Goal: Transaction & Acquisition: Book appointment/travel/reservation

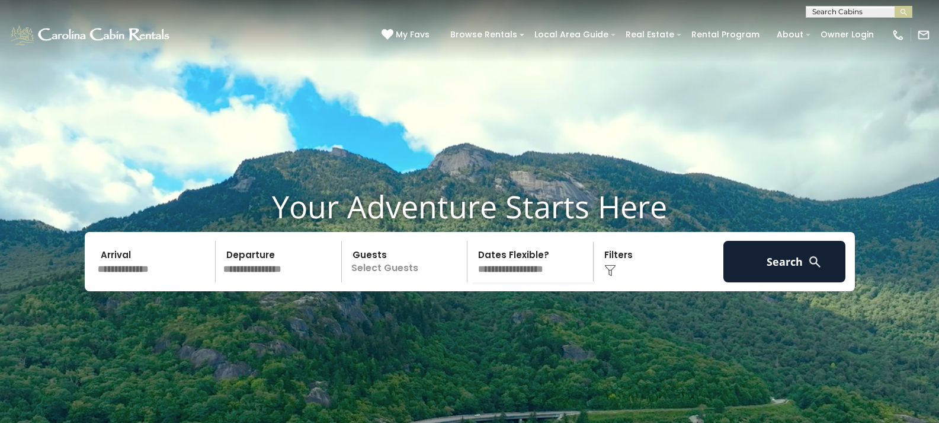
click at [136, 282] on input "text" at bounding box center [155, 261] width 123 height 41
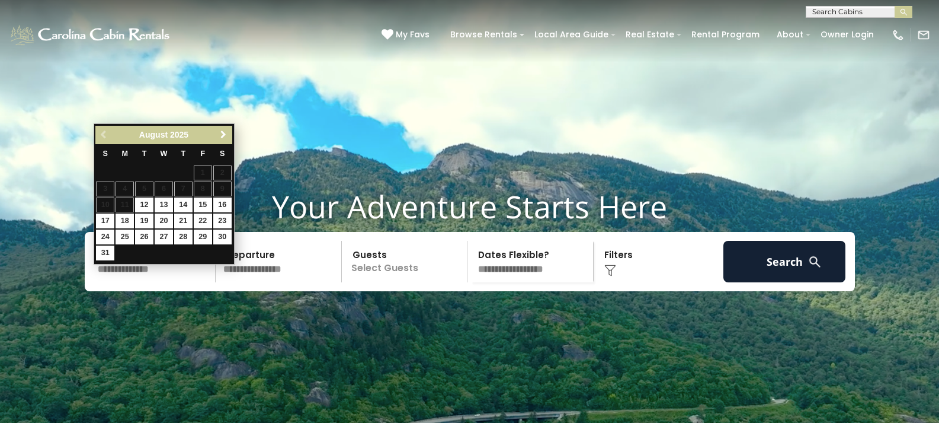
click at [223, 135] on span "Next" at bounding box center [223, 134] width 9 height 9
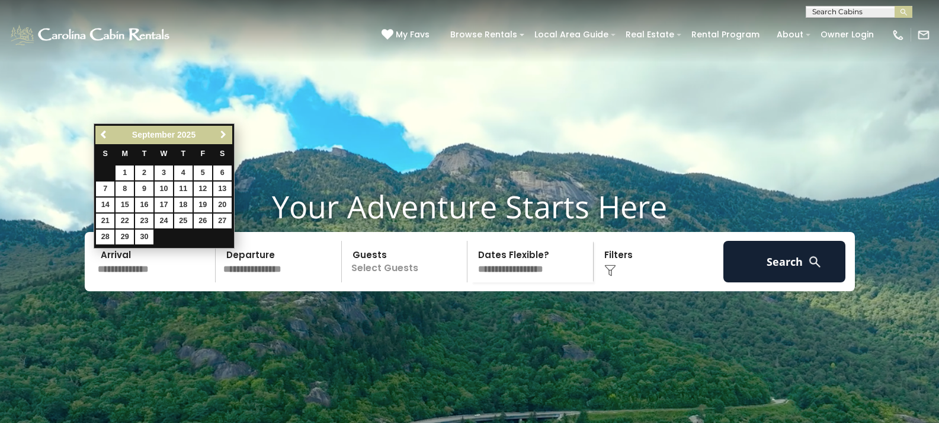
click at [223, 135] on span "Next" at bounding box center [223, 134] width 9 height 9
click at [180, 168] on link "2" at bounding box center [183, 172] width 18 height 15
type input "*******"
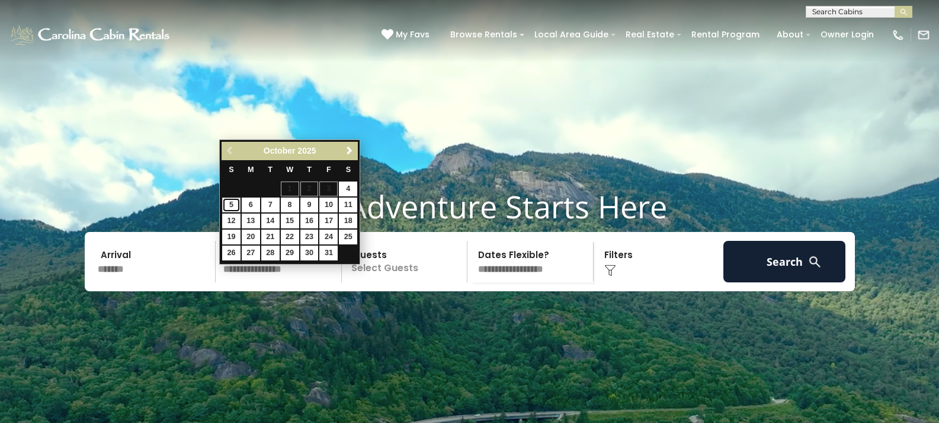
click at [230, 204] on link "5" at bounding box center [231, 204] width 18 height 15
type input "*******"
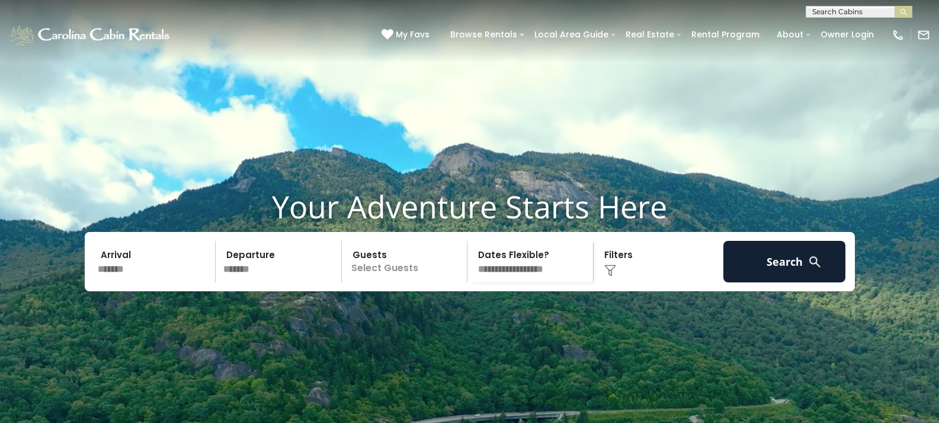
click at [414, 282] on p "Select Guests" at bounding box center [407, 261] width 122 height 41
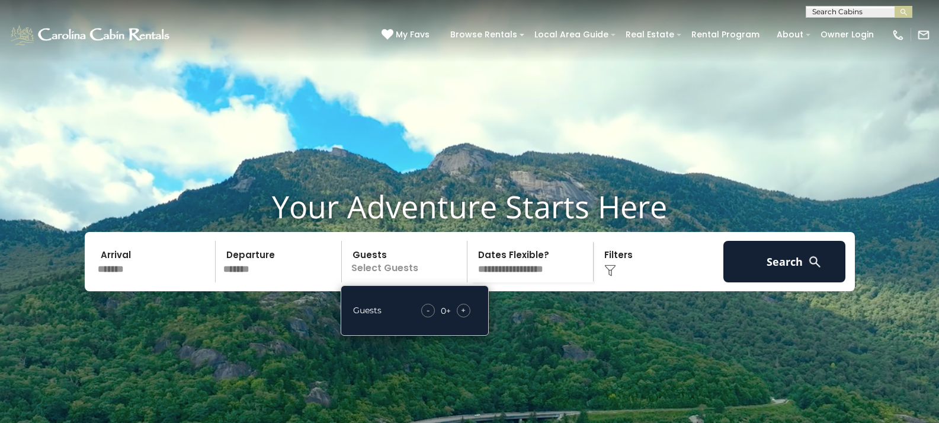
click at [458, 317] on div "+" at bounding box center [464, 310] width 14 height 14
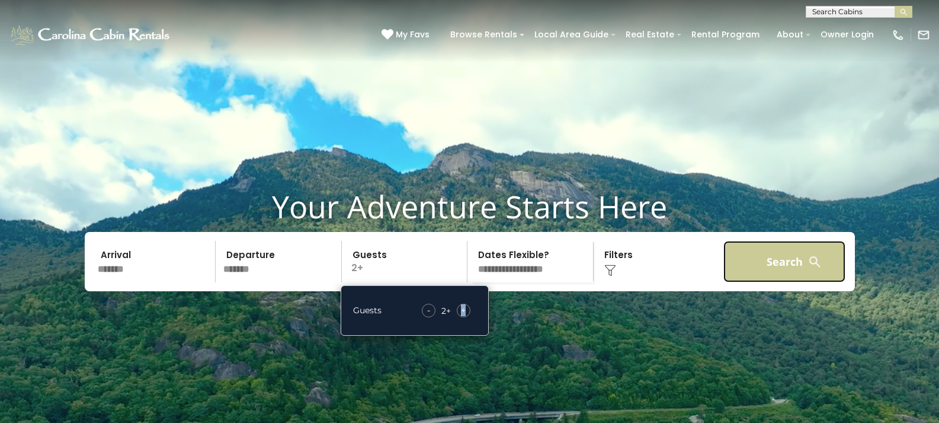
click at [764, 282] on button "Search" at bounding box center [785, 261] width 123 height 41
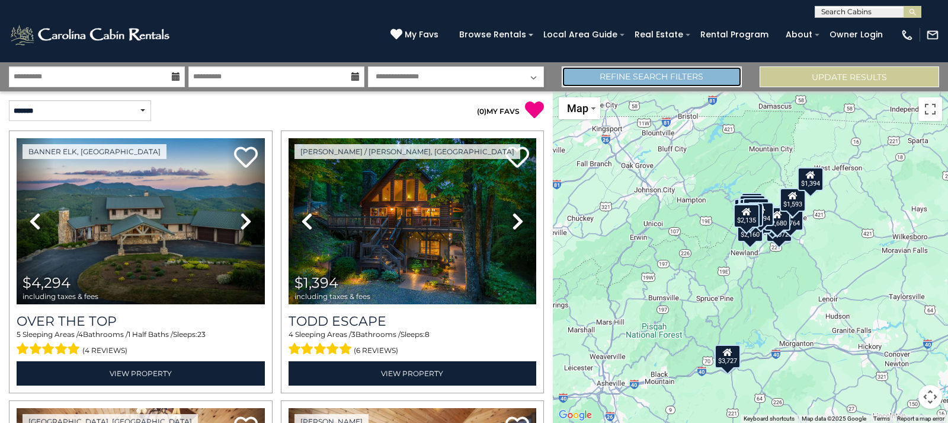
click at [618, 78] on link "Refine Search Filters" at bounding box center [652, 76] width 180 height 21
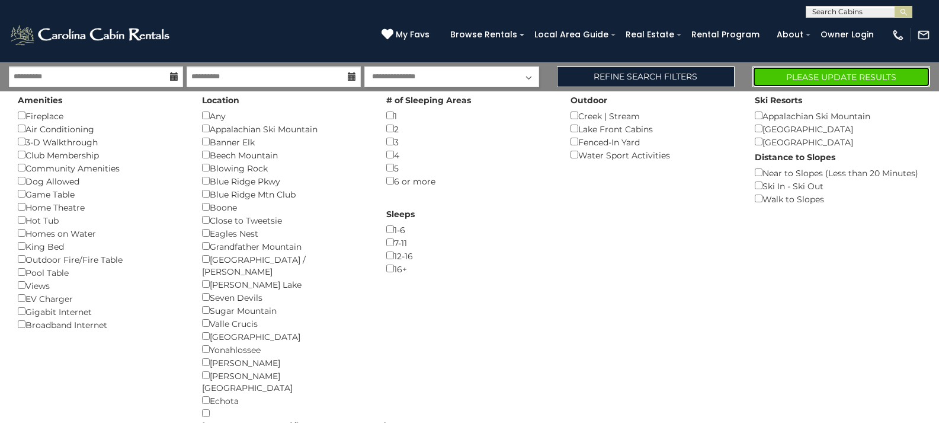
click at [809, 78] on button "Please Update Results" at bounding box center [842, 76] width 178 height 21
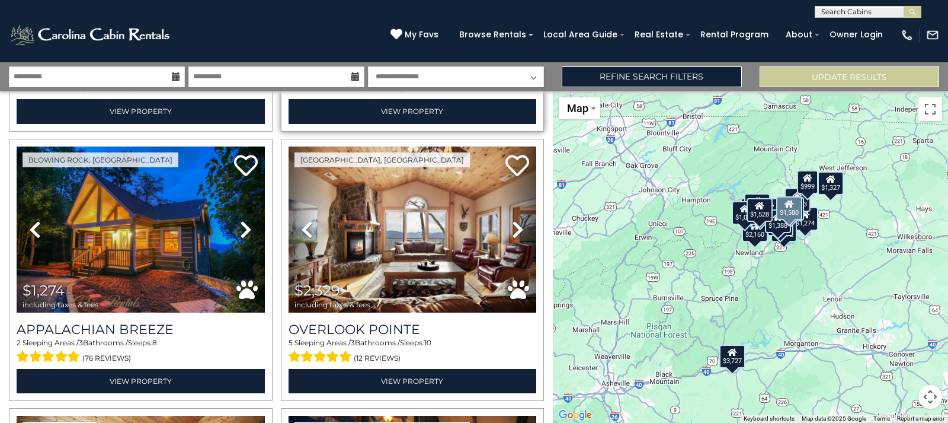
scroll to position [533, 0]
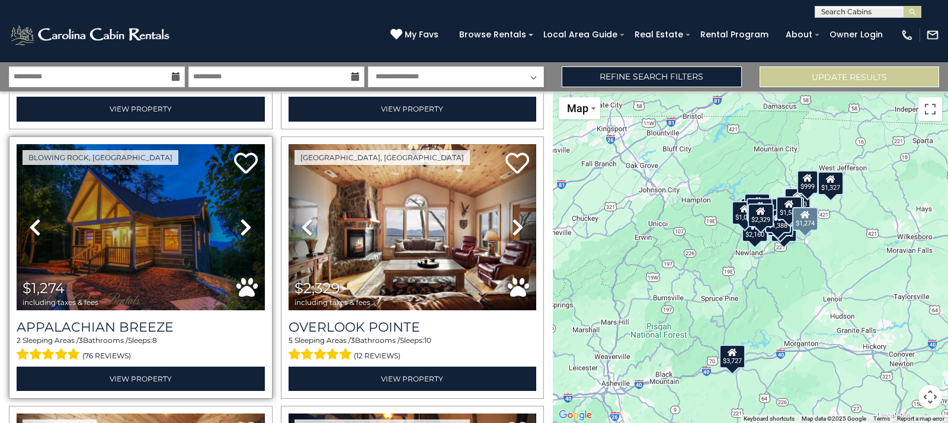
click at [240, 217] on icon at bounding box center [246, 226] width 12 height 19
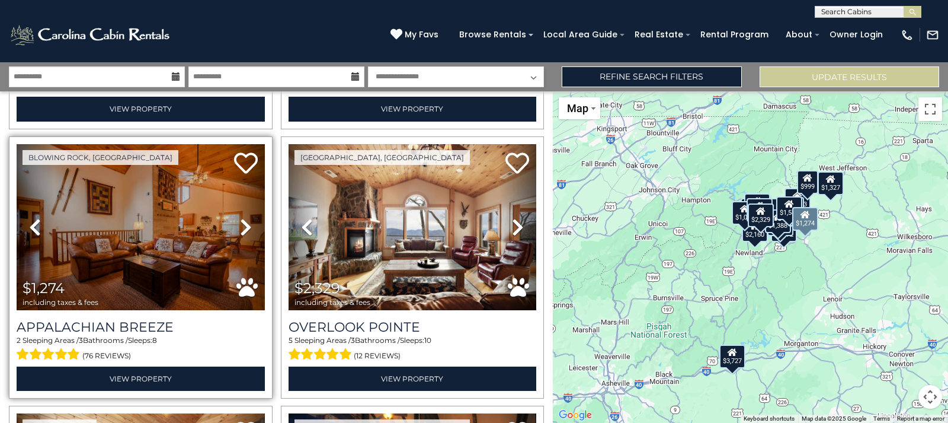
click at [240, 217] on icon at bounding box center [246, 226] width 12 height 19
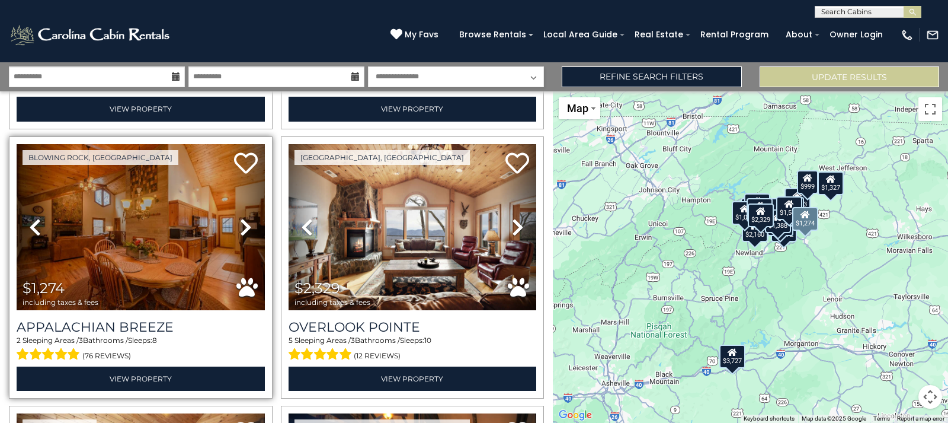
click at [240, 217] on icon at bounding box center [246, 226] width 12 height 19
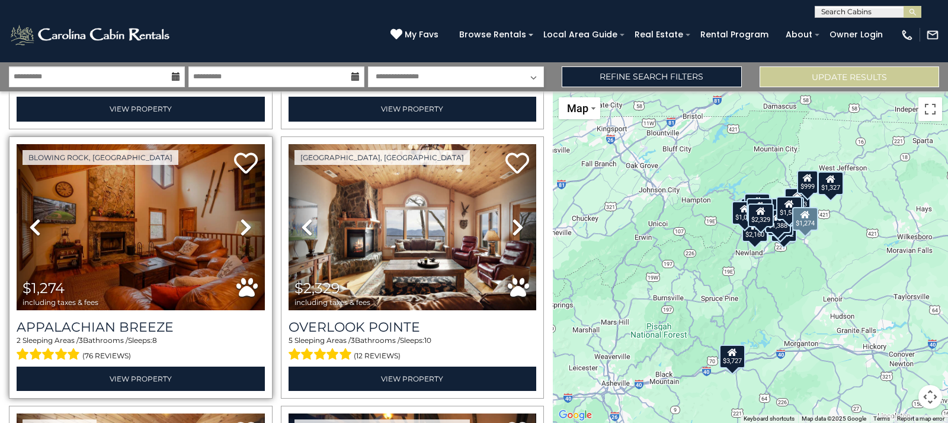
click at [240, 217] on icon at bounding box center [246, 226] width 12 height 19
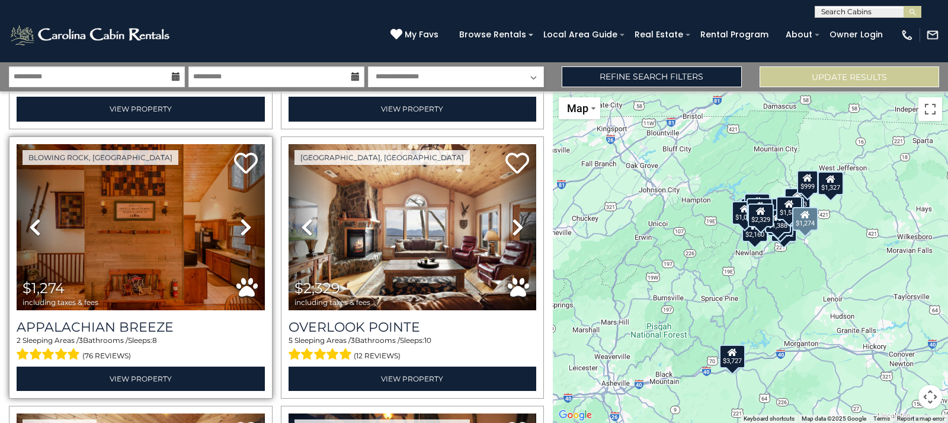
click at [240, 217] on icon at bounding box center [246, 226] width 12 height 19
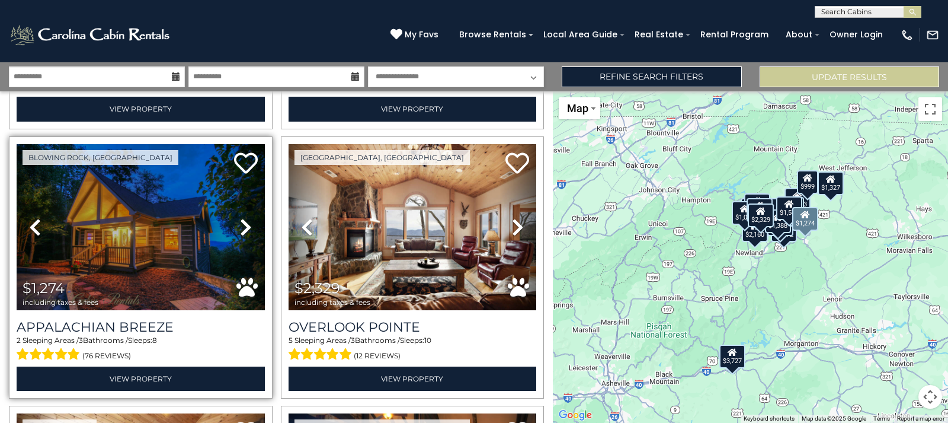
click at [240, 217] on icon at bounding box center [246, 226] width 12 height 19
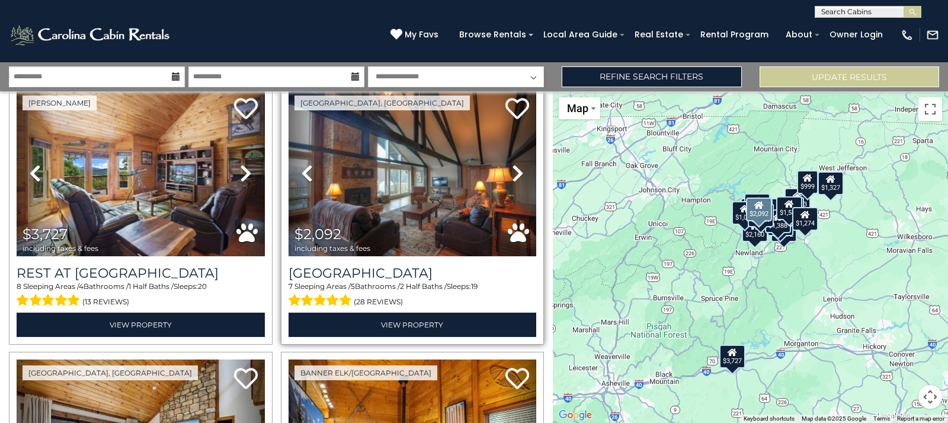
scroll to position [889, 0]
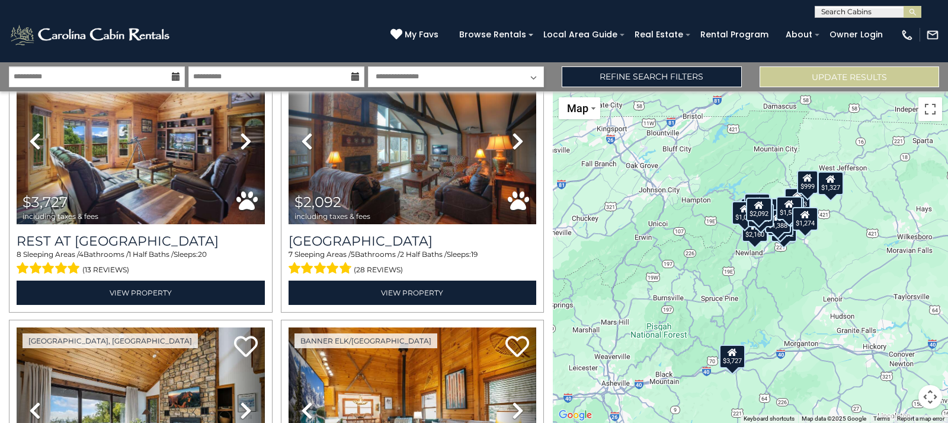
click at [734, 183] on div "$4,582 $1,528 $2,619 $1,580 $1,274 $2,329 $3,727 $2,092 $1,227 $1,317 $847 $1,6…" at bounding box center [750, 256] width 395 height 331
click at [781, 167] on div "$4,582 $1,528 $2,619 $1,580 $1,274 $2,329 $3,727 $2,092 $1,227 $1,317 $847 $1,6…" at bounding box center [750, 256] width 395 height 331
click at [872, 155] on div "$4,582 $1,528 $2,619 $1,580 $1,274 $2,329 $3,727 $2,092 $1,227 $1,317 $847 $1,6…" at bounding box center [750, 256] width 395 height 331
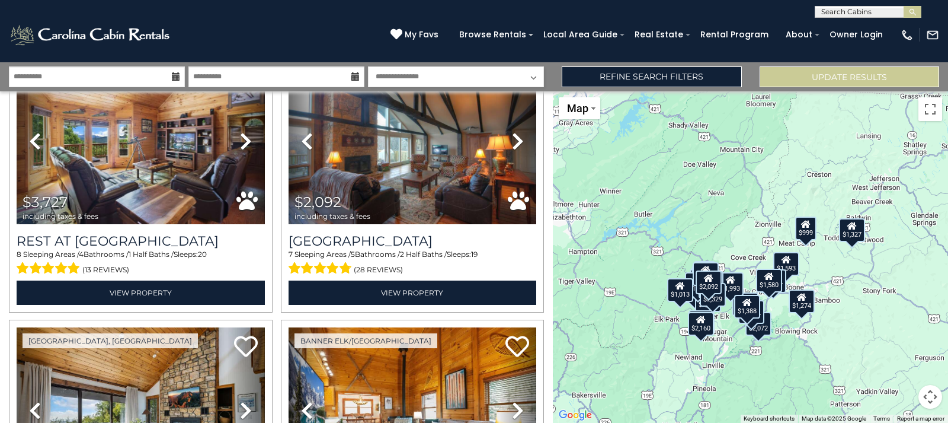
drag, startPoint x: 840, startPoint y: 299, endPoint x: 909, endPoint y: 305, distance: 69.6
click at [909, 305] on div "$4,582 $1,528 $2,619 $1,580 $1,274 $2,329 $3,727 $2,092 $1,227 $1,317 $847 $1,6…" at bounding box center [750, 256] width 395 height 331
click at [889, 169] on div "$4,582 $1,528 $2,619 $1,580 $1,274 $2,329 $3,727 $2,092 $1,227 $1,317 $847 $1,6…" at bounding box center [750, 256] width 395 height 331
click at [764, 193] on div "$4,582 $1,528 $2,619 $1,580 $1,274 $2,329 $3,727 $2,092 $1,227 $1,317 $847 $1,6…" at bounding box center [750, 256] width 395 height 331
click at [933, 110] on button "Toggle fullscreen view" at bounding box center [931, 109] width 24 height 24
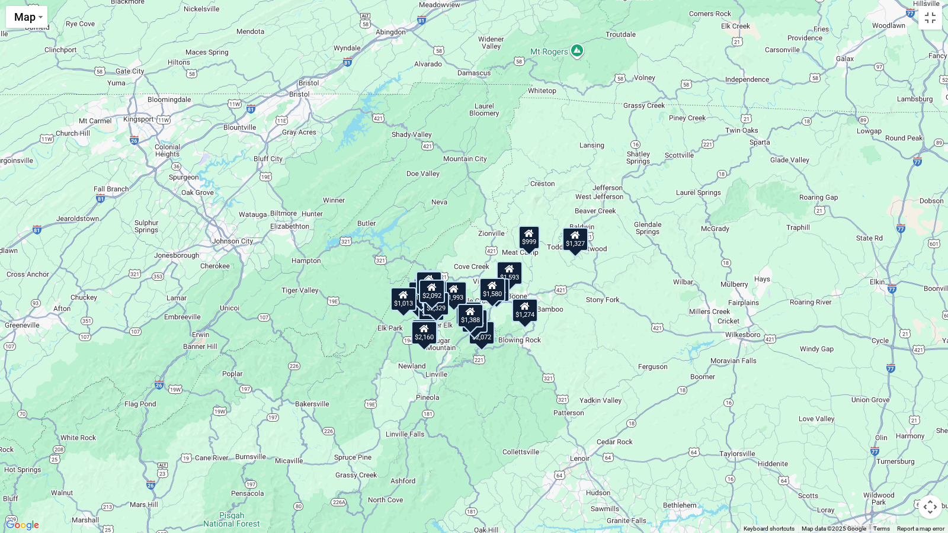
click at [692, 314] on div "$4,582 $1,528 $2,619 $1,580 $1,274 $2,329 $3,727 $2,092 $1,227 $1,317 $847 $1,6…" at bounding box center [474, 266] width 948 height 533
click at [568, 309] on div "$4,582 $1,528 $2,619 $1,580 $1,274 $2,329 $3,727 $2,092 $1,227 $1,317 $847 $1,6…" at bounding box center [474, 266] width 948 height 533
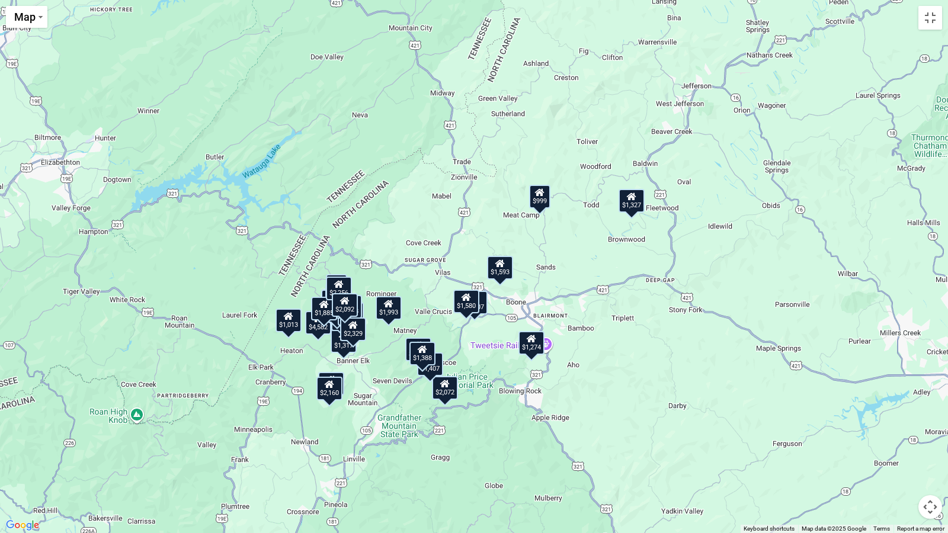
drag, startPoint x: 569, startPoint y: 302, endPoint x: 622, endPoint y: 323, distance: 56.7
click at [622, 323] on div "$4,582 $1,528 $2,619 $1,580 $1,274 $2,329 $3,727 $2,092 $1,227 $1,317 $847 $1,6…" at bounding box center [474, 266] width 948 height 533
click at [619, 321] on div "$4,582 $1,528 $2,619 $1,580 $1,274 $2,329 $3,727 $2,092 $1,227 $1,317 $847 $1,6…" at bounding box center [474, 266] width 948 height 533
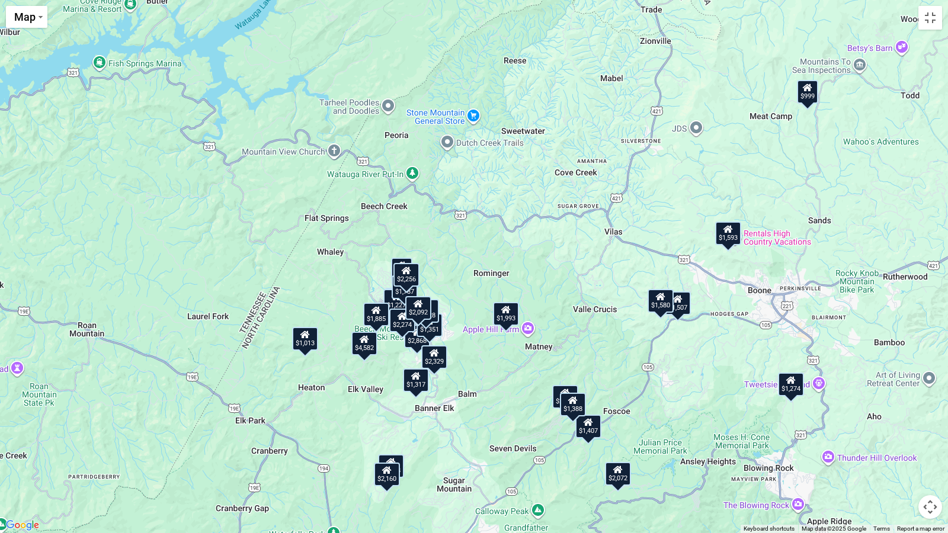
drag, startPoint x: 606, startPoint y: 315, endPoint x: 945, endPoint y: 281, distance: 340.1
click at [946, 285] on div "$4,582 $1,528 $2,619 $1,580 $1,274 $2,329 $3,727 $2,092 $1,227 $1,317 $847 $1,6…" at bounding box center [474, 266] width 948 height 533
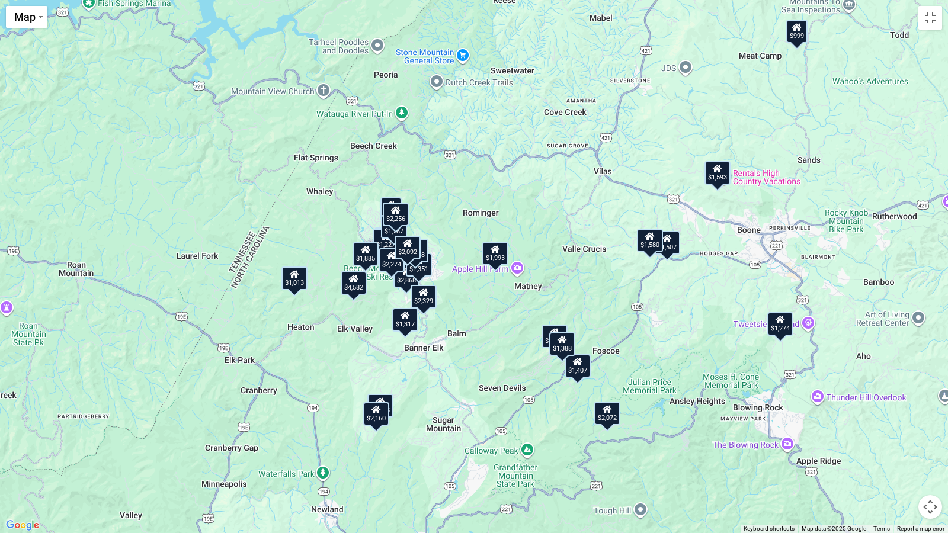
click at [944, 277] on div "$4,582 $1,528 $2,619 $1,580 $1,274 $2,329 $3,727 $2,092 $1,227 $1,317 $847 $1,6…" at bounding box center [474, 266] width 948 height 533
click at [622, 104] on div "$4,582 $1,528 $2,619 $1,580 $1,274 $2,329 $3,727 $2,092 $1,227 $1,317 $847 $1,6…" at bounding box center [474, 266] width 948 height 533
click at [925, 21] on button "Toggle fullscreen view" at bounding box center [931, 18] width 24 height 24
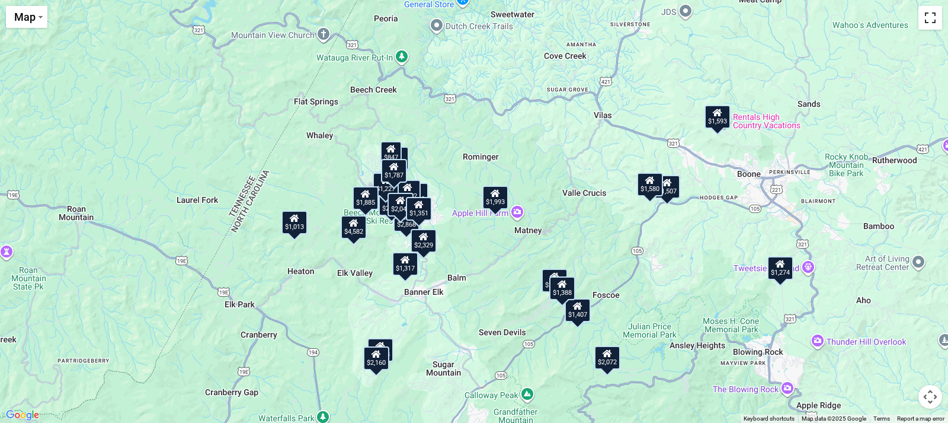
scroll to position [3786, 0]
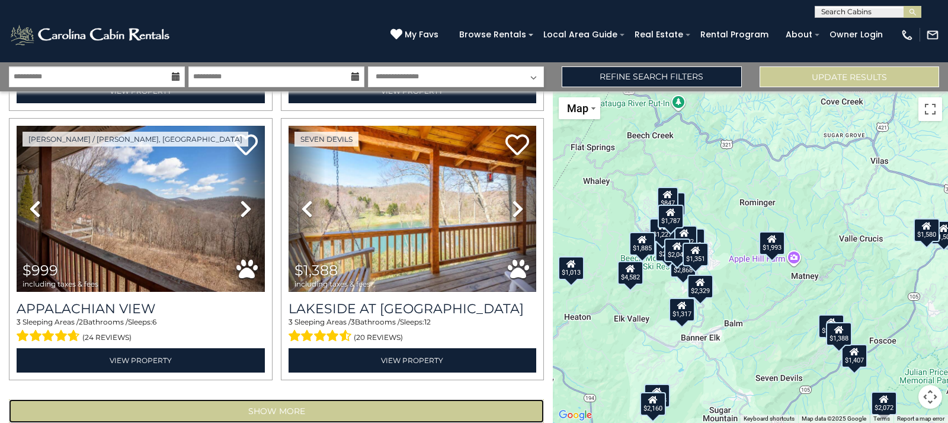
click at [302, 399] on button "Show More" at bounding box center [276, 411] width 535 height 24
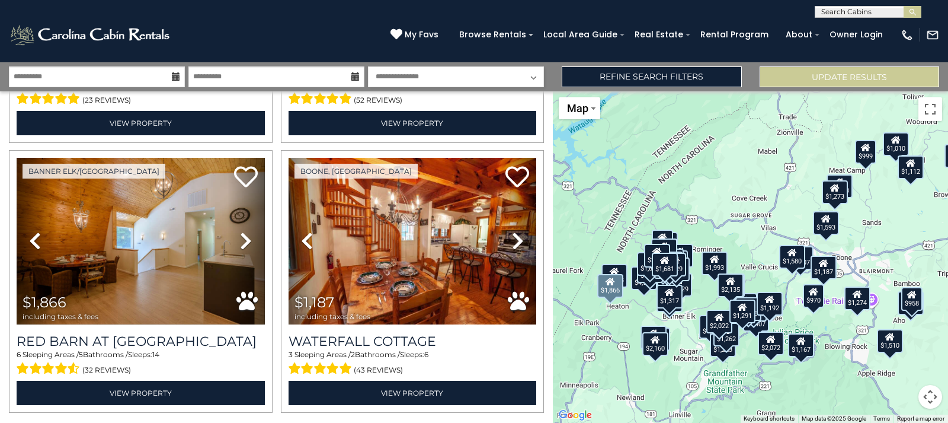
scroll to position [7799, 0]
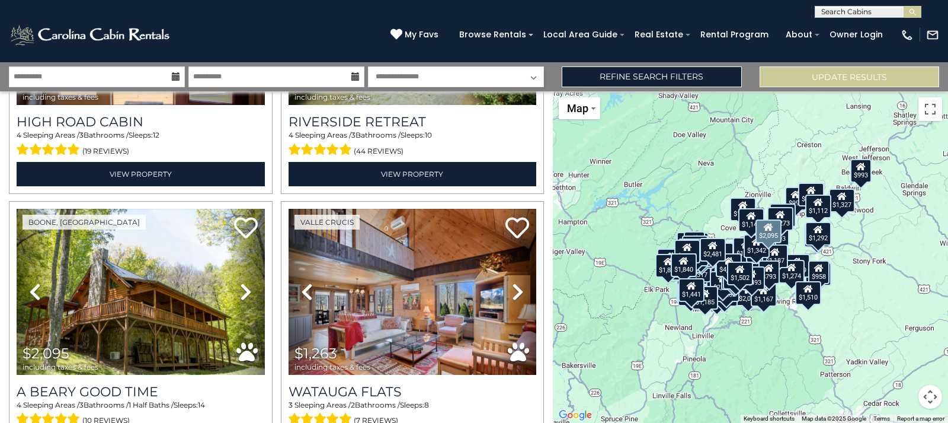
scroll to position [11812, 0]
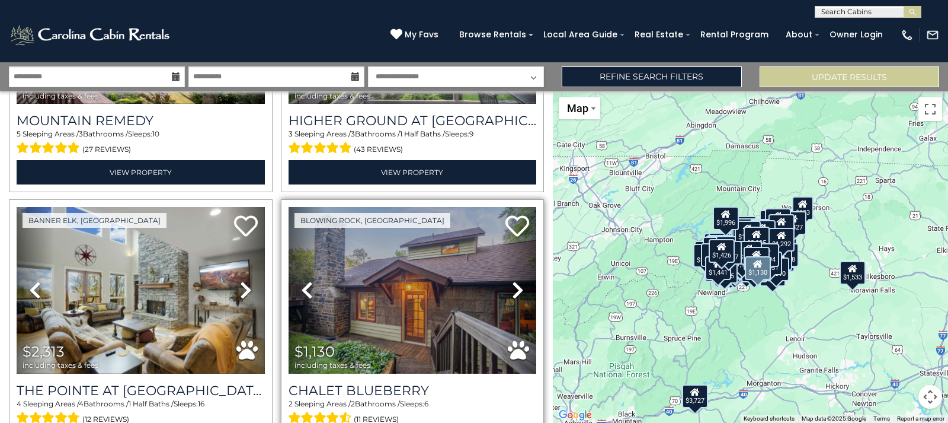
scroll to position [13708, 0]
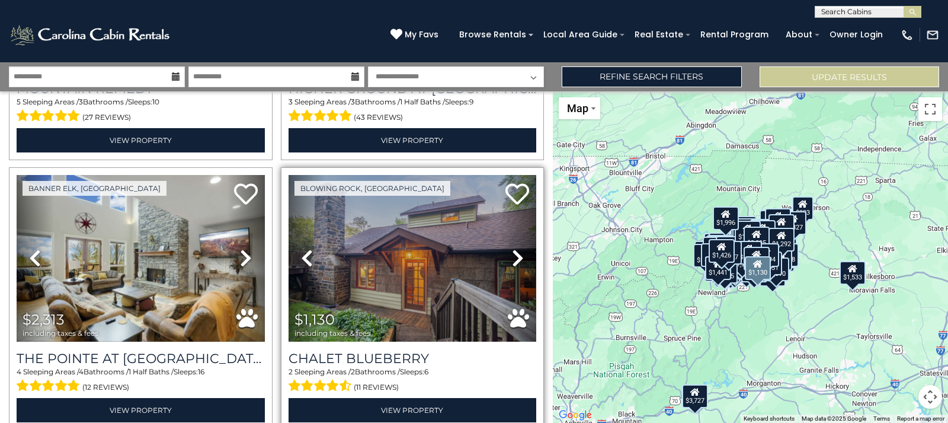
click at [512, 248] on icon at bounding box center [518, 257] width 12 height 19
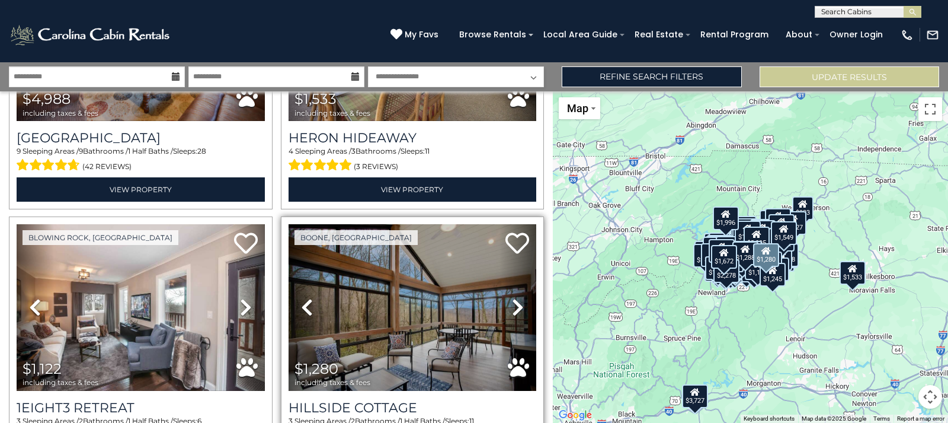
scroll to position [15825, 0]
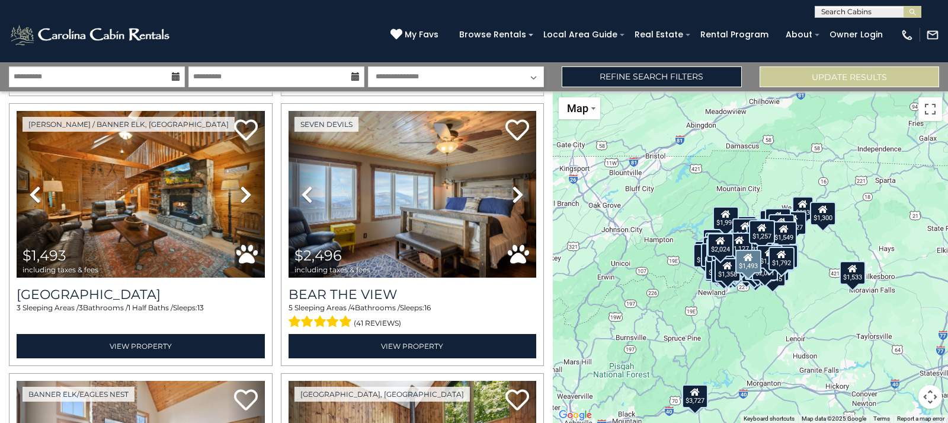
scroll to position [9762, 0]
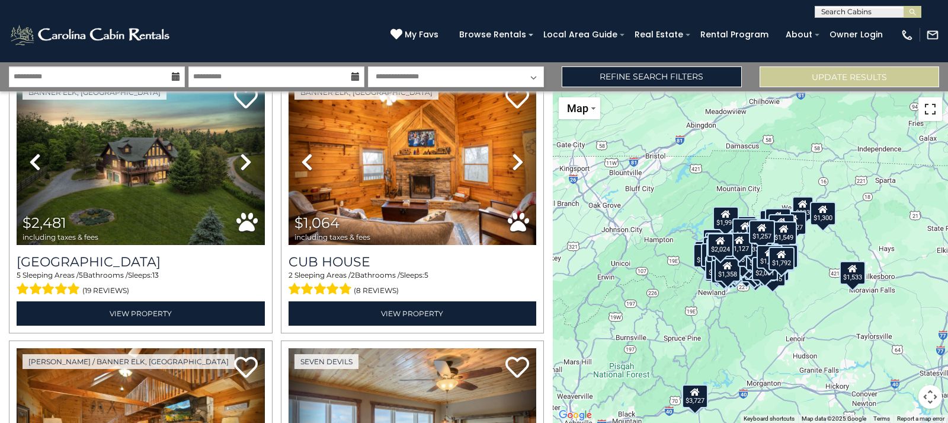
click at [930, 107] on button "Toggle fullscreen view" at bounding box center [931, 109] width 24 height 24
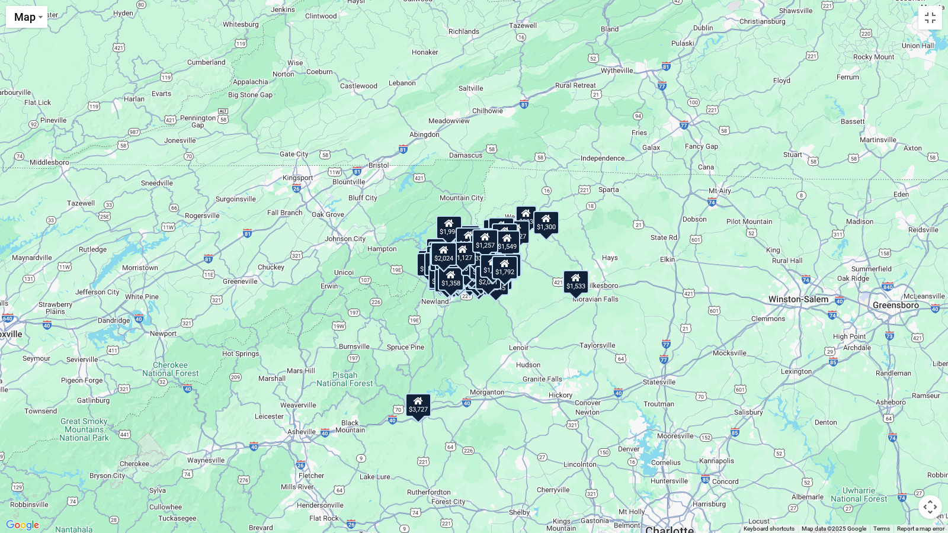
click at [619, 217] on div "$4,582 $1,528 $2,619 $1,580 $1,274 $2,329 $3,727 $2,092 $1,227 $1,317 $847 $1,6…" at bounding box center [474, 266] width 948 height 533
click at [600, 223] on div "$4,582 $1,528 $2,619 $1,580 $1,274 $2,329 $3,727 $2,092 $1,227 $1,317 $847 $1,6…" at bounding box center [474, 266] width 948 height 533
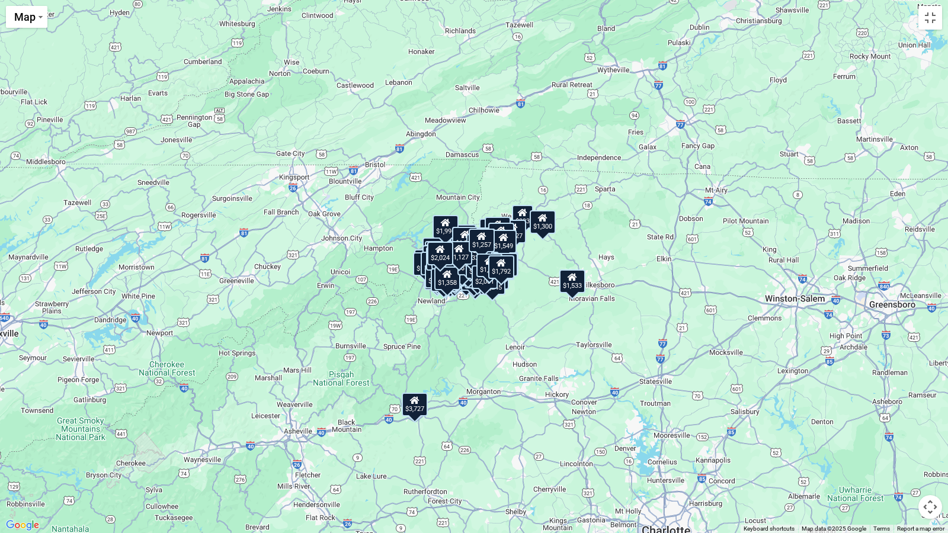
click at [593, 221] on div "$4,582 $1,528 $2,619 $1,580 $1,274 $2,329 $3,727 $2,092 $1,227 $1,317 $847 $1,6…" at bounding box center [474, 266] width 948 height 533
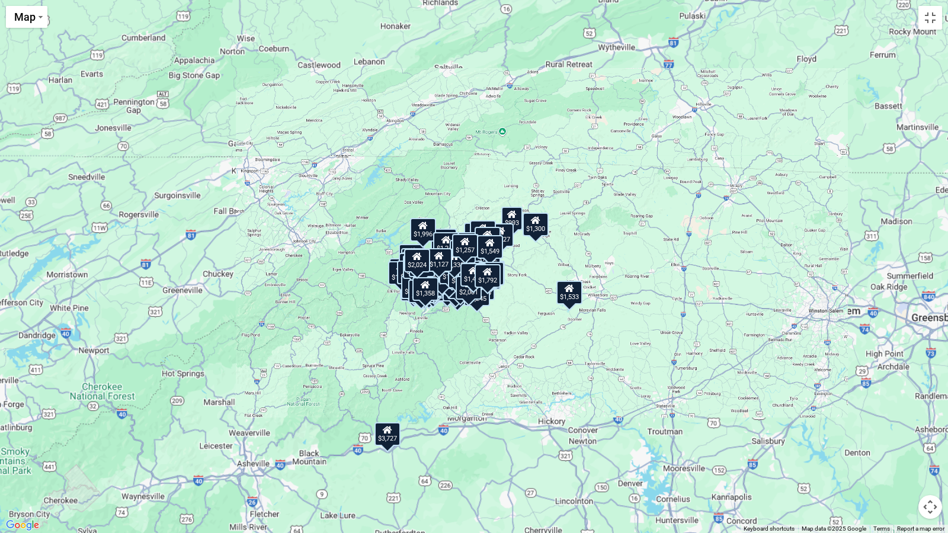
click at [590, 220] on div "$4,582 $1,528 $2,619 $1,580 $1,274 $2,329 $3,727 $2,092 $1,227 $1,317 $847 $1,6…" at bounding box center [474, 266] width 948 height 533
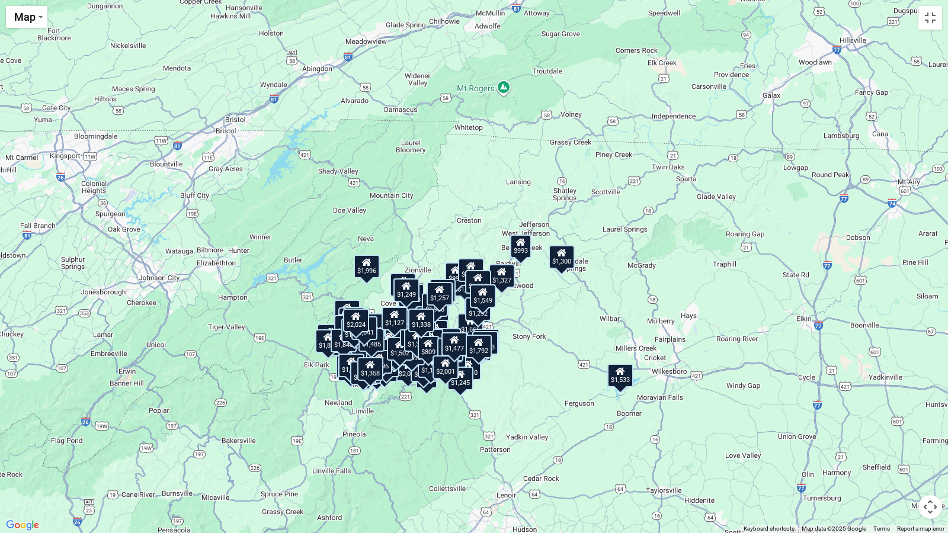
drag, startPoint x: 570, startPoint y: 225, endPoint x: 652, endPoint y: 250, distance: 85.5
click at [652, 250] on div "$4,582 $1,528 $2,619 $1,580 $1,274 $2,329 $3,727 $2,092 $1,227 $1,317 $847 $1,6…" at bounding box center [474, 266] width 948 height 533
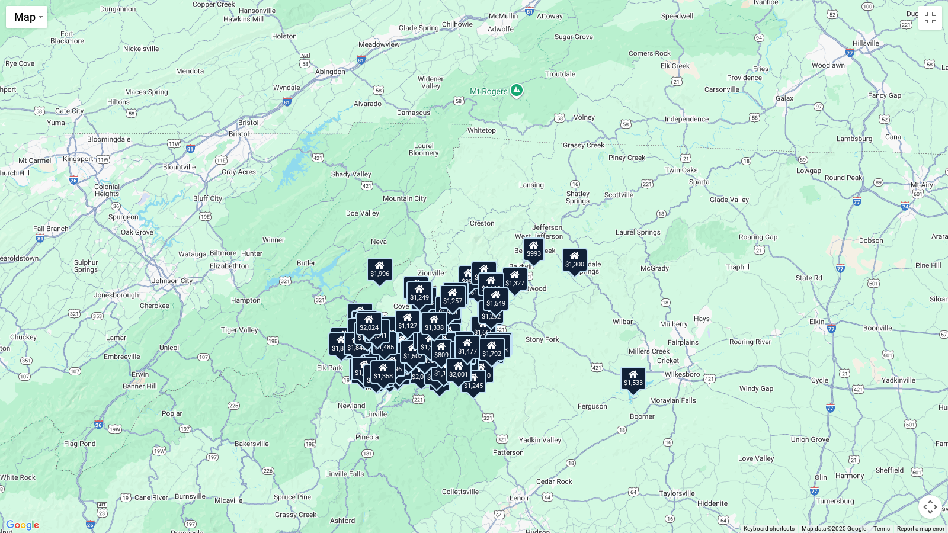
click at [643, 247] on div "$4,582 $1,528 $2,619 $1,580 $1,274 $2,329 $3,727 $2,092 $1,227 $1,317 $847 $1,6…" at bounding box center [474, 266] width 948 height 533
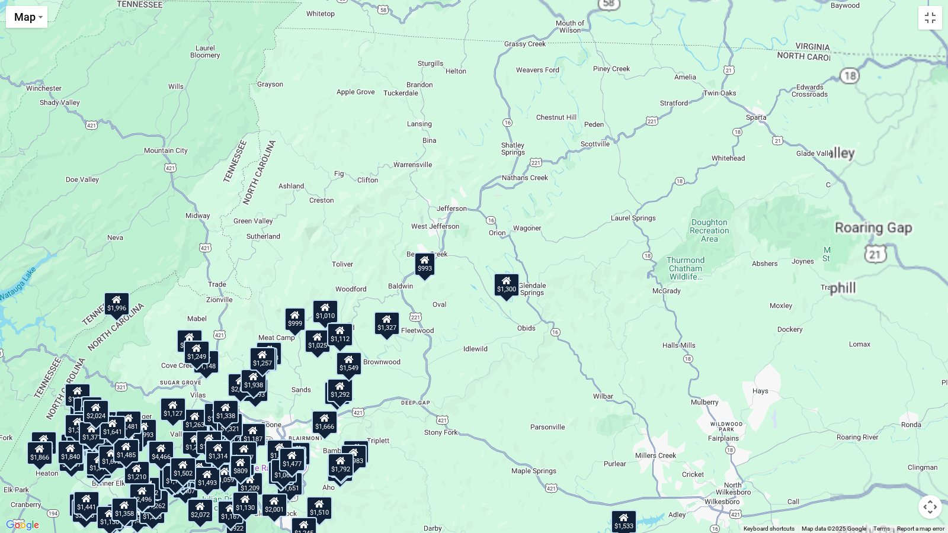
click at [629, 231] on div "$4,582 $1,528 $2,619 $1,580 $1,274 $2,329 $3,727 $2,092 $1,227 $1,317 $847 $1,6…" at bounding box center [474, 266] width 948 height 533
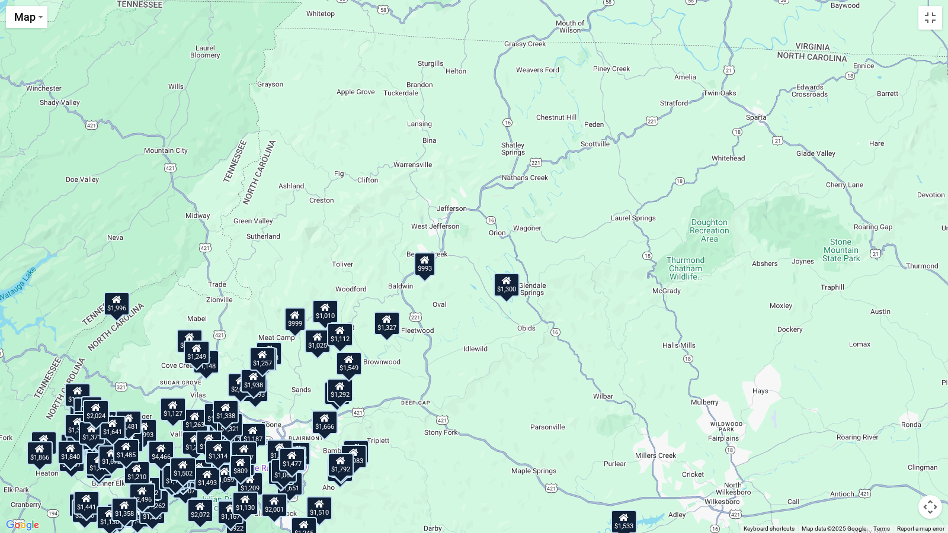
drag, startPoint x: 549, startPoint y: 399, endPoint x: 688, endPoint y: 304, distance: 168.5
click at [737, 295] on div "$4,582 $1,528 $2,619 $1,580 $1,274 $2,329 $3,727 $2,092 $1,227 $1,317 $847 $1,6…" at bounding box center [474, 266] width 948 height 533
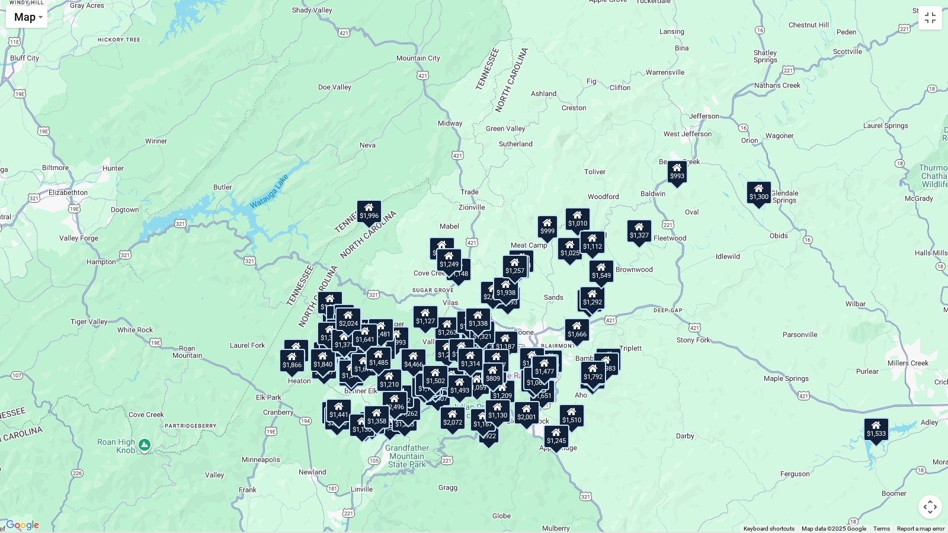
drag, startPoint x: 386, startPoint y: 384, endPoint x: 636, endPoint y: 292, distance: 265.9
click at [638, 292] on div "$4,582 $1,528 $2,619 $1,580 $1,274 $2,329 $3,727 $2,092 $1,227 $1,317 $847 $1,6…" at bounding box center [474, 266] width 948 height 533
click at [654, 308] on div "$4,582 $1,528 $2,619 $1,580 $1,274 $2,329 $3,727 $2,092 $1,227 $1,317 $847 $1,6…" at bounding box center [474, 266] width 948 height 533
click at [658, 300] on div "$4,582 $1,528 $2,619 $1,580 $1,274 $2,329 $3,727 $2,092 $1,227 $1,317 $847 $1,6…" at bounding box center [474, 266] width 948 height 533
click at [657, 299] on div "$4,582 $1,528 $2,619 $1,580 $1,274 $2,329 $3,727 $2,092 $1,227 $1,317 $847 $1,6…" at bounding box center [474, 266] width 948 height 533
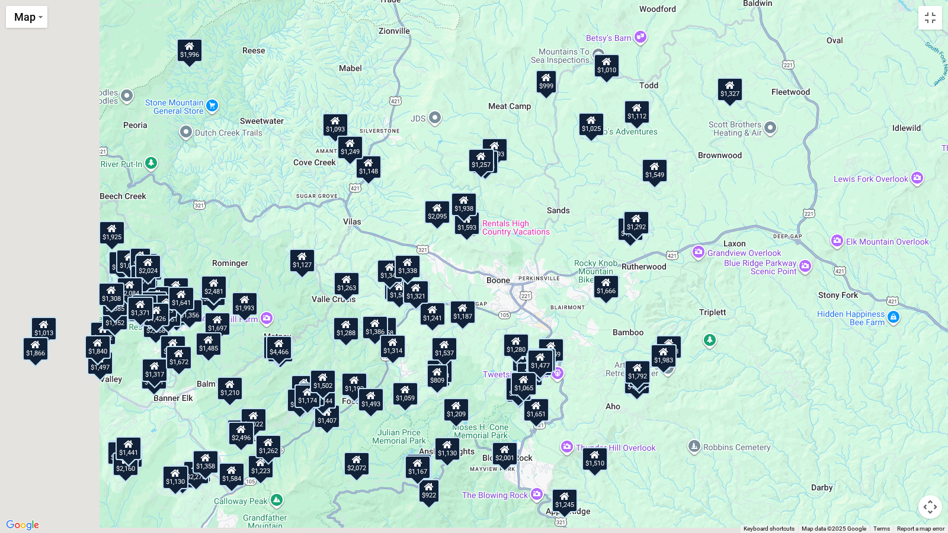
drag, startPoint x: 611, startPoint y: 328, endPoint x: 724, endPoint y: 240, distance: 142.7
click at [724, 240] on div "$4,582 $1,528 $2,619 $1,580 $1,274 $2,329 $3,727 $2,092 $1,227 $1,317 $847 $1,6…" at bounding box center [474, 266] width 948 height 533
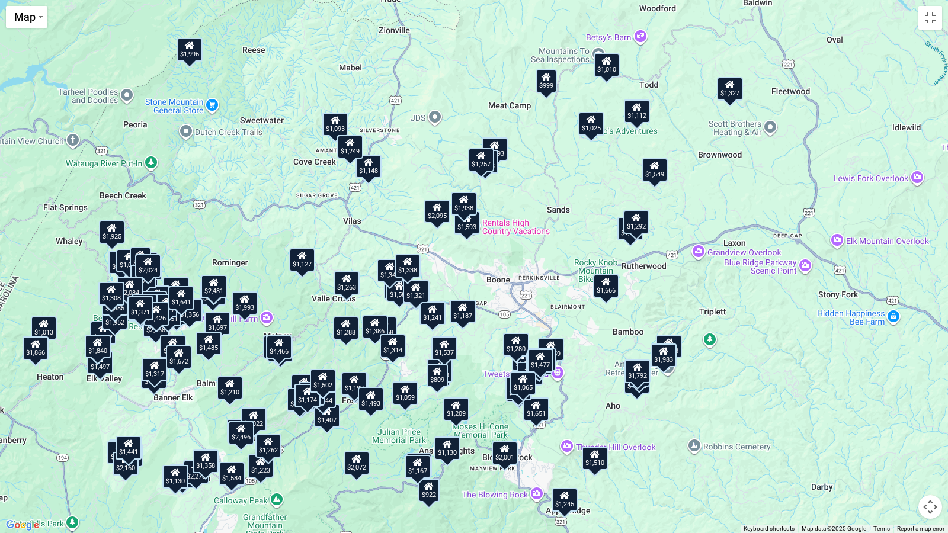
click at [433, 317] on div "$1,241" at bounding box center [433, 314] width 26 height 24
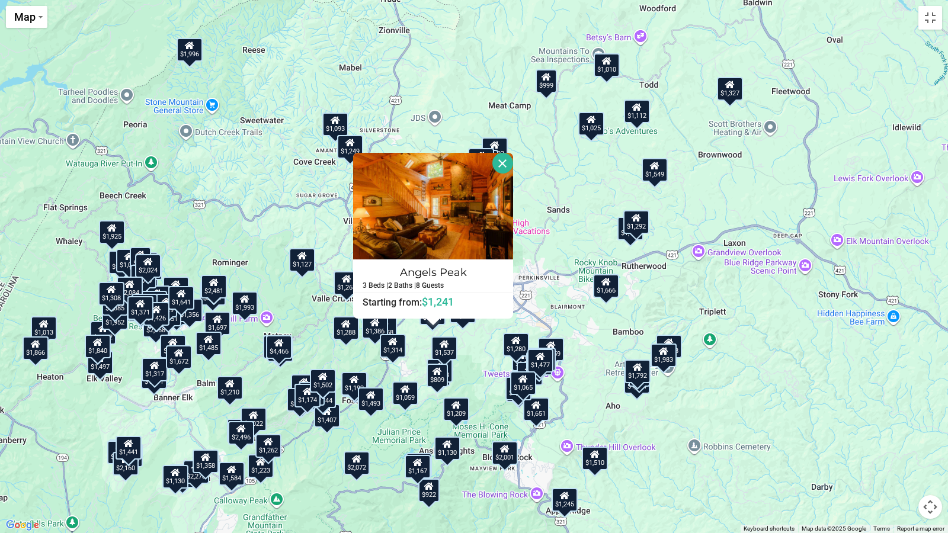
click at [446, 352] on div "$1,537" at bounding box center [444, 349] width 26 height 24
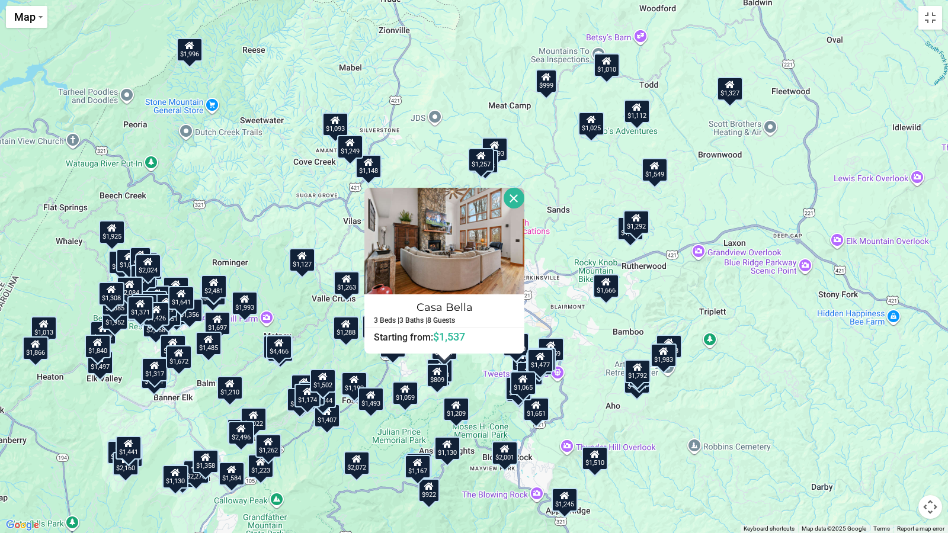
click at [504, 376] on div "$4,582 $1,528 $2,619 $1,580 $1,274 $2,329 $3,727 $2,092 $1,227 $1,317 $847 $1,6…" at bounding box center [474, 266] width 948 height 533
click at [350, 286] on div "$1,263" at bounding box center [347, 283] width 26 height 24
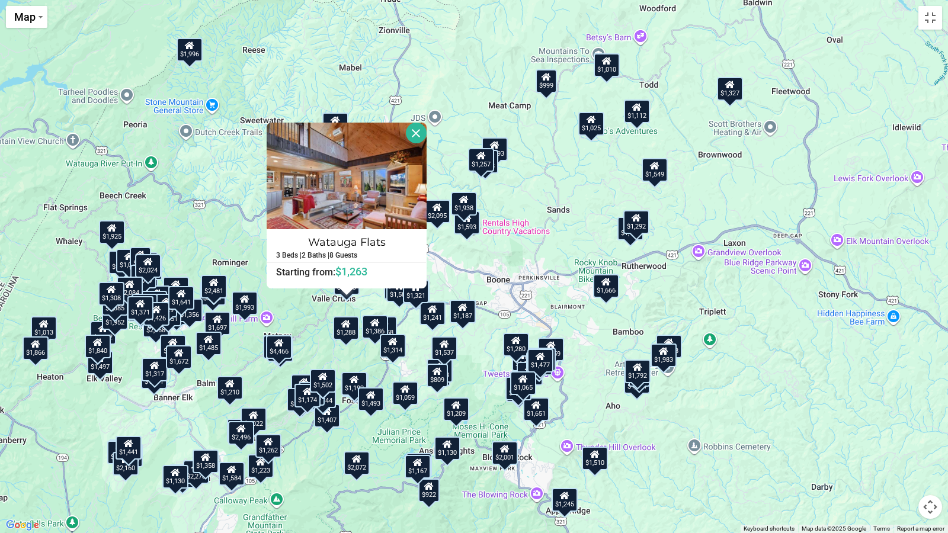
click at [459, 322] on div "$1,187" at bounding box center [463, 312] width 26 height 24
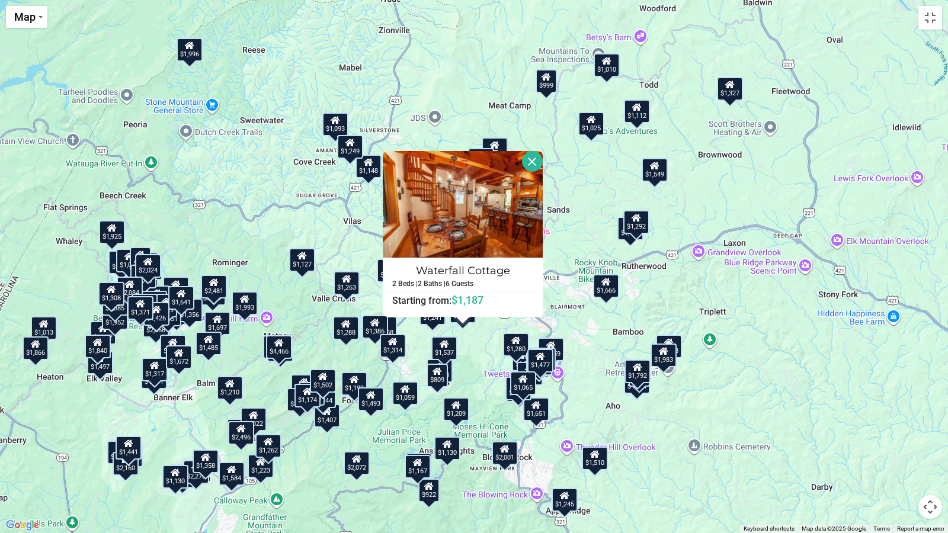
click at [399, 348] on div "$1,314" at bounding box center [393, 346] width 26 height 24
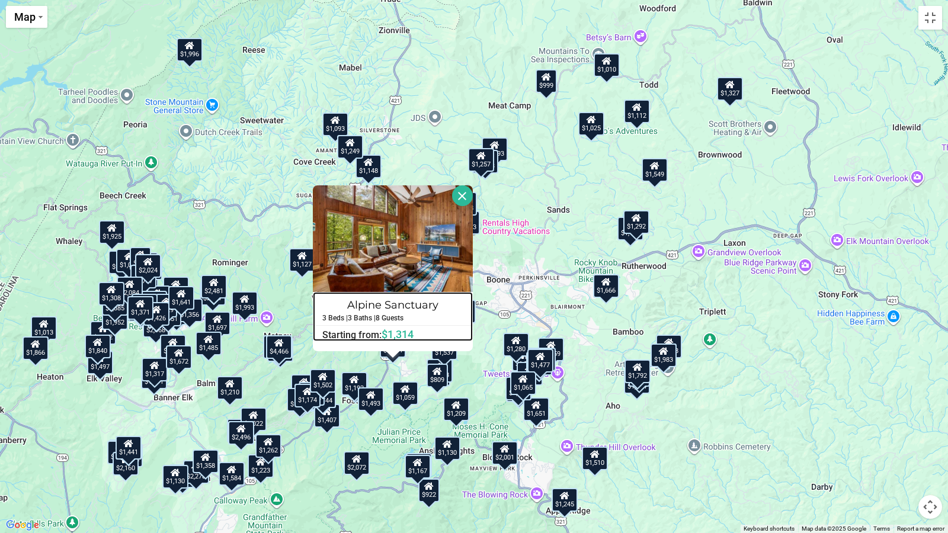
click at [467, 310] on h4 "Alpine Sanctuary" at bounding box center [393, 305] width 159 height 19
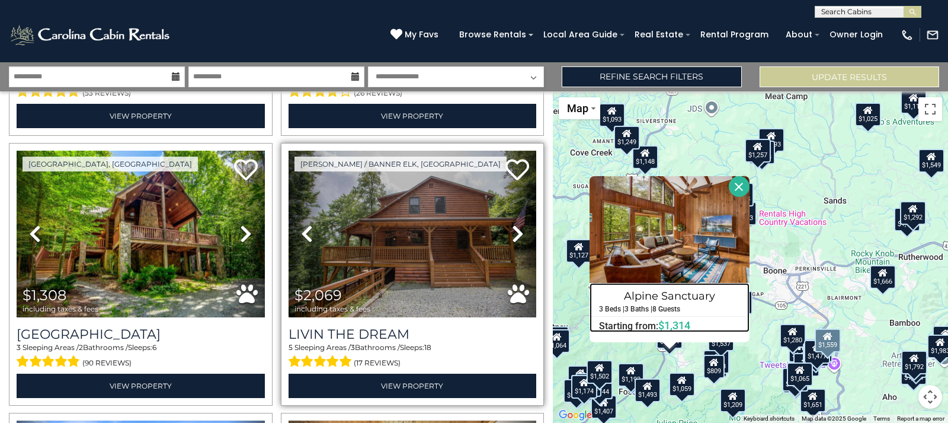
scroll to position [9110, 0]
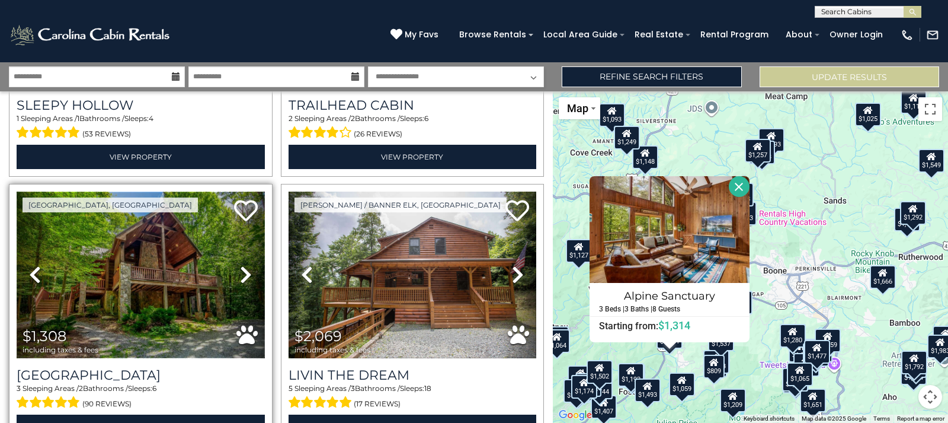
click at [132, 219] on img at bounding box center [141, 274] width 248 height 166
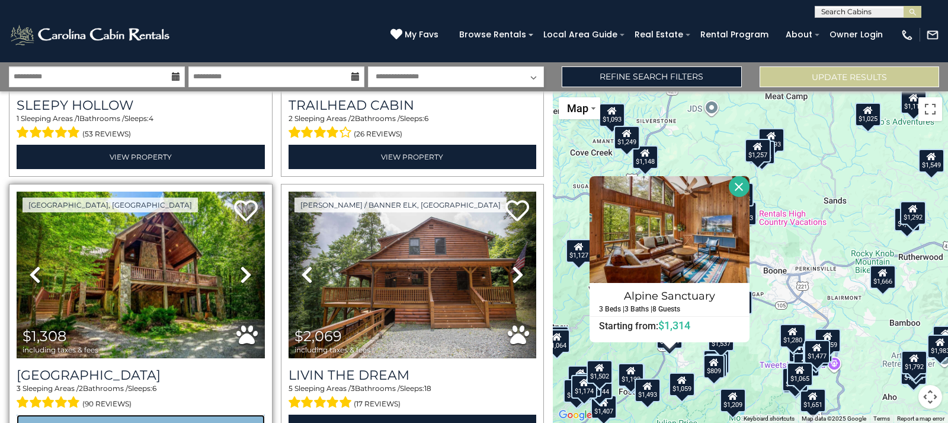
click at [137, 414] on link "View Property" at bounding box center [141, 426] width 248 height 24
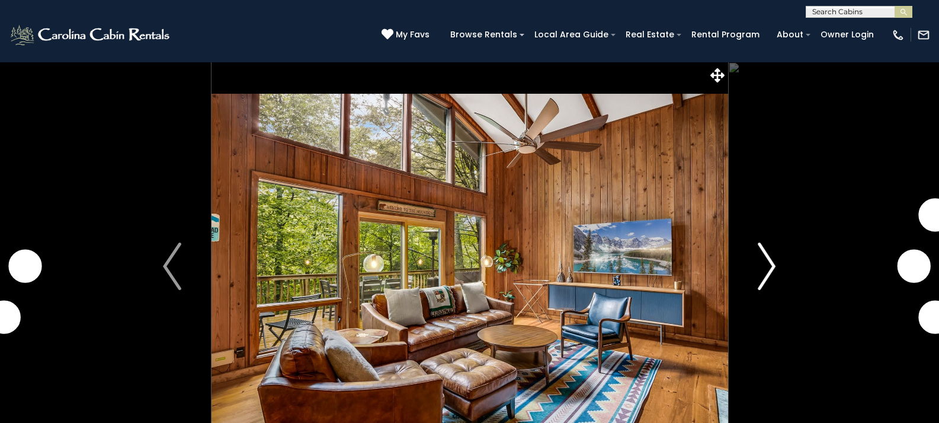
click at [775, 263] on img "Next" at bounding box center [767, 265] width 18 height 47
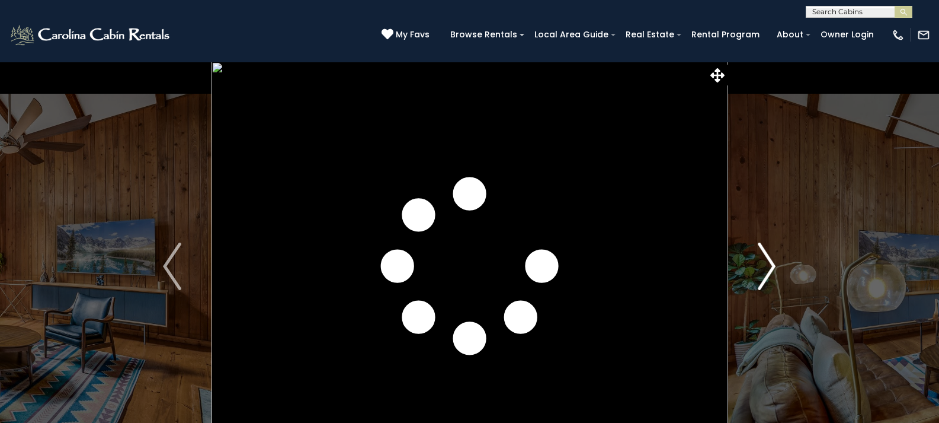
click at [775, 263] on img "Next" at bounding box center [767, 265] width 18 height 47
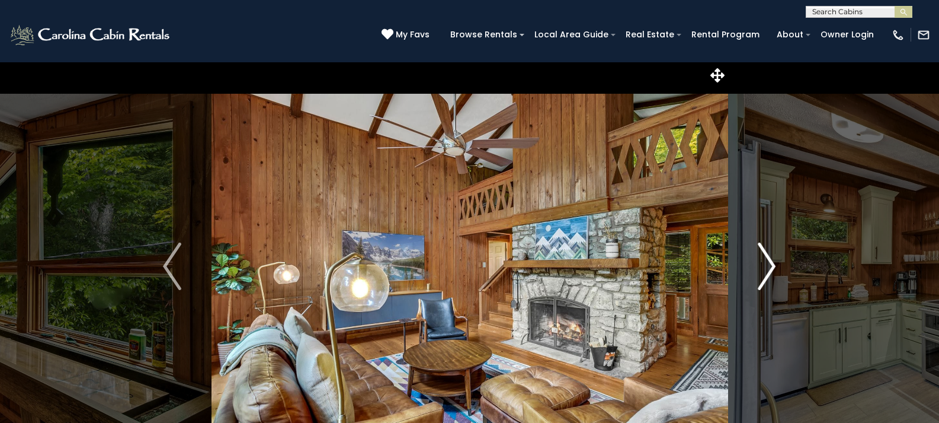
click at [775, 263] on img "Next" at bounding box center [767, 265] width 18 height 47
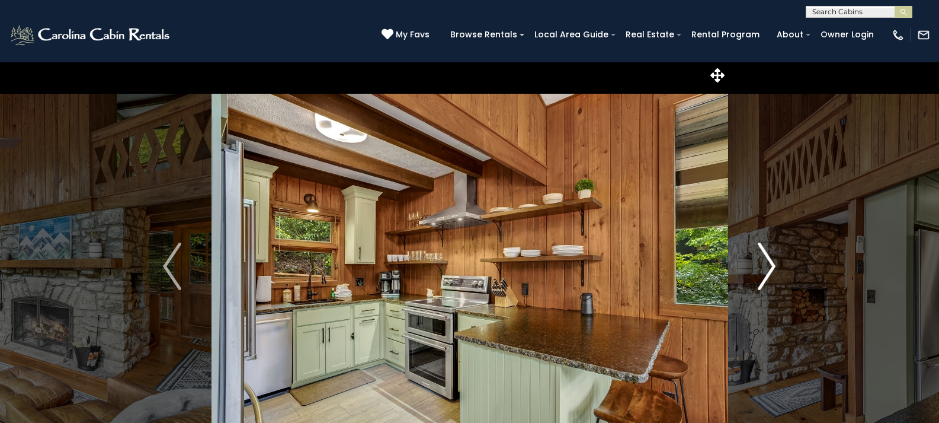
click at [775, 263] on img "Next" at bounding box center [767, 265] width 18 height 47
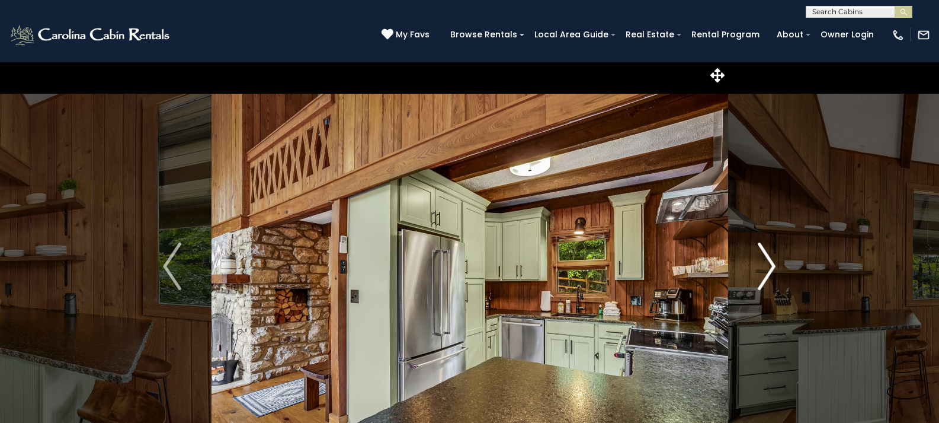
click at [775, 263] on img "Next" at bounding box center [767, 265] width 18 height 47
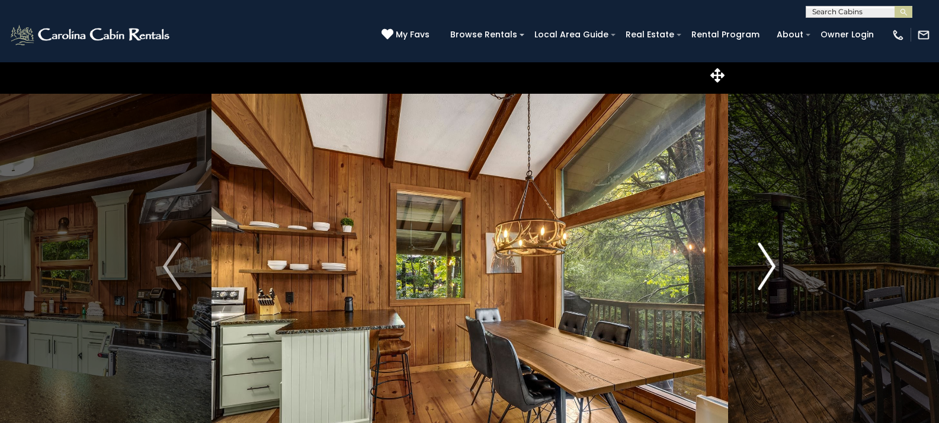
click at [775, 263] on img "Next" at bounding box center [767, 265] width 18 height 47
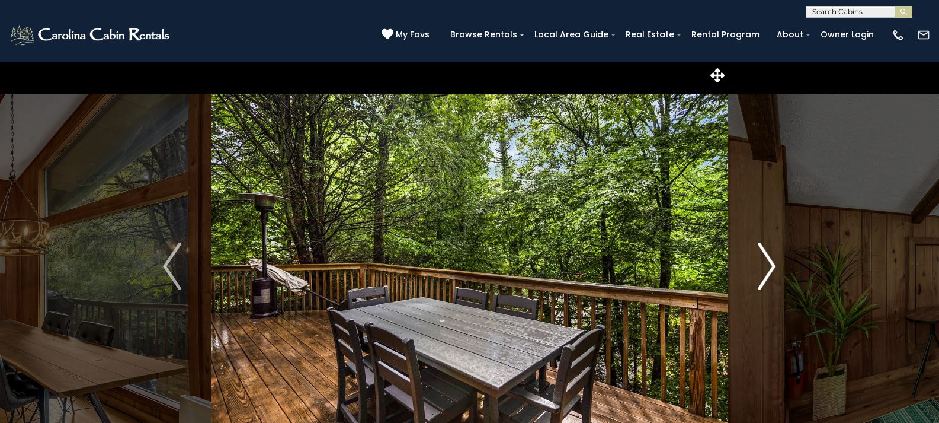
click at [775, 263] on img "Next" at bounding box center [767, 265] width 18 height 47
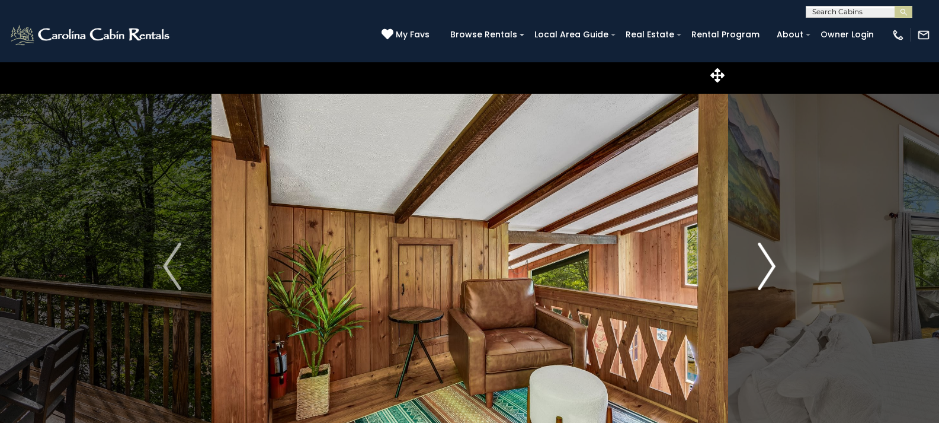
click at [775, 263] on img "Next" at bounding box center [767, 265] width 18 height 47
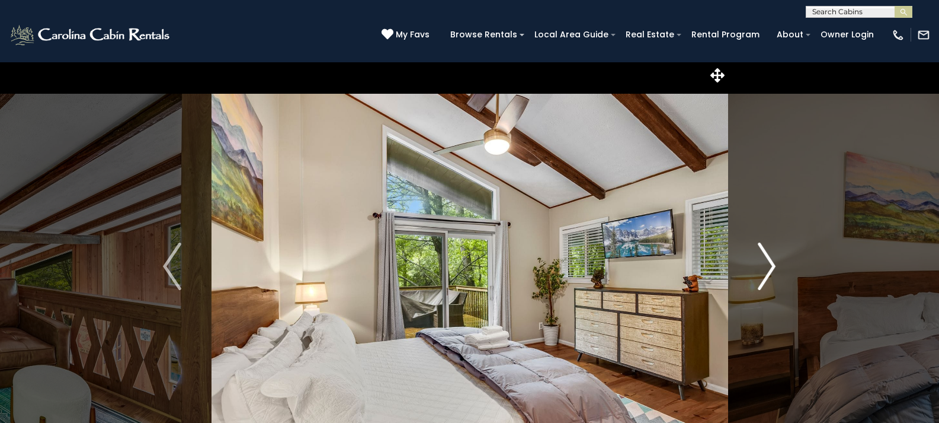
click at [775, 263] on img "Next" at bounding box center [767, 265] width 18 height 47
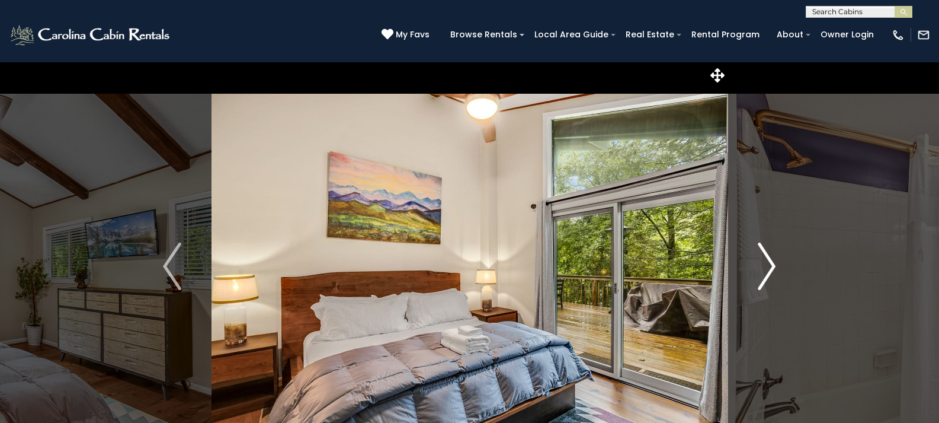
click at [775, 263] on img "Next" at bounding box center [767, 265] width 18 height 47
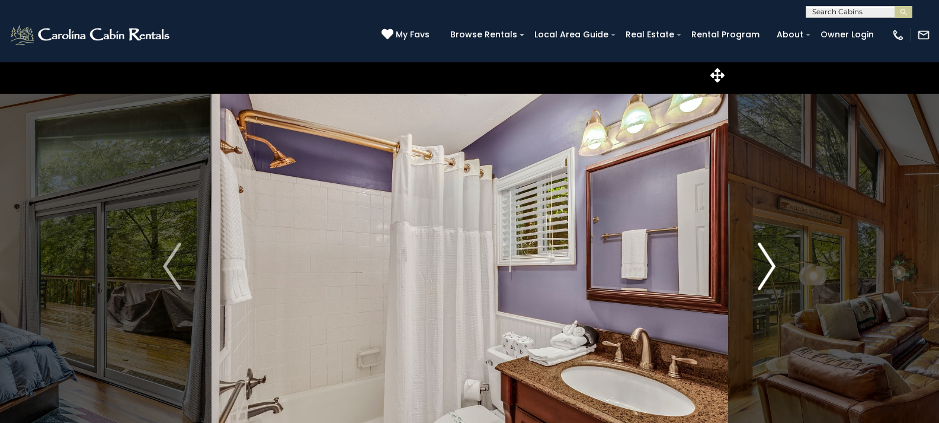
click at [775, 263] on img "Next" at bounding box center [767, 265] width 18 height 47
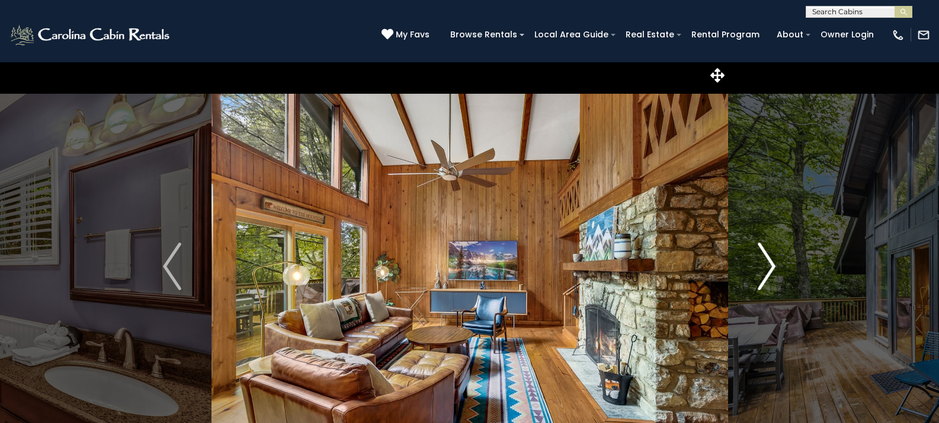
click at [775, 263] on img "Next" at bounding box center [767, 265] width 18 height 47
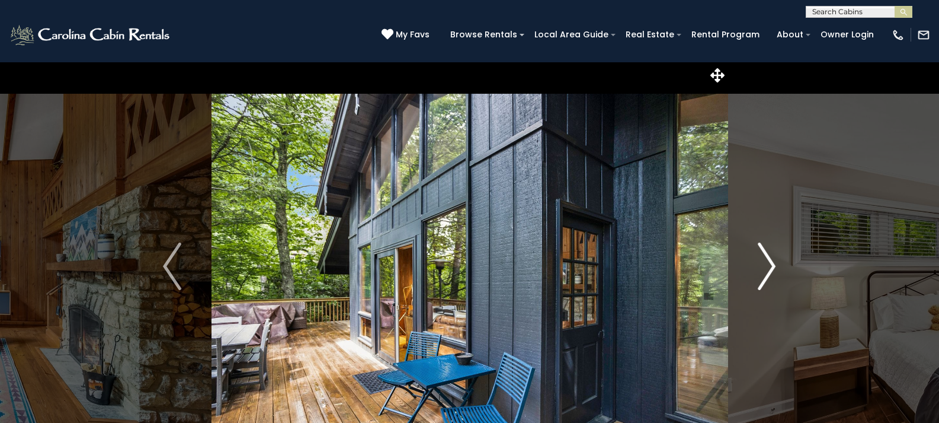
click at [775, 263] on img "Next" at bounding box center [767, 265] width 18 height 47
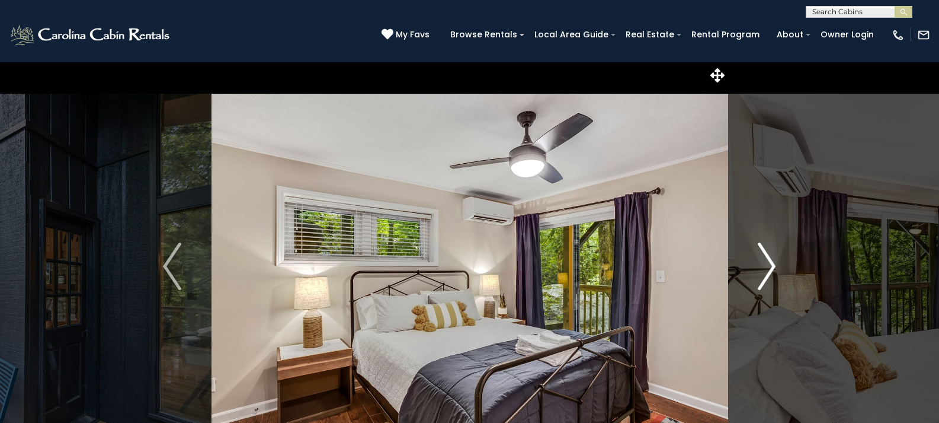
click at [775, 263] on img "Next" at bounding box center [767, 265] width 18 height 47
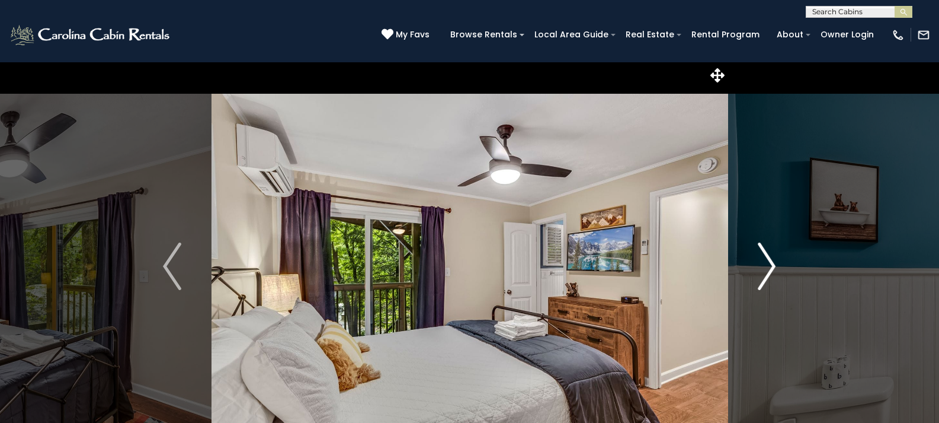
click at [775, 263] on img "Next" at bounding box center [767, 265] width 18 height 47
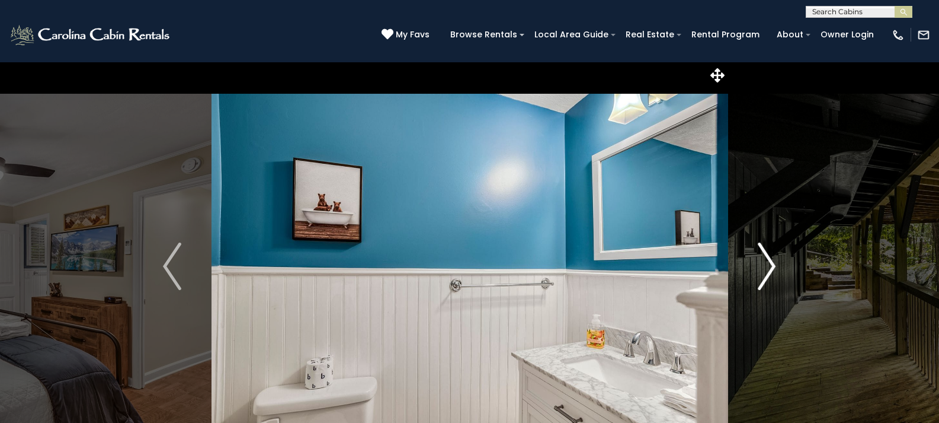
click at [775, 263] on img "Next" at bounding box center [767, 265] width 18 height 47
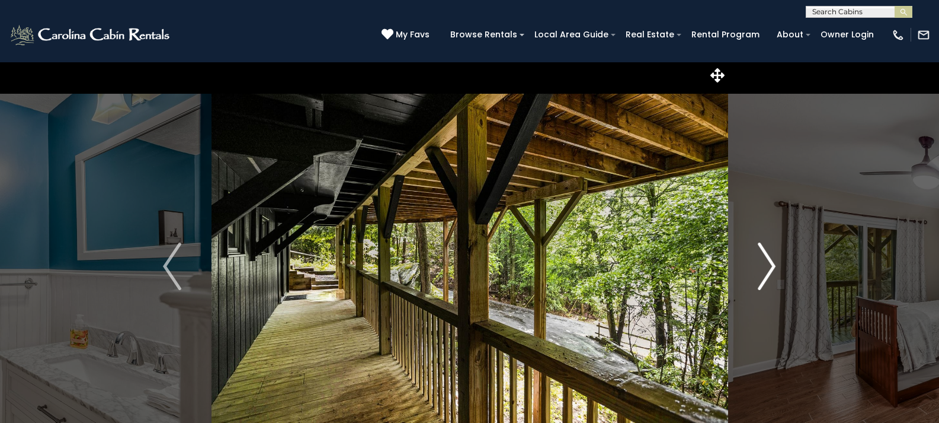
click at [775, 263] on img "Next" at bounding box center [767, 265] width 18 height 47
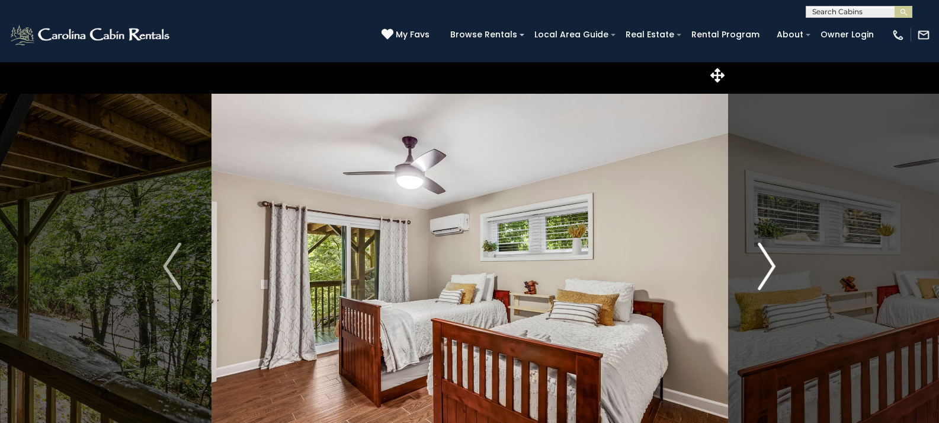
click at [775, 263] on img "Next" at bounding box center [767, 265] width 18 height 47
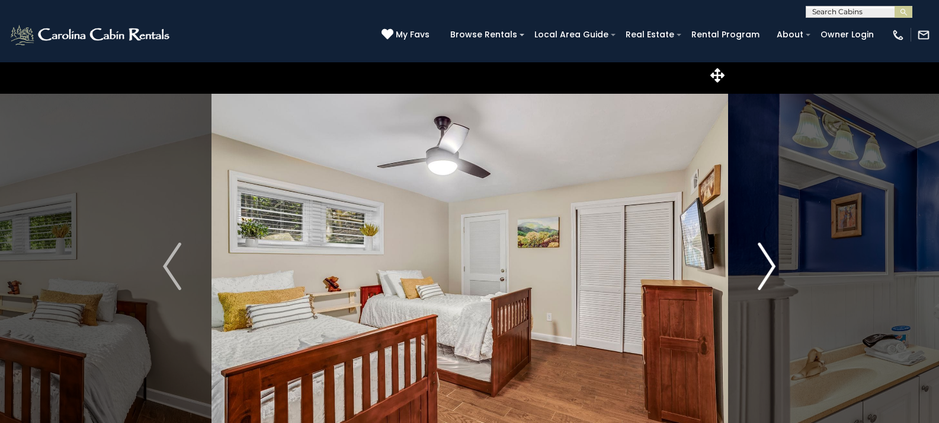
click at [775, 263] on img "Next" at bounding box center [767, 265] width 18 height 47
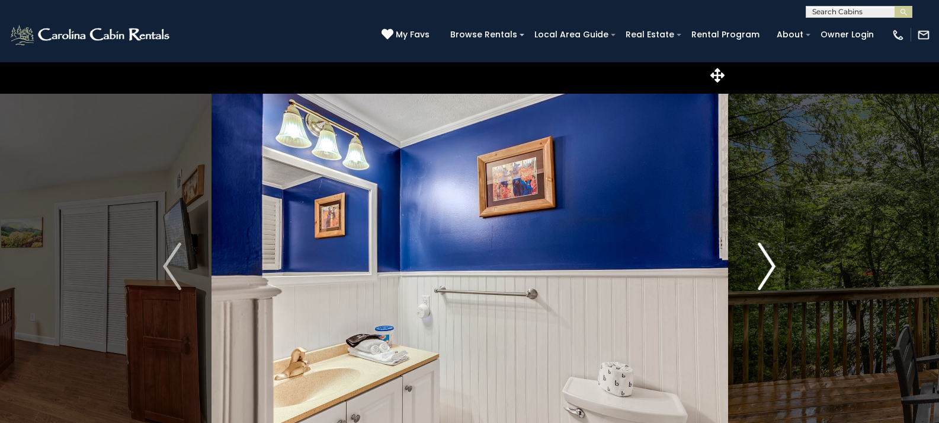
click at [775, 263] on img "Next" at bounding box center [767, 265] width 18 height 47
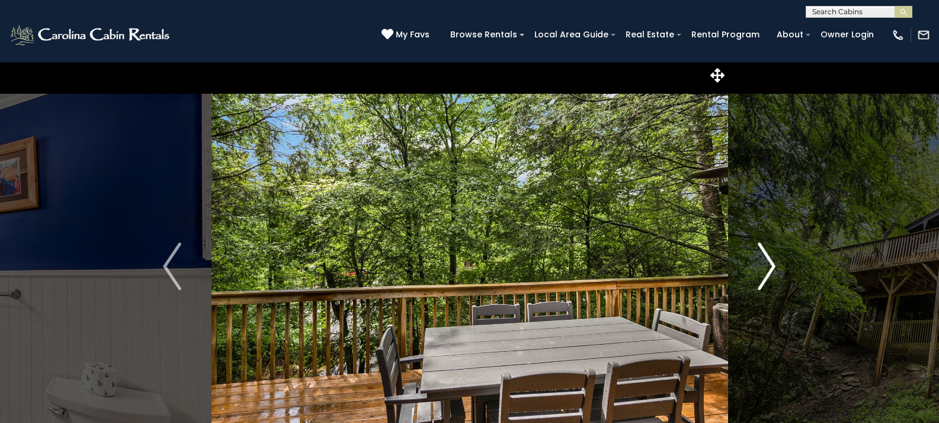
click at [775, 263] on img "Next" at bounding box center [767, 265] width 18 height 47
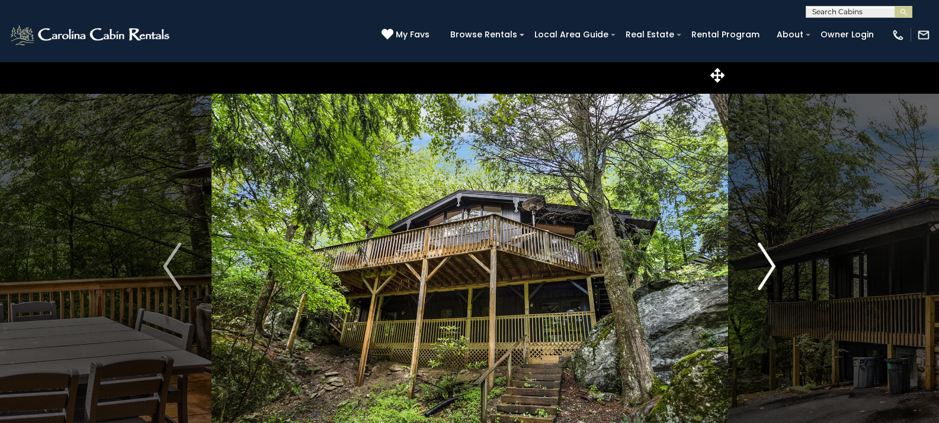
click at [775, 263] on img "Next" at bounding box center [767, 265] width 18 height 47
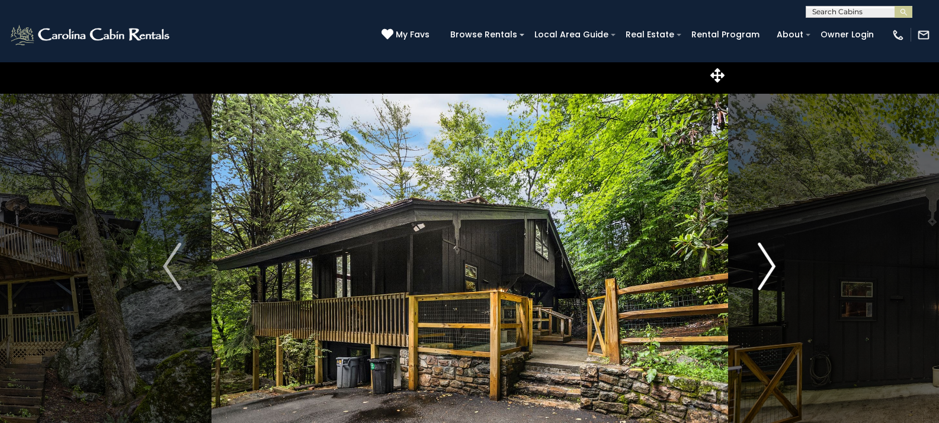
click at [775, 263] on img "Next" at bounding box center [767, 265] width 18 height 47
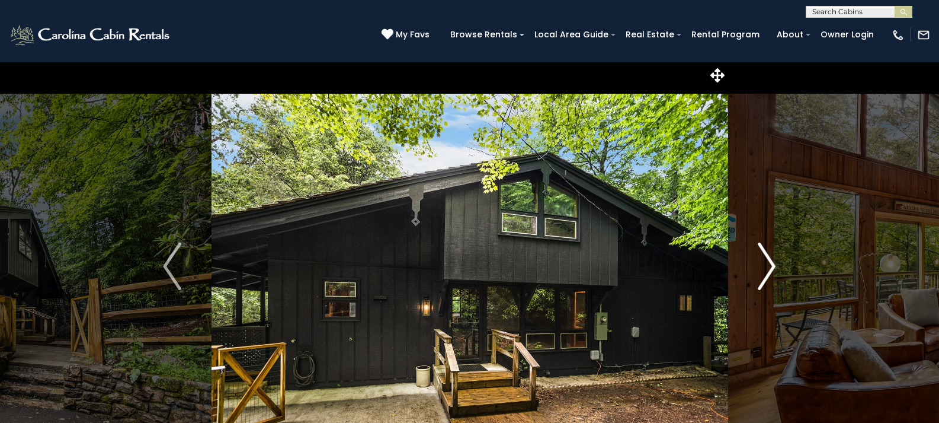
click at [775, 263] on img "Next" at bounding box center [767, 265] width 18 height 47
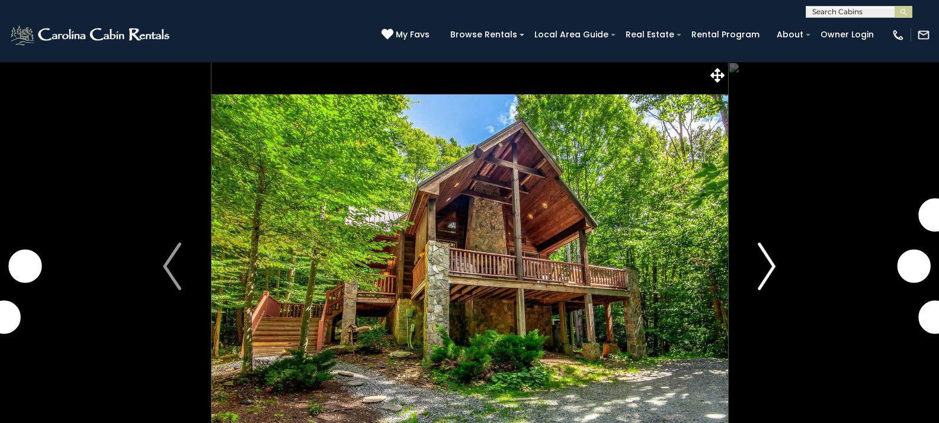
click at [765, 263] on img "Next" at bounding box center [767, 265] width 18 height 47
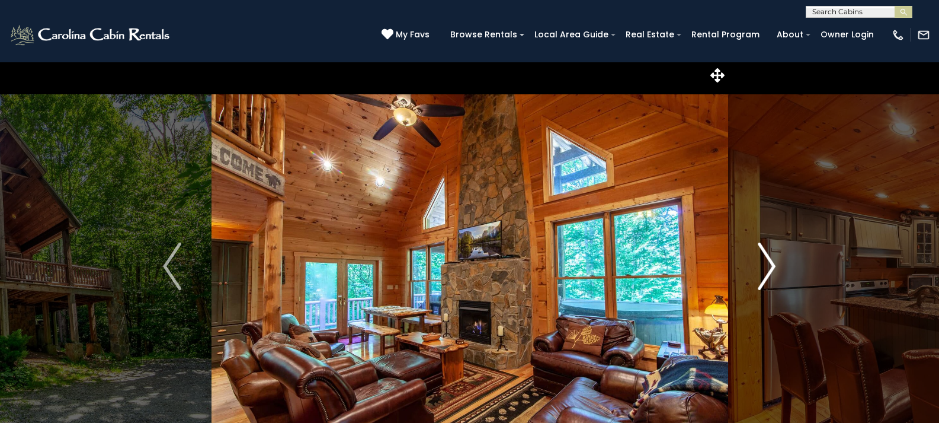
click at [765, 263] on img "Next" at bounding box center [767, 265] width 18 height 47
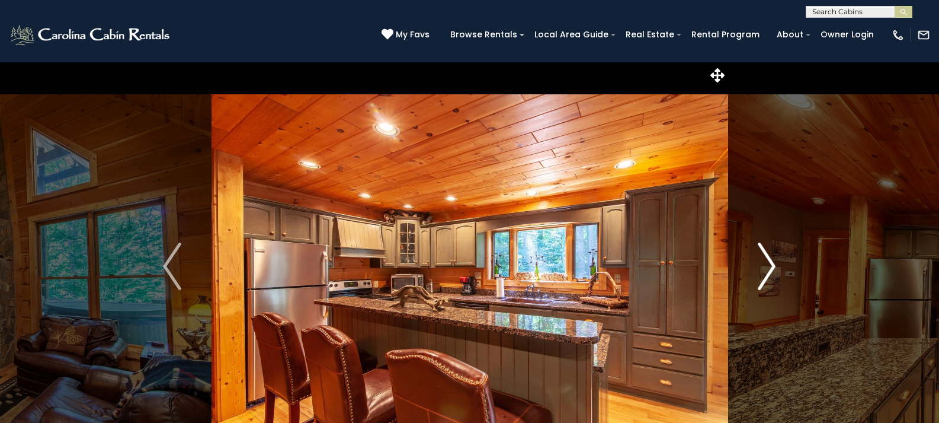
click at [765, 263] on img "Next" at bounding box center [767, 265] width 18 height 47
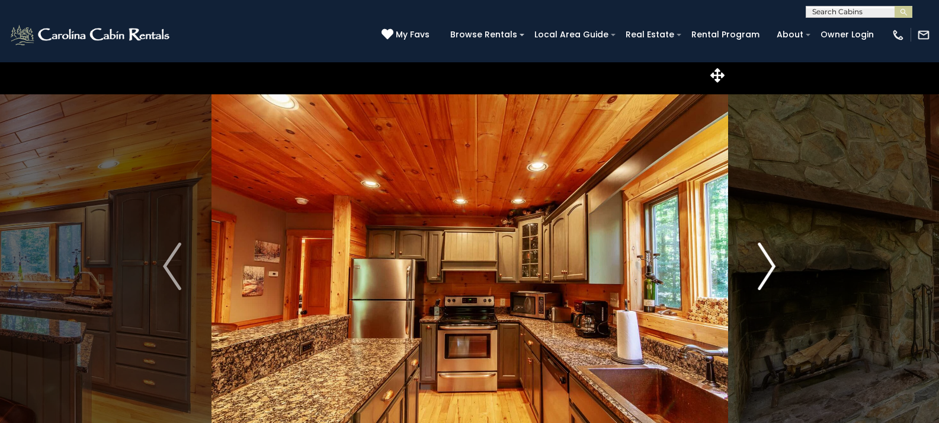
click at [765, 263] on img "Next" at bounding box center [767, 265] width 18 height 47
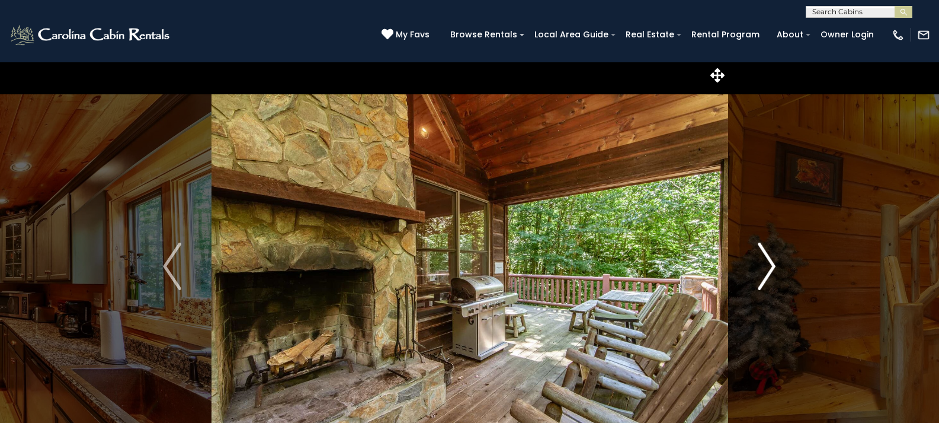
click at [765, 263] on img "Next" at bounding box center [767, 265] width 18 height 47
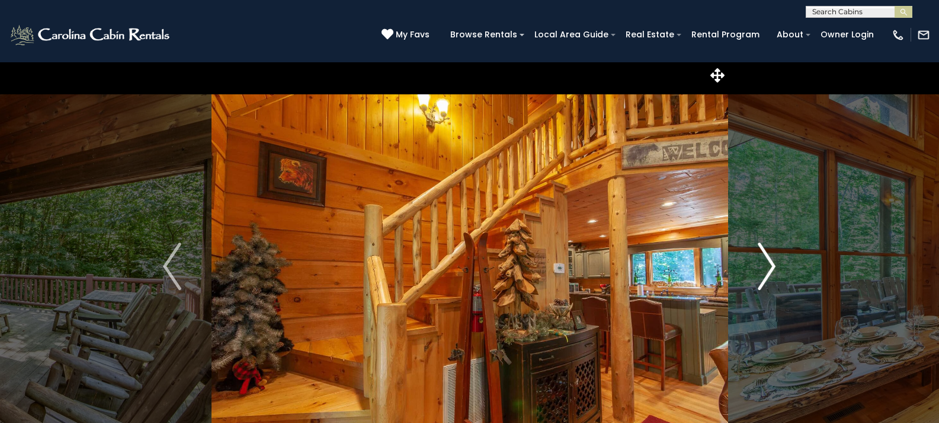
click at [765, 263] on img "Next" at bounding box center [767, 265] width 18 height 47
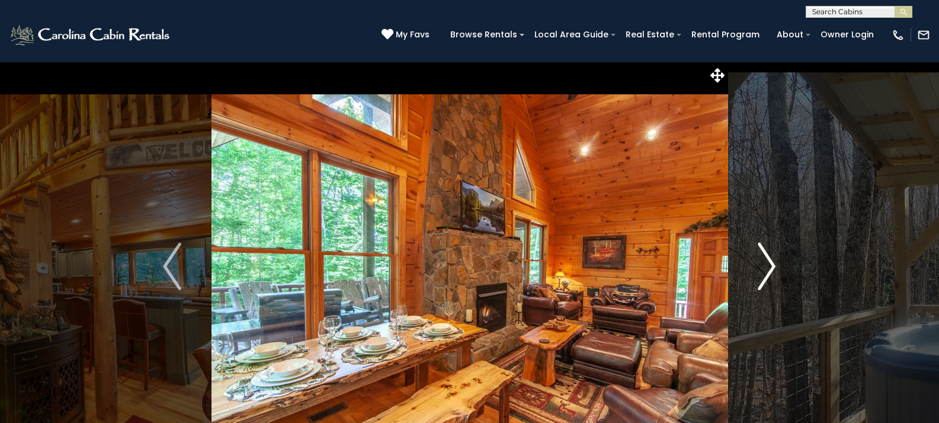
click at [765, 263] on img "Next" at bounding box center [767, 265] width 18 height 47
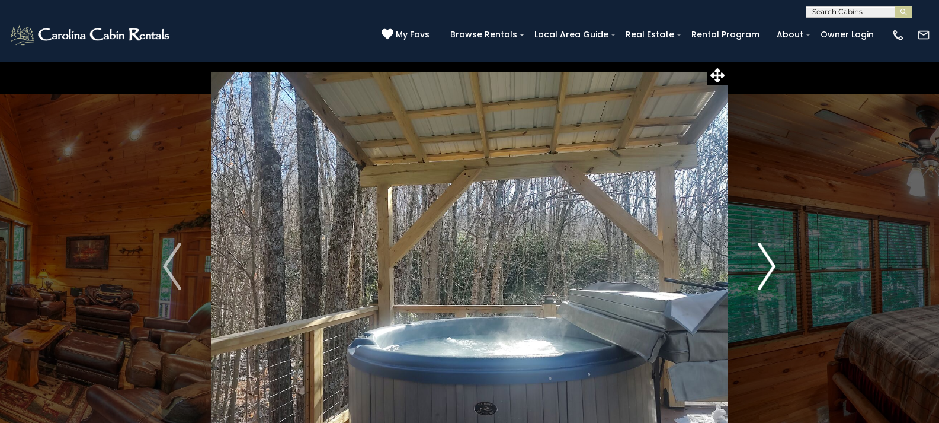
click at [765, 263] on img "Next" at bounding box center [767, 265] width 18 height 47
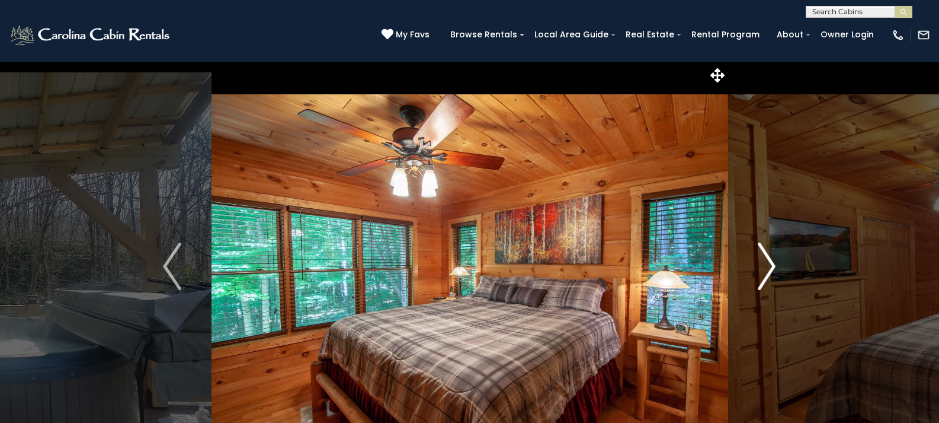
click at [765, 263] on img "Next" at bounding box center [767, 265] width 18 height 47
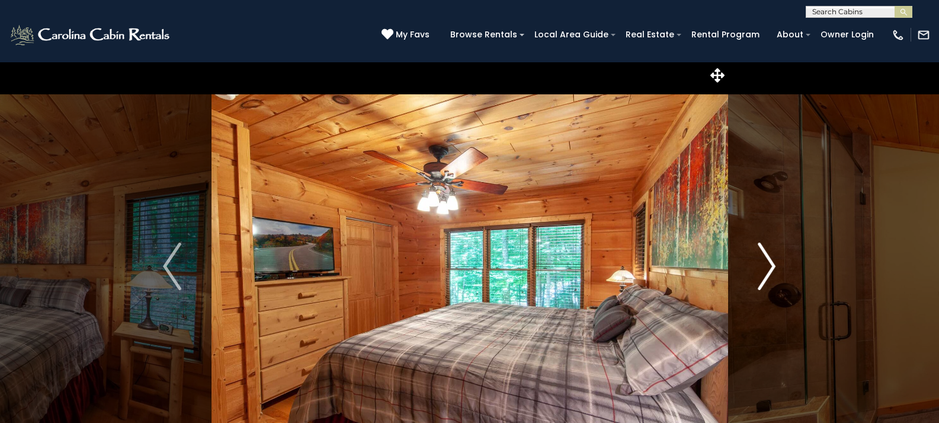
click at [765, 263] on img "Next" at bounding box center [767, 265] width 18 height 47
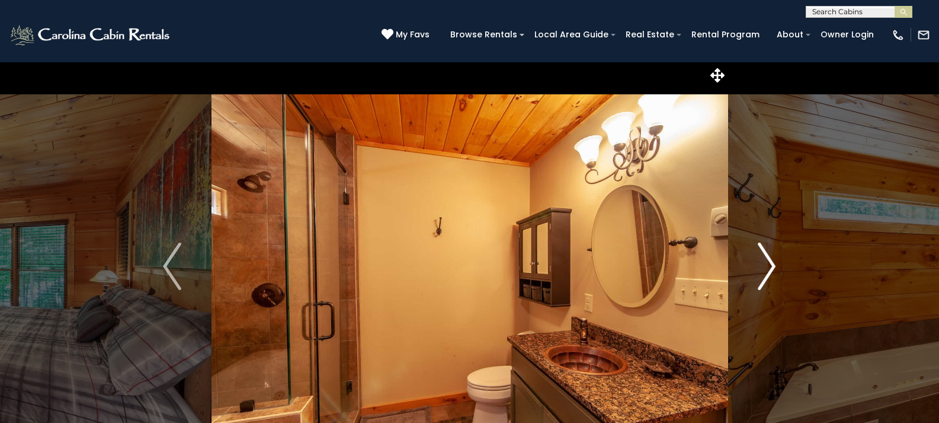
click at [765, 263] on img "Next" at bounding box center [767, 265] width 18 height 47
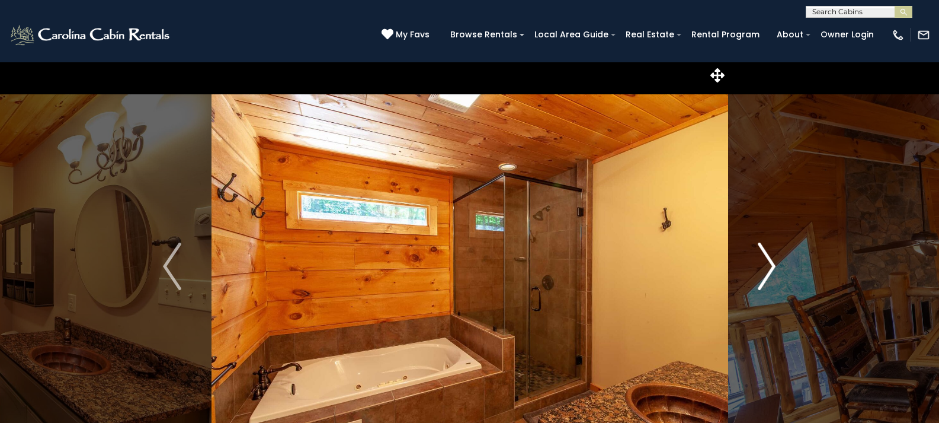
click at [765, 263] on img "Next" at bounding box center [767, 265] width 18 height 47
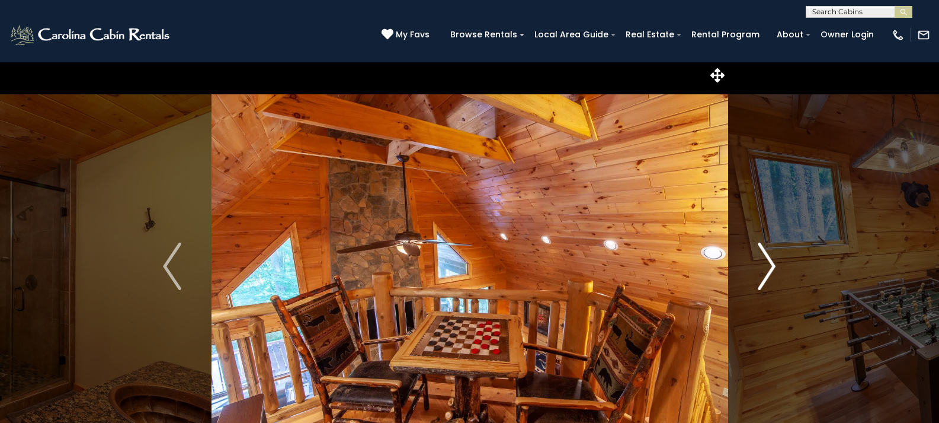
click at [765, 263] on img "Next" at bounding box center [767, 265] width 18 height 47
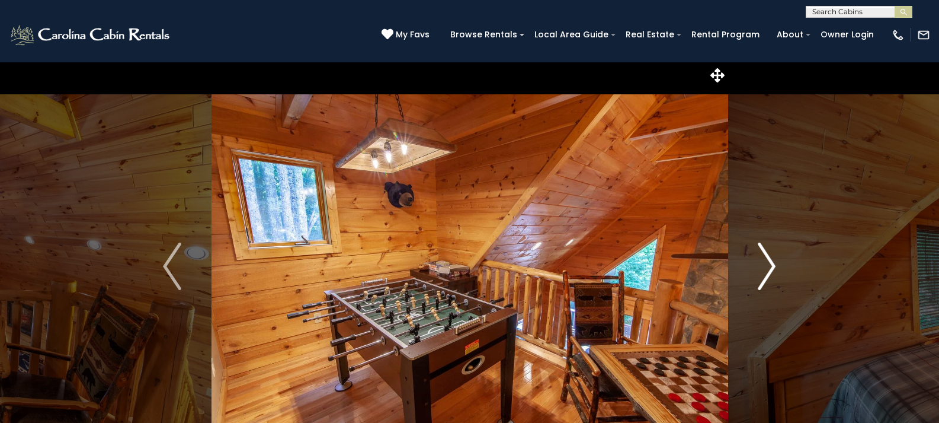
click at [765, 263] on img "Next" at bounding box center [767, 265] width 18 height 47
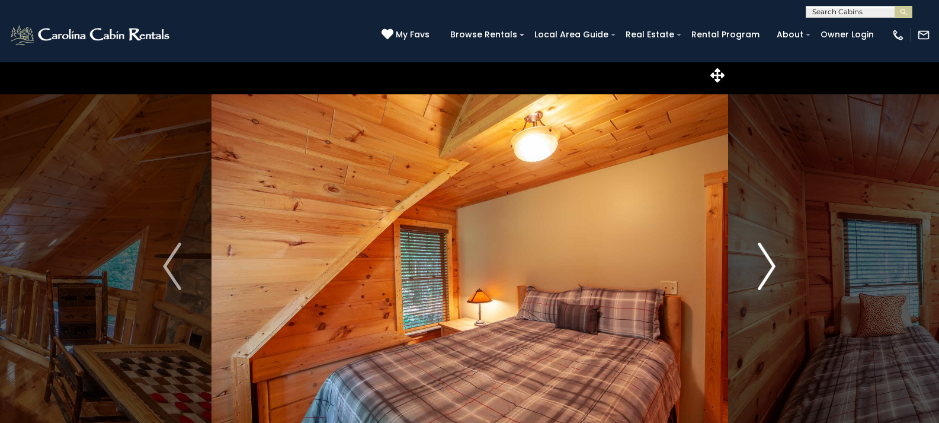
click at [765, 263] on img "Next" at bounding box center [767, 265] width 18 height 47
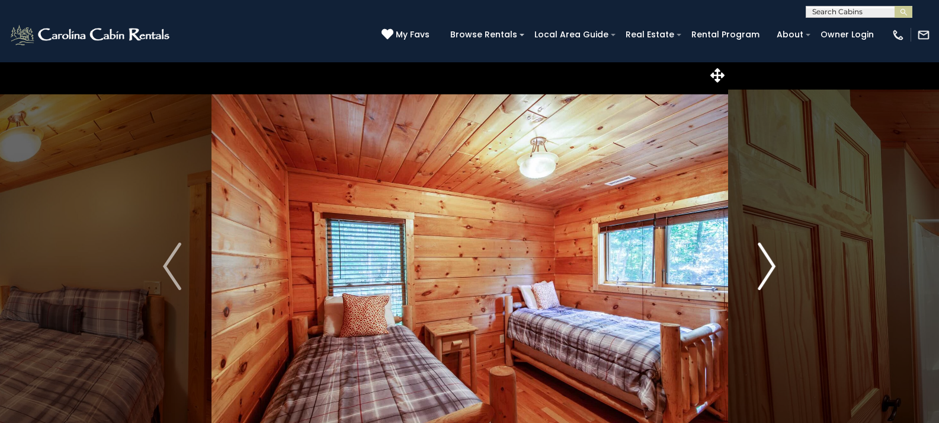
click at [765, 263] on img "Next" at bounding box center [767, 265] width 18 height 47
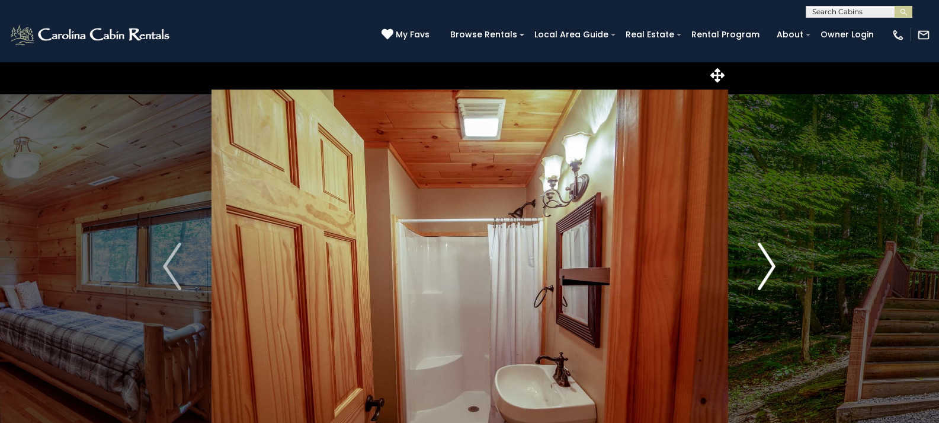
click at [765, 263] on img "Next" at bounding box center [767, 265] width 18 height 47
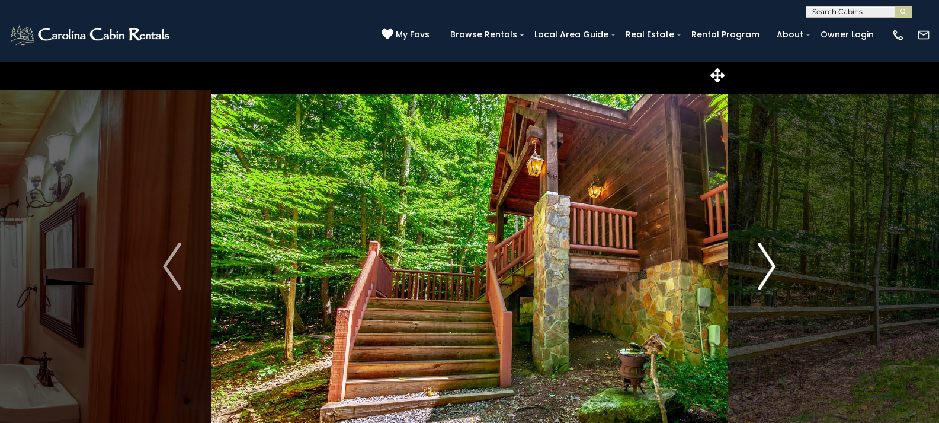
click at [765, 263] on img "Next" at bounding box center [767, 265] width 18 height 47
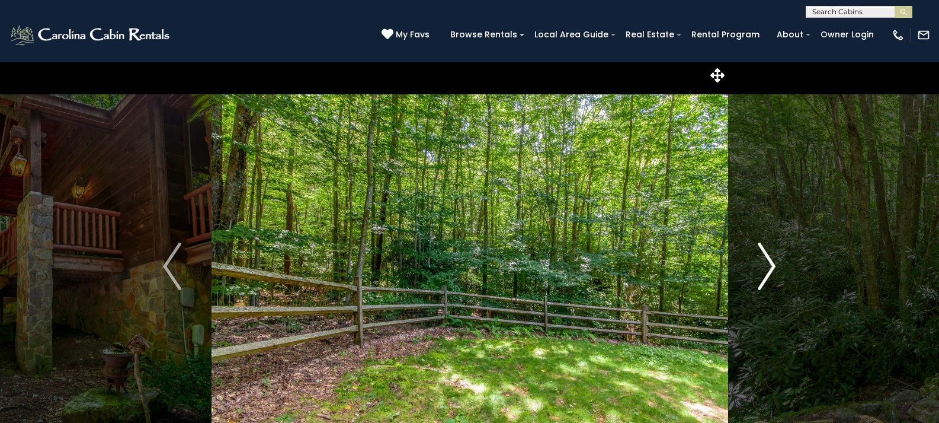
click at [765, 263] on img "Next" at bounding box center [767, 265] width 18 height 47
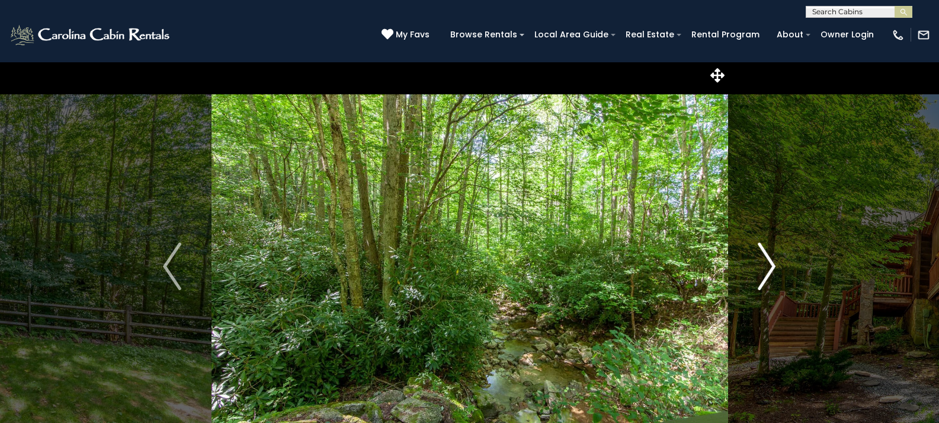
click at [765, 263] on img "Next" at bounding box center [767, 265] width 18 height 47
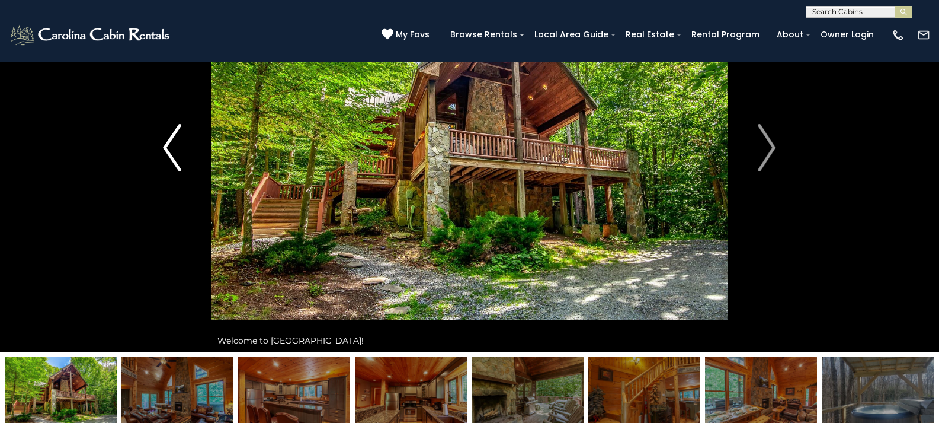
scroll to position [59, 0]
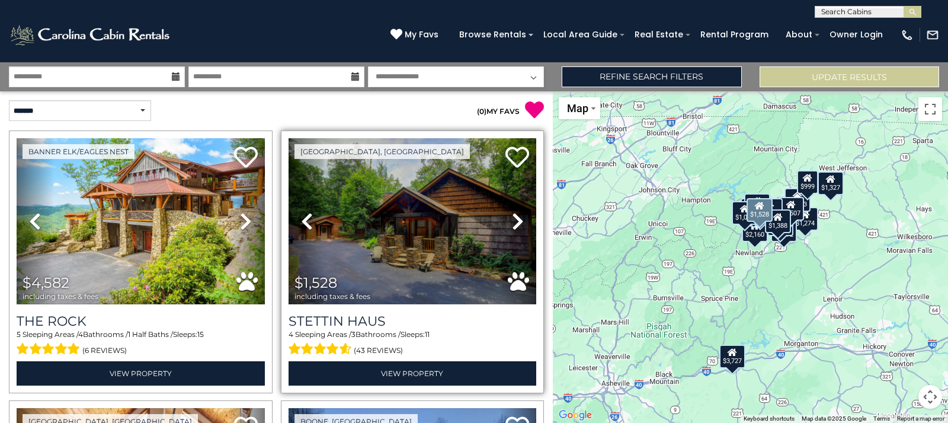
click at [512, 212] on icon at bounding box center [518, 221] width 12 height 19
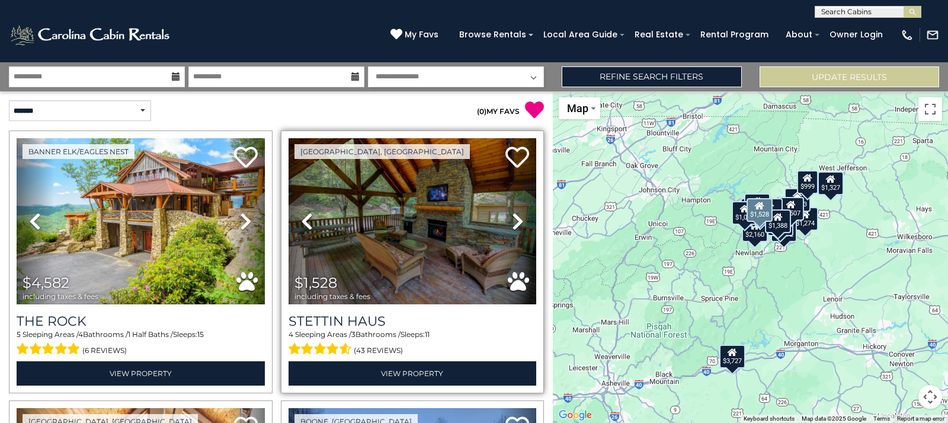
click at [512, 212] on icon at bounding box center [518, 221] width 12 height 19
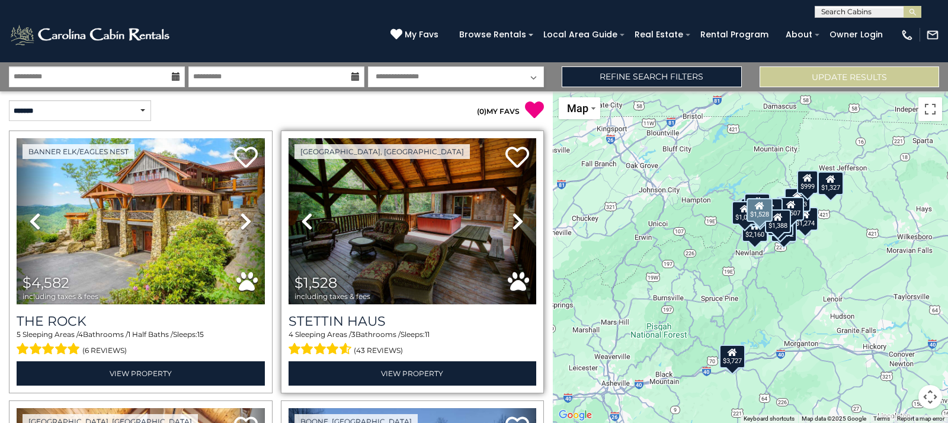
click at [512, 212] on icon at bounding box center [518, 221] width 12 height 19
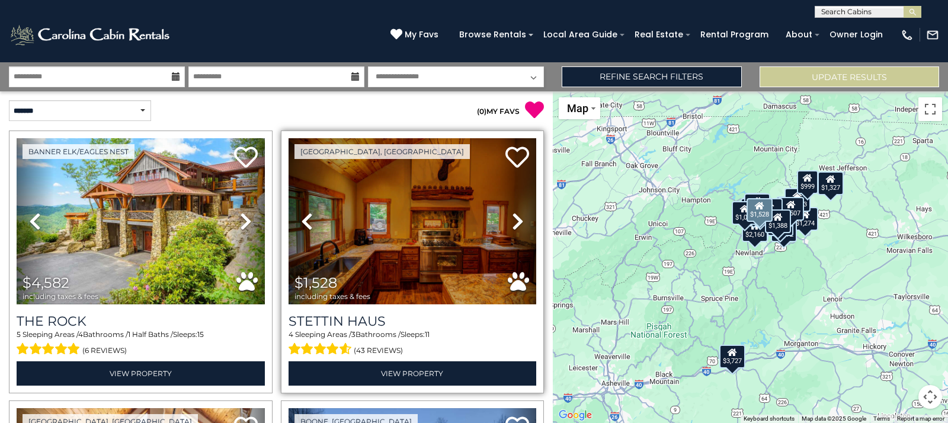
click at [512, 212] on icon at bounding box center [518, 221] width 12 height 19
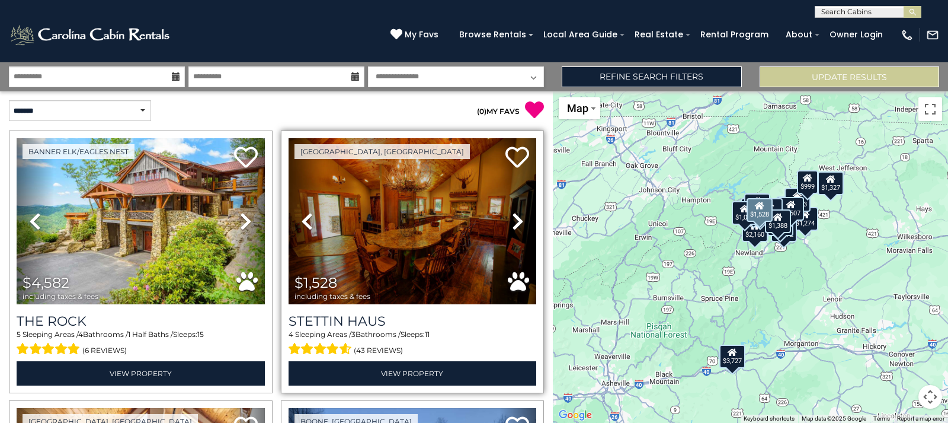
click at [512, 212] on icon at bounding box center [518, 221] width 12 height 19
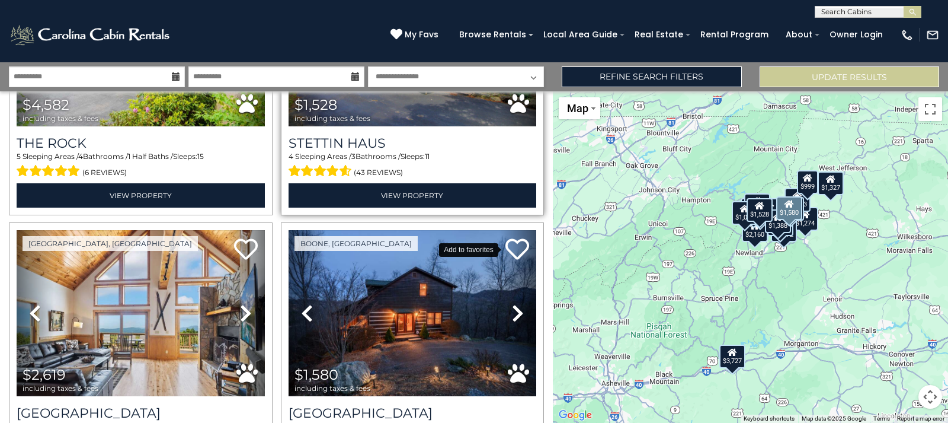
scroll to position [237, 0]
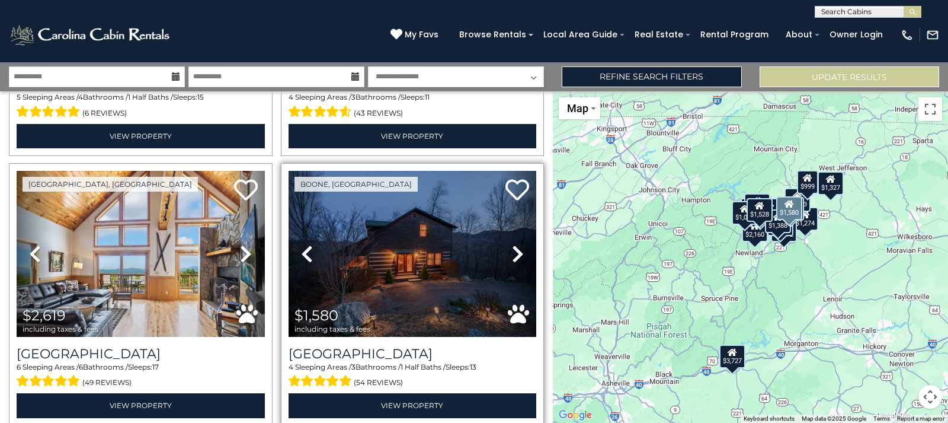
click at [512, 249] on icon at bounding box center [518, 253] width 12 height 19
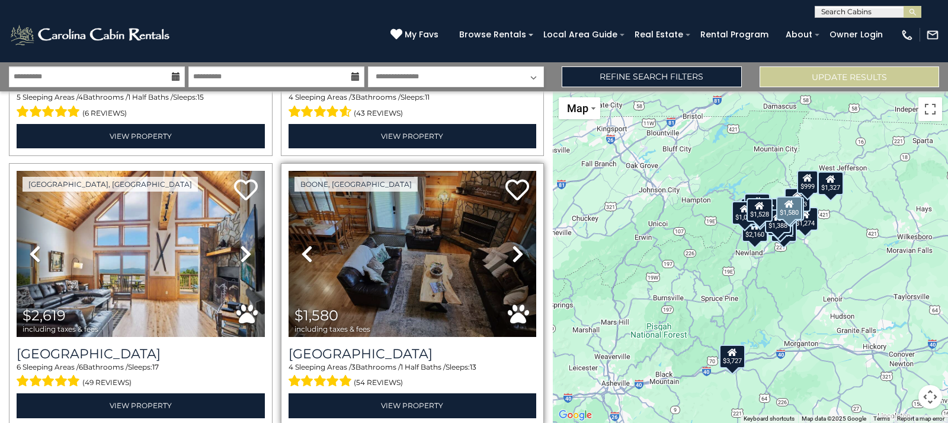
click at [512, 249] on icon at bounding box center [518, 253] width 12 height 19
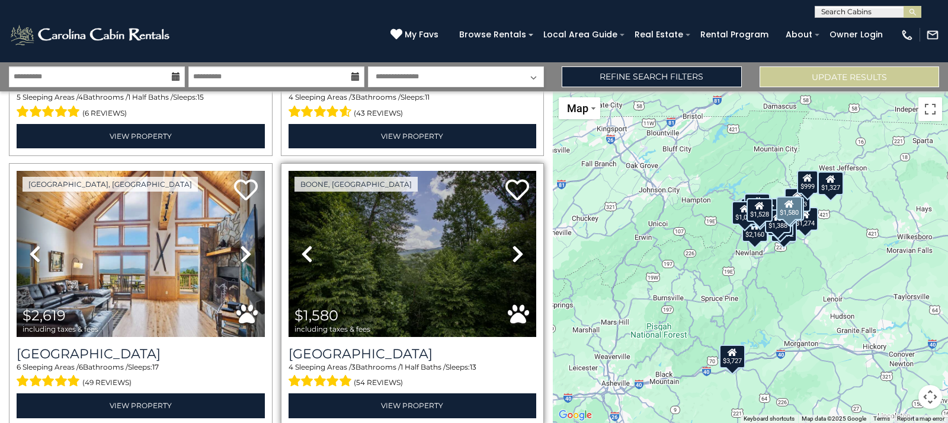
click at [512, 249] on icon at bounding box center [518, 253] width 12 height 19
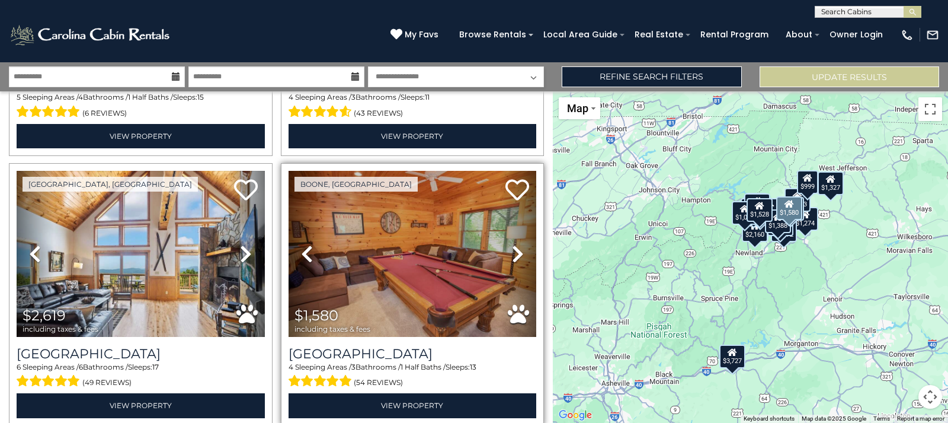
click at [512, 249] on icon at bounding box center [518, 253] width 12 height 19
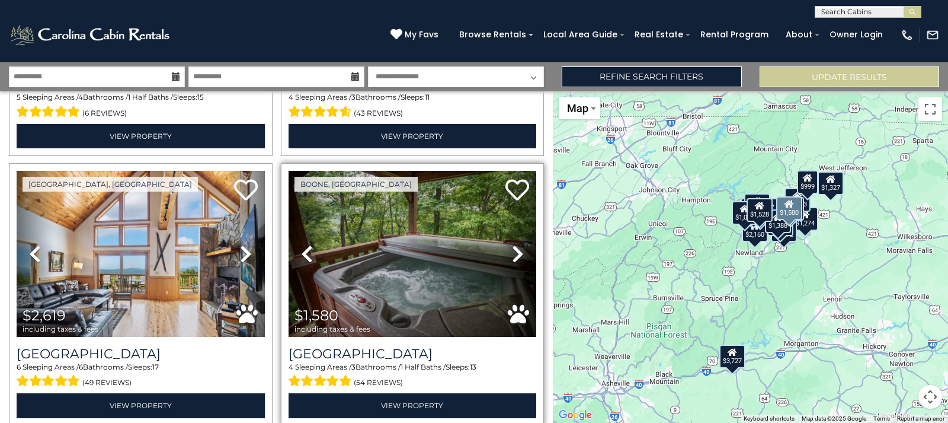
click at [512, 249] on icon at bounding box center [518, 253] width 12 height 19
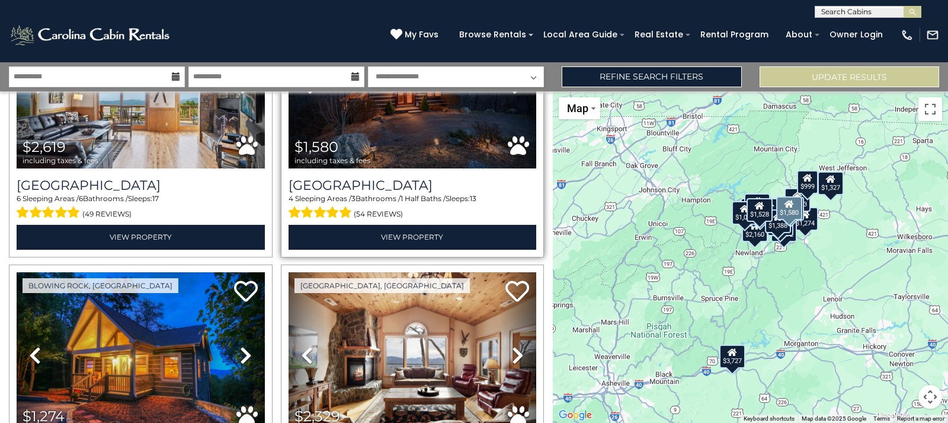
scroll to position [474, 0]
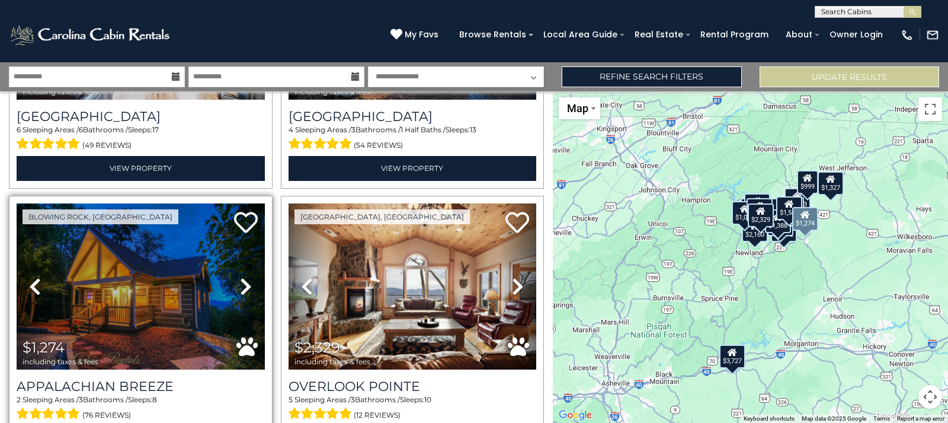
click at [245, 277] on icon at bounding box center [246, 286] width 12 height 19
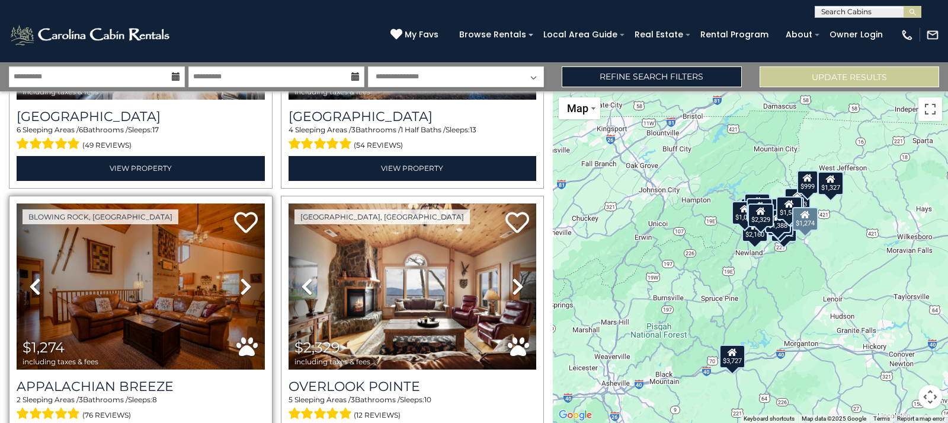
click at [245, 277] on icon at bounding box center [246, 286] width 12 height 19
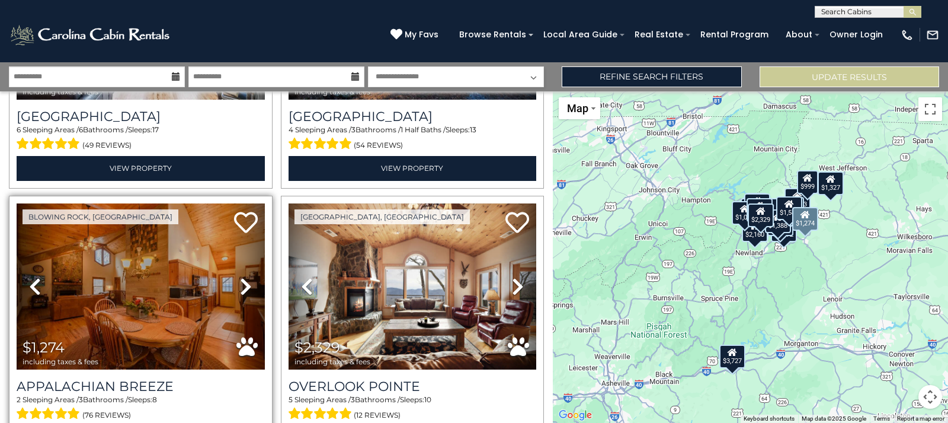
click at [245, 277] on icon at bounding box center [246, 286] width 12 height 19
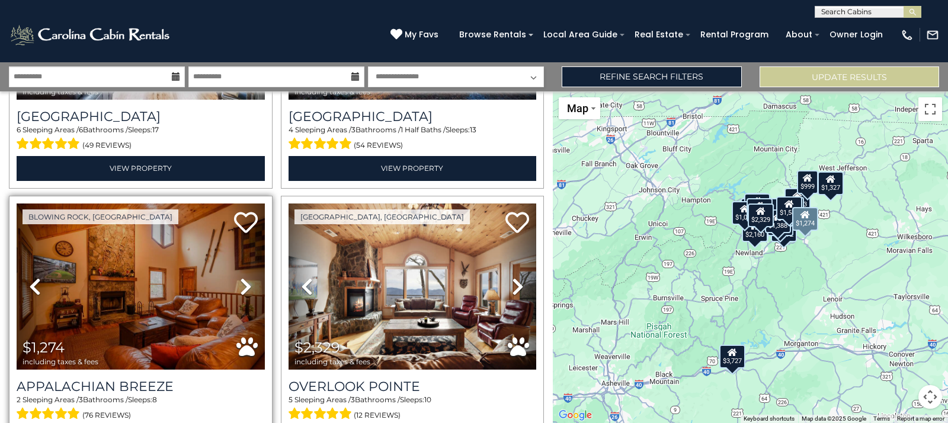
click at [245, 277] on icon at bounding box center [246, 286] width 12 height 19
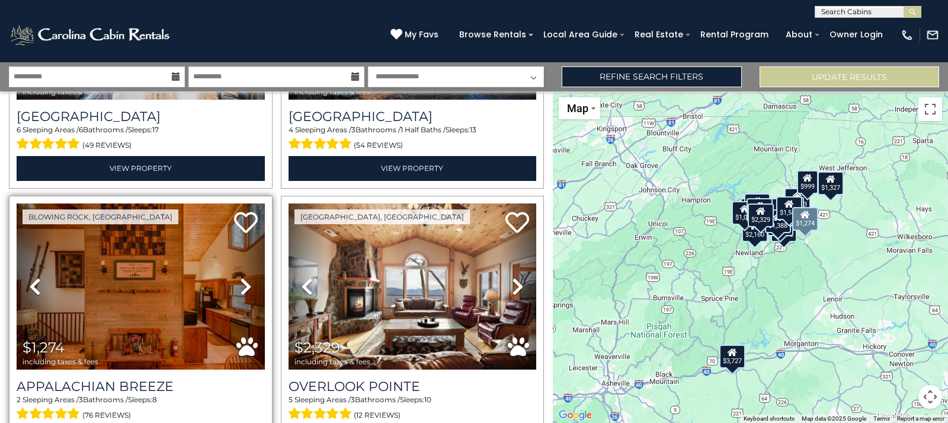
click at [245, 277] on icon at bounding box center [246, 286] width 12 height 19
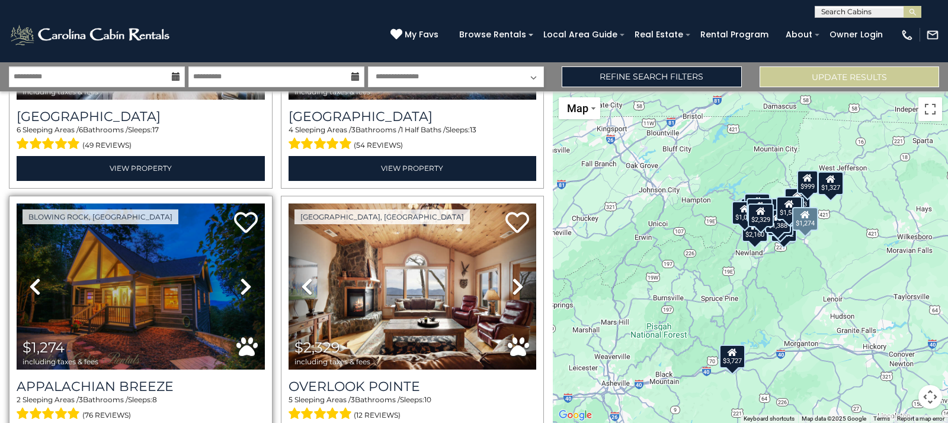
click at [245, 277] on icon at bounding box center [246, 286] width 12 height 19
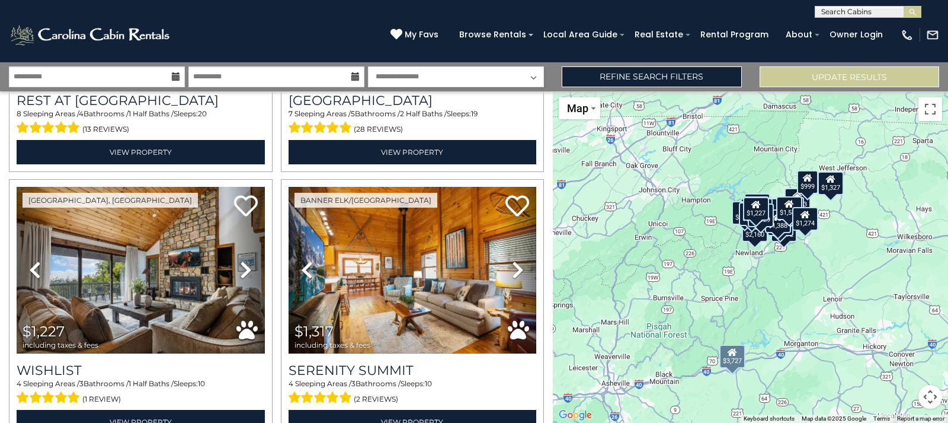
scroll to position [1067, 0]
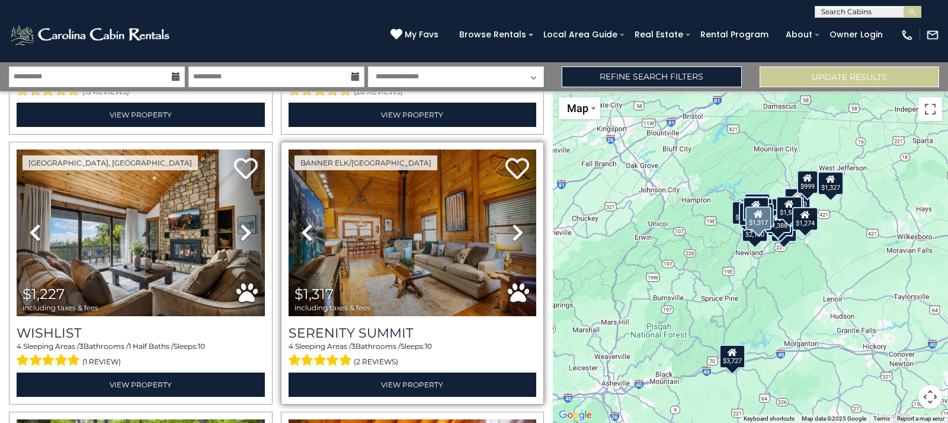
click at [504, 223] on link "Next" at bounding box center [518, 232] width 37 height 166
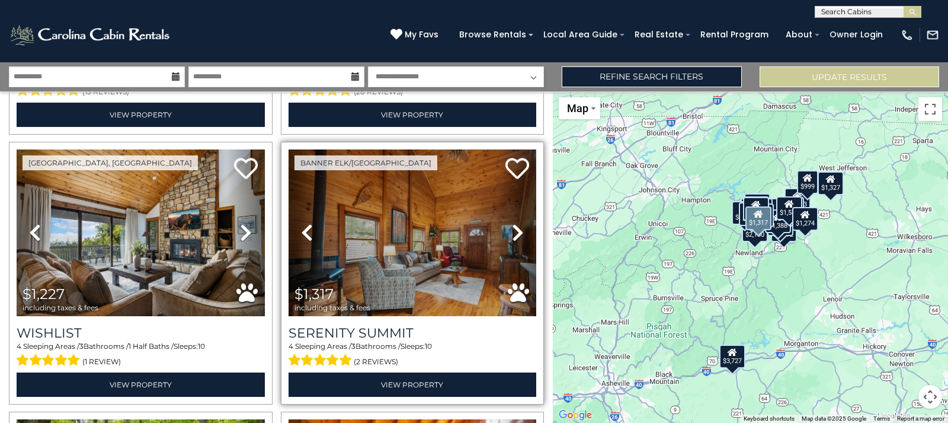
click at [504, 223] on link "Next" at bounding box center [518, 232] width 37 height 166
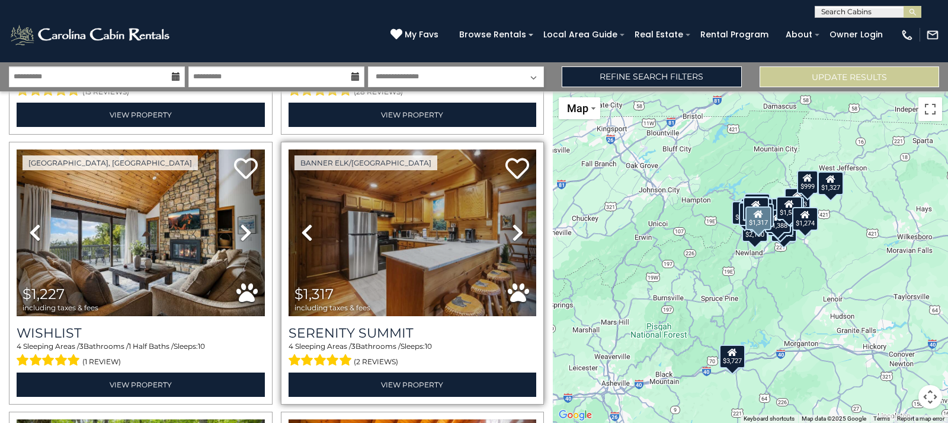
click at [504, 223] on link "Next" at bounding box center [518, 232] width 37 height 166
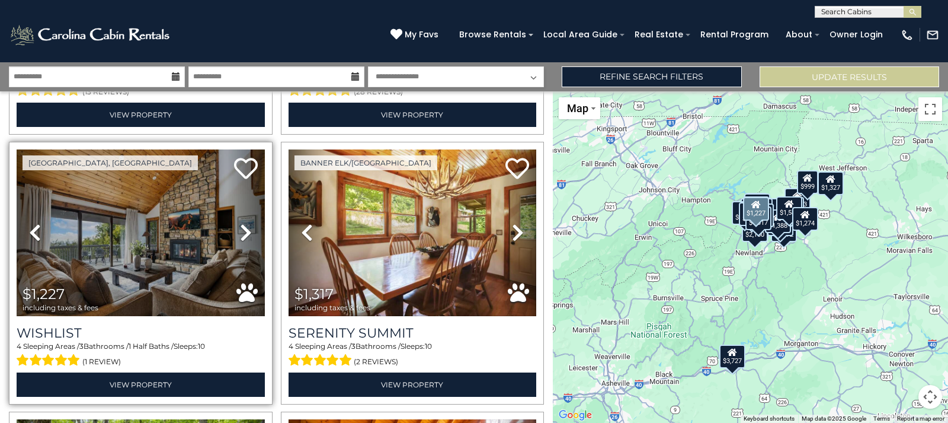
click at [244, 223] on icon at bounding box center [246, 232] width 12 height 19
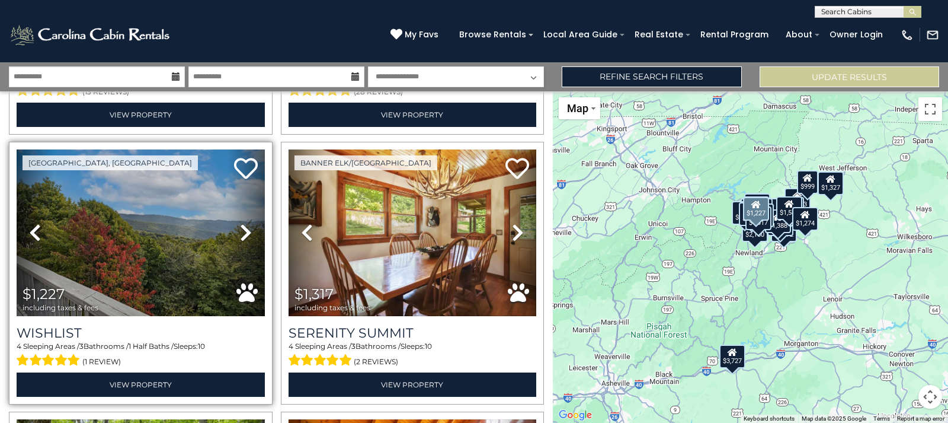
click at [244, 223] on icon at bounding box center [246, 232] width 12 height 19
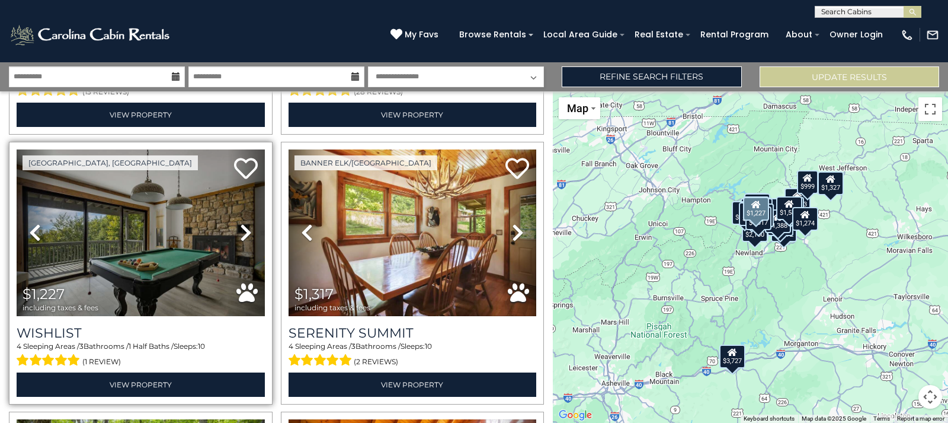
click at [244, 223] on icon at bounding box center [246, 232] width 12 height 19
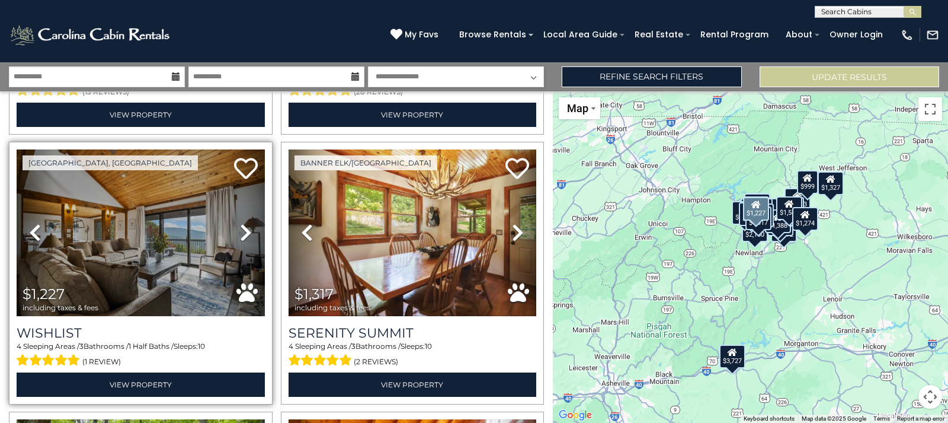
click at [244, 223] on icon at bounding box center [246, 232] width 12 height 19
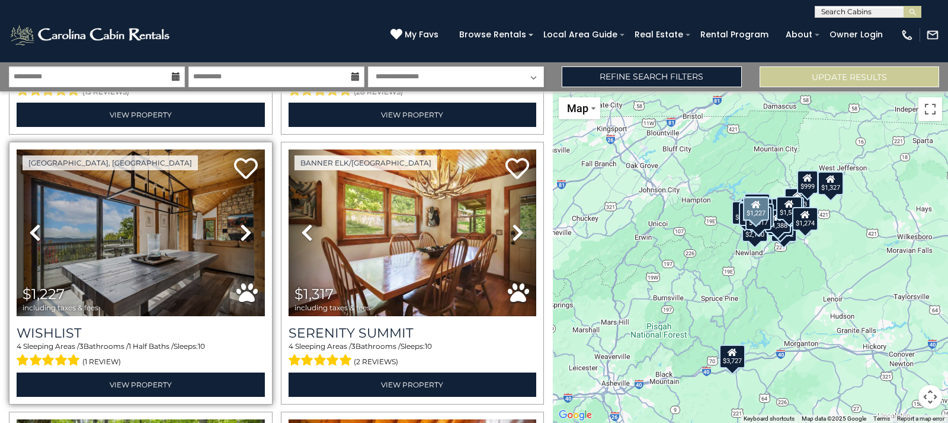
click at [244, 223] on icon at bounding box center [246, 232] width 12 height 19
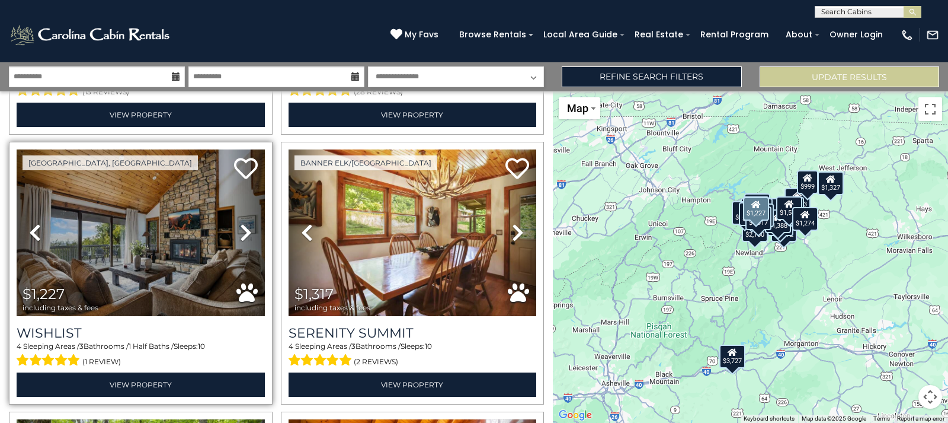
click at [244, 223] on icon at bounding box center [246, 232] width 12 height 19
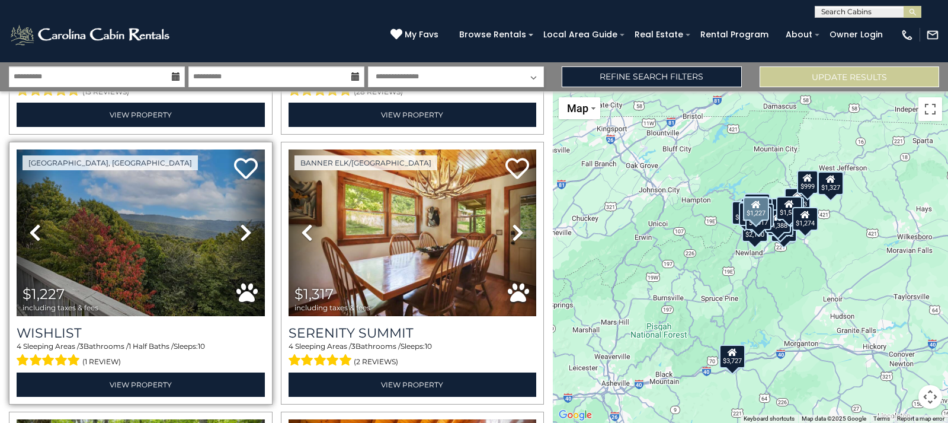
click at [244, 223] on icon at bounding box center [246, 232] width 12 height 19
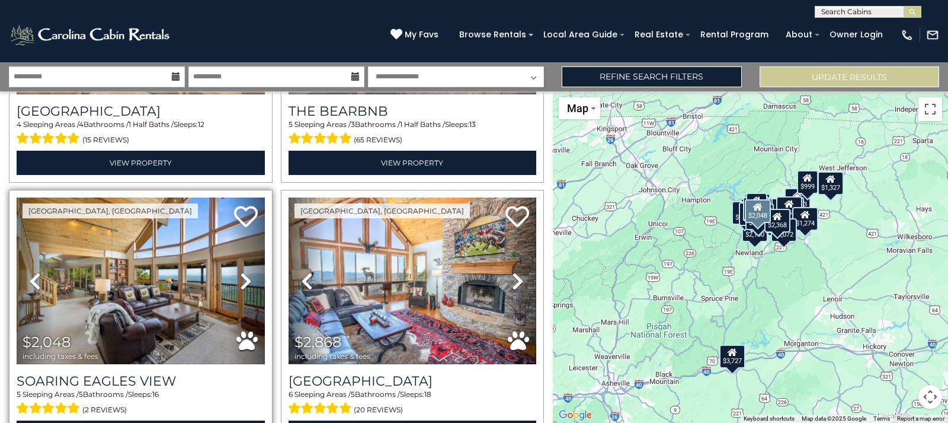
scroll to position [1837, 0]
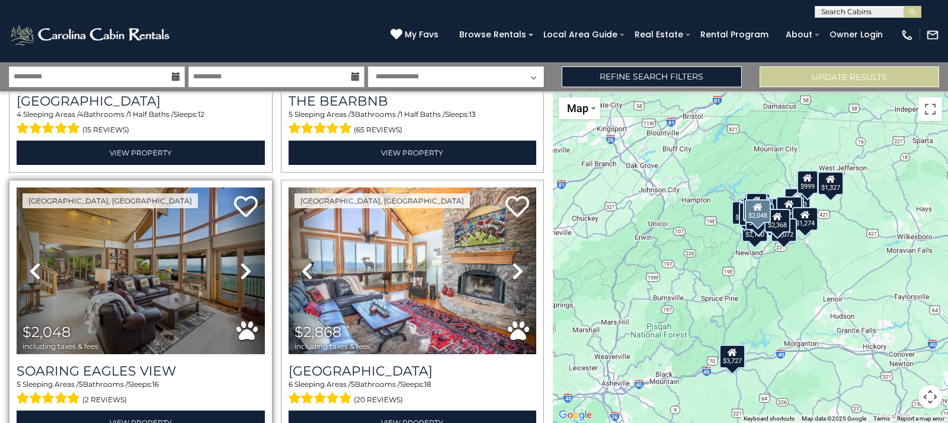
click at [242, 261] on icon at bounding box center [246, 270] width 12 height 19
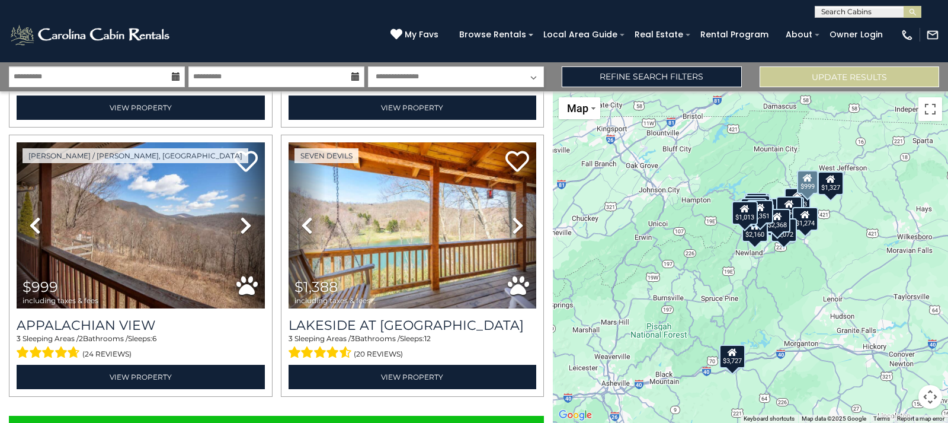
scroll to position [3786, 0]
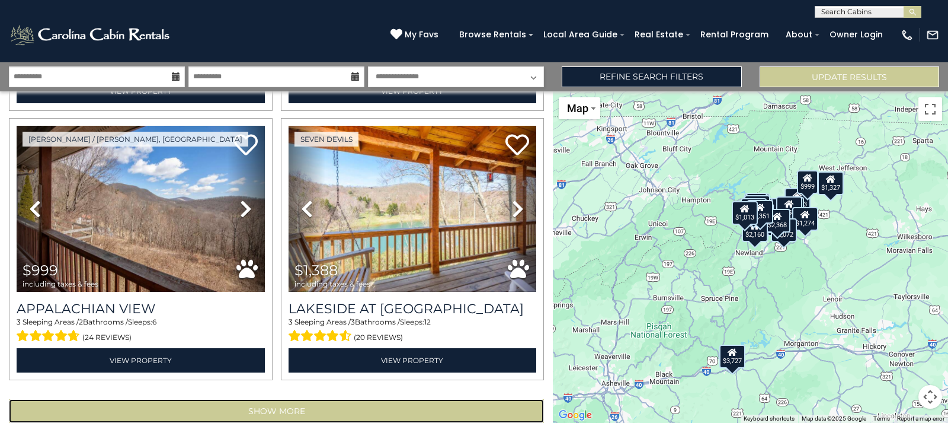
click at [208, 399] on button "Show More" at bounding box center [276, 411] width 535 height 24
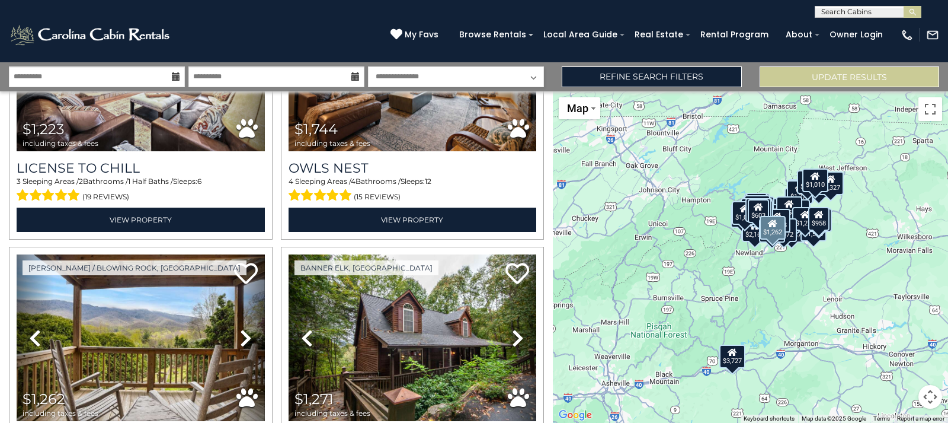
scroll to position [5327, 0]
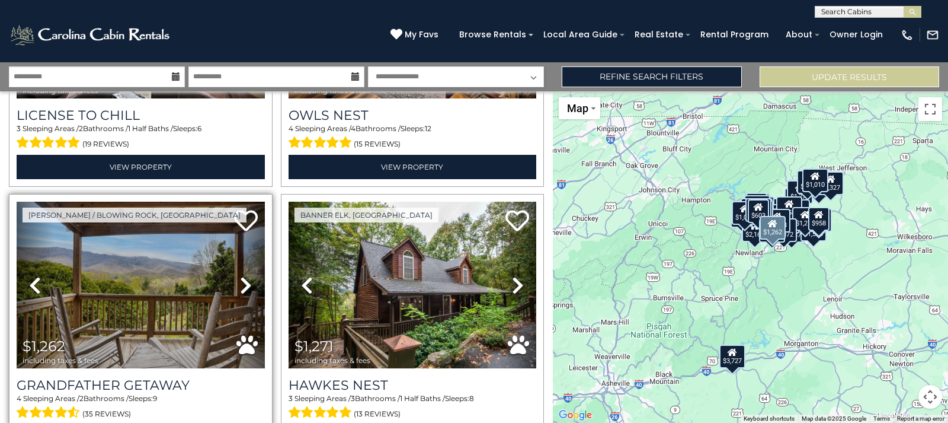
click at [236, 247] on link "Next" at bounding box center [246, 284] width 37 height 166
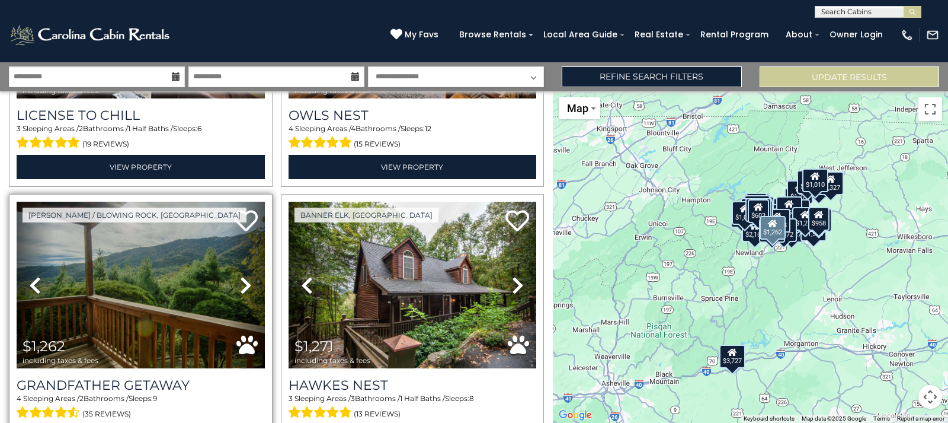
click at [236, 247] on link "Next" at bounding box center [246, 284] width 37 height 166
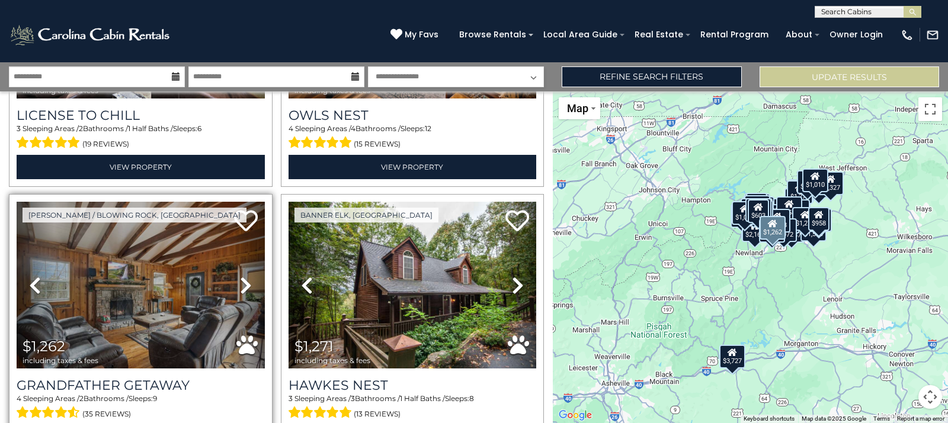
click at [236, 247] on link "Next" at bounding box center [246, 284] width 37 height 166
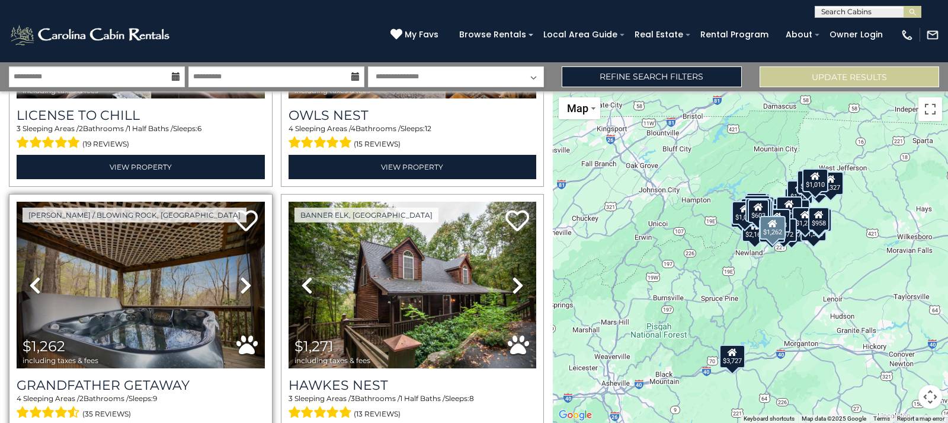
click at [236, 247] on link "Next" at bounding box center [246, 284] width 37 height 166
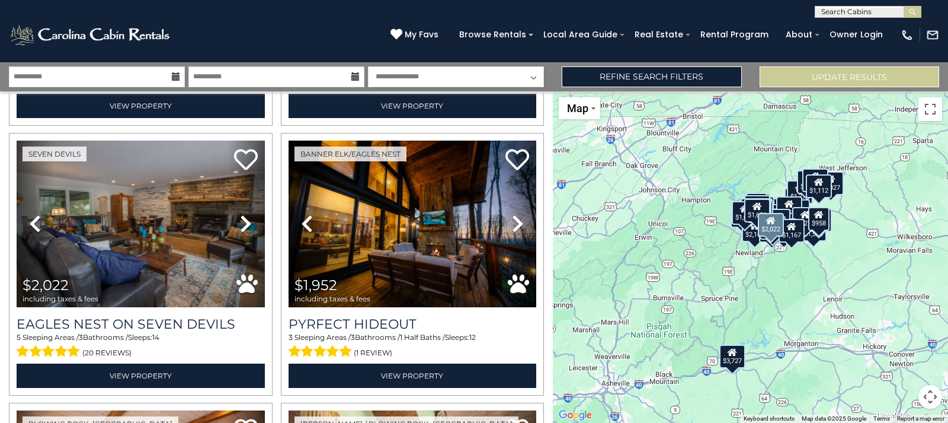
scroll to position [6749, 0]
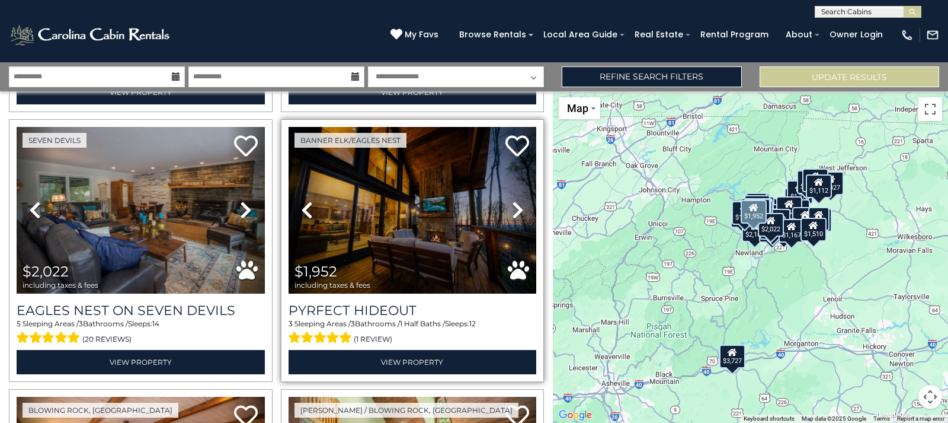
click at [517, 200] on icon at bounding box center [518, 209] width 12 height 19
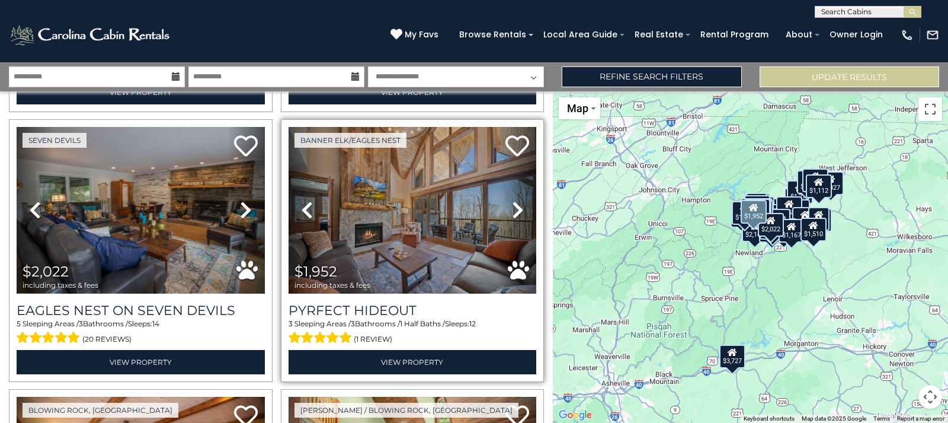
click at [514, 200] on icon at bounding box center [518, 209] width 12 height 19
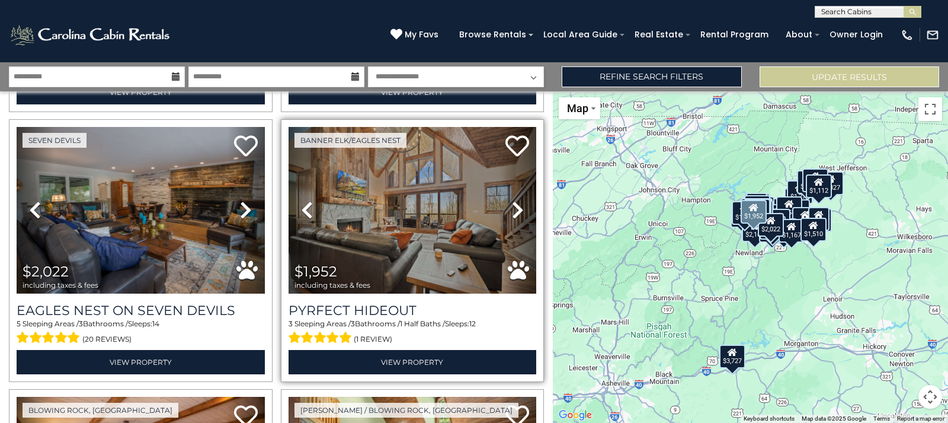
click at [514, 200] on icon at bounding box center [518, 209] width 12 height 19
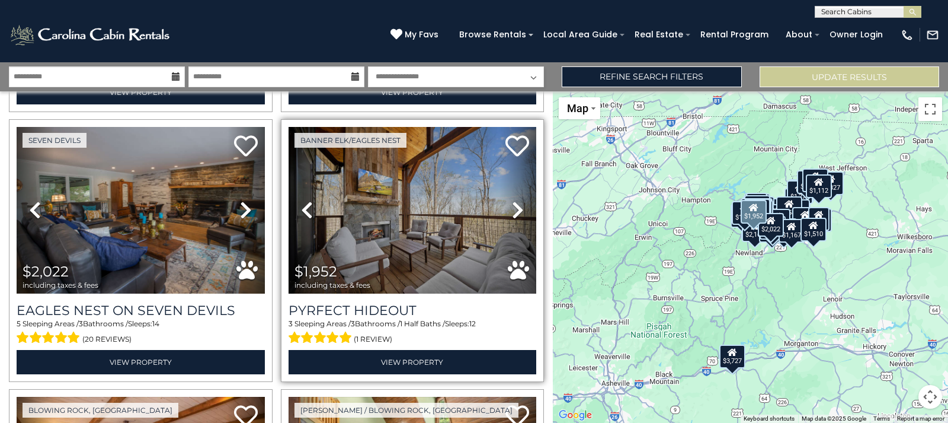
click at [514, 200] on icon at bounding box center [518, 209] width 12 height 19
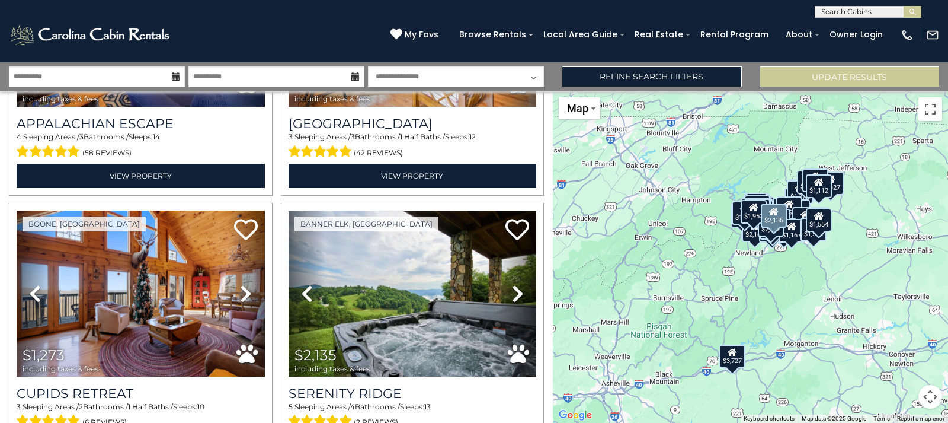
scroll to position [7223, 0]
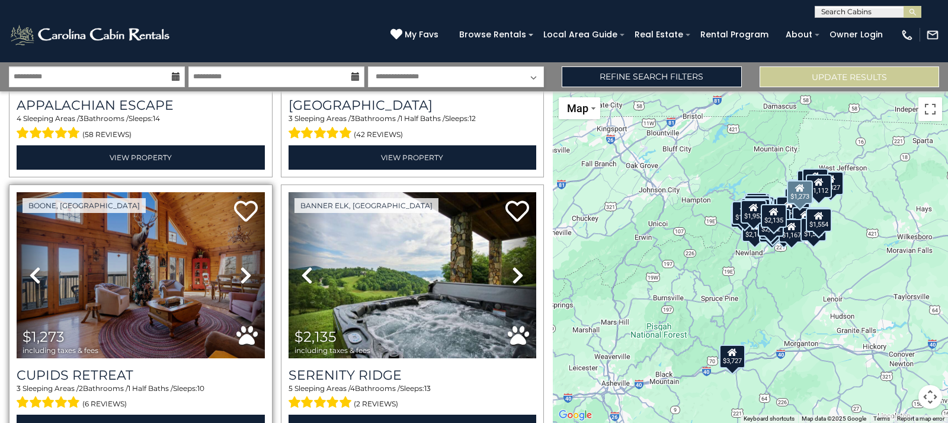
click at [245, 266] on icon at bounding box center [246, 275] width 12 height 19
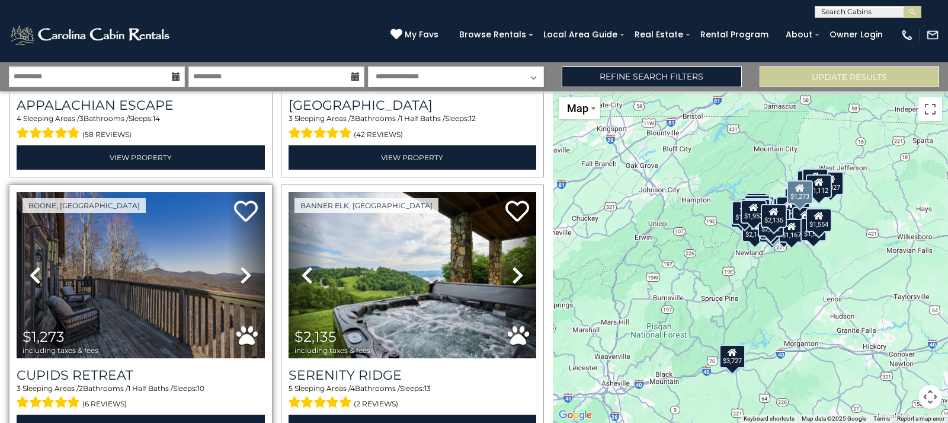
click at [245, 266] on icon at bounding box center [246, 275] width 12 height 19
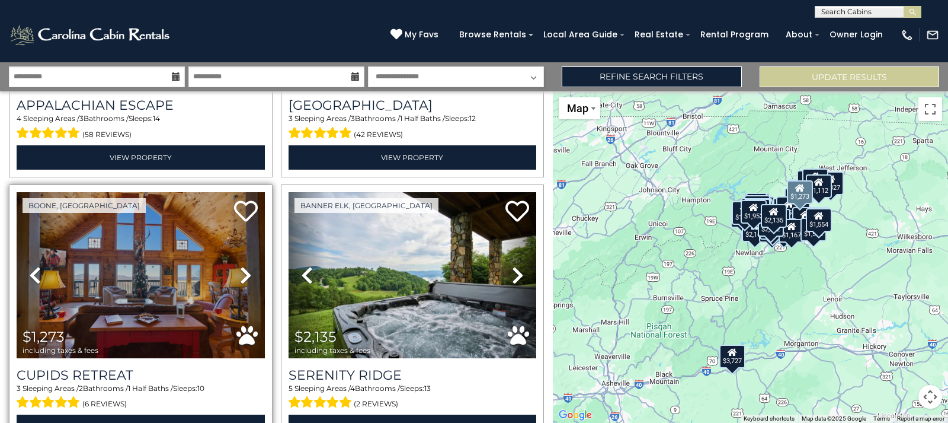
click at [245, 266] on icon at bounding box center [246, 275] width 12 height 19
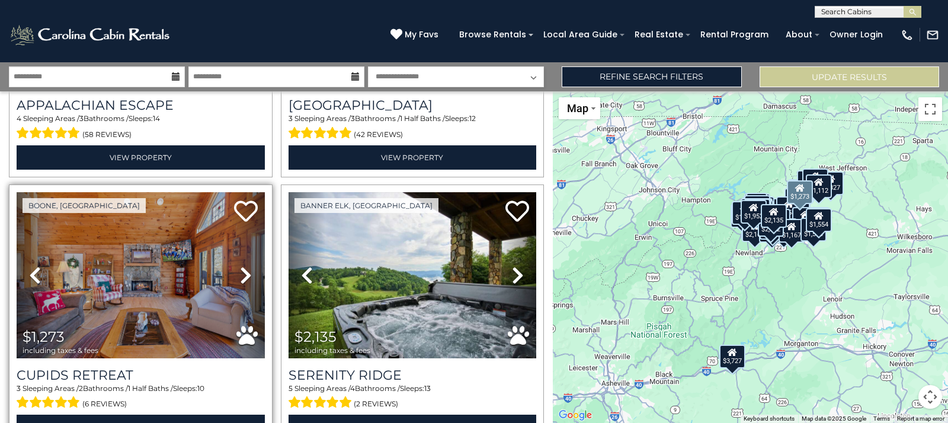
click at [245, 266] on icon at bounding box center [246, 275] width 12 height 19
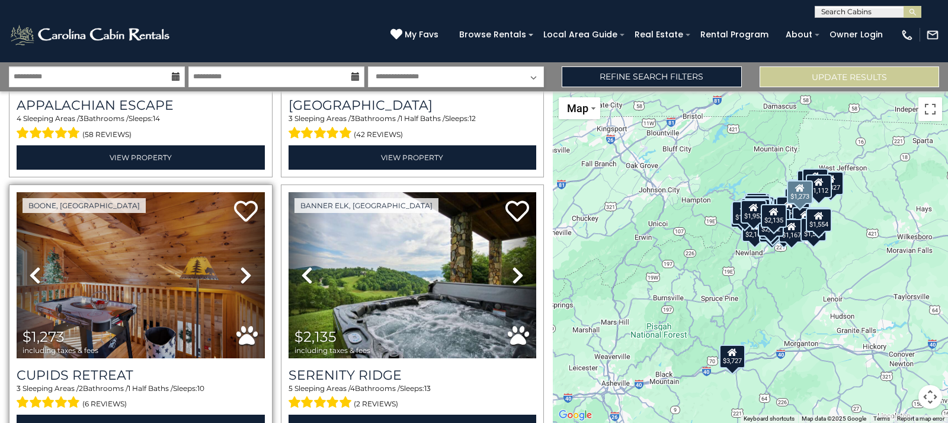
click at [245, 266] on icon at bounding box center [246, 275] width 12 height 19
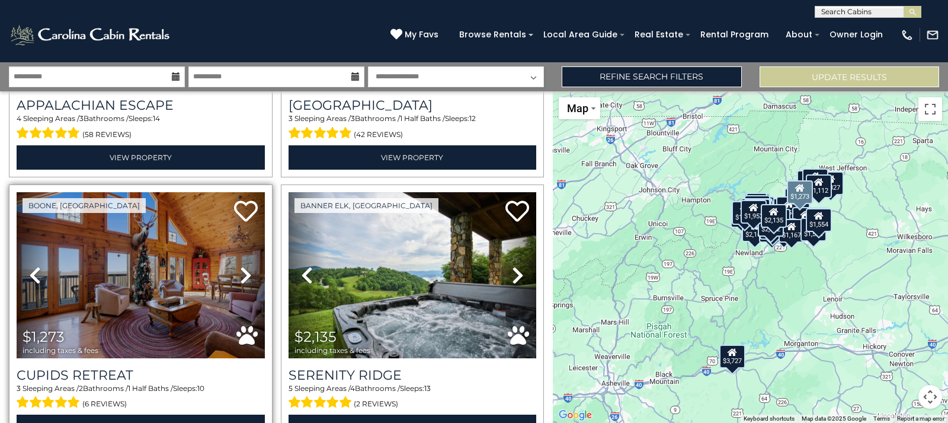
click at [245, 266] on icon at bounding box center [246, 275] width 12 height 19
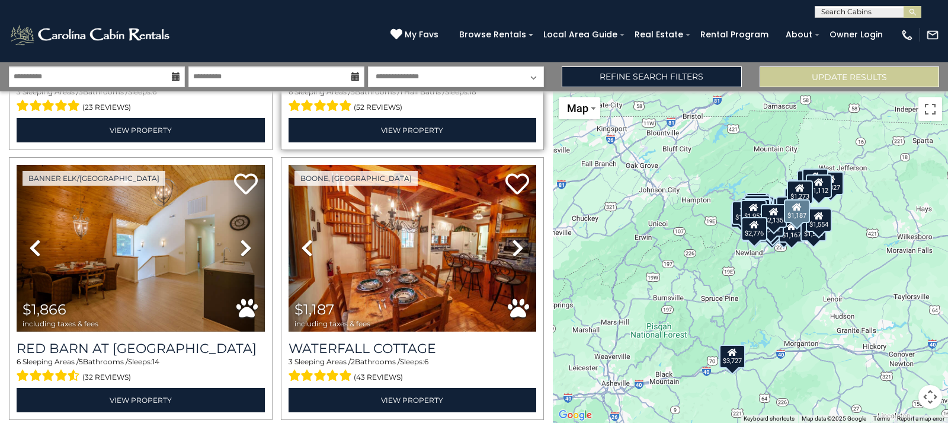
scroll to position [7799, 0]
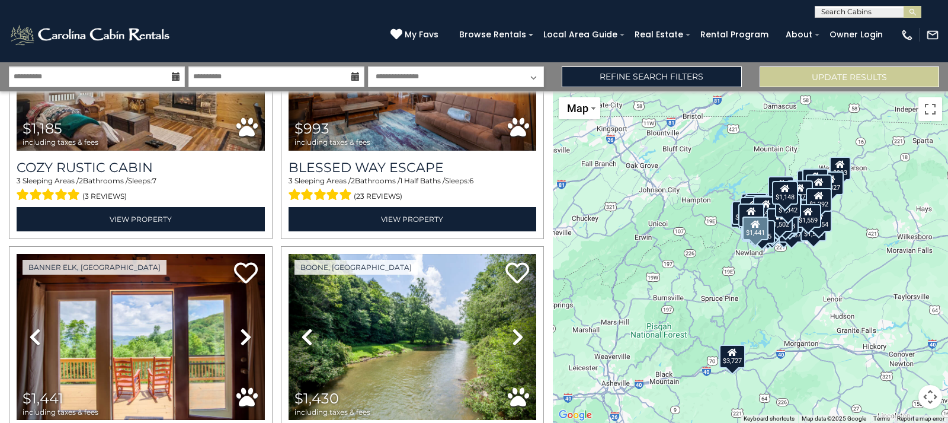
scroll to position [11533, 0]
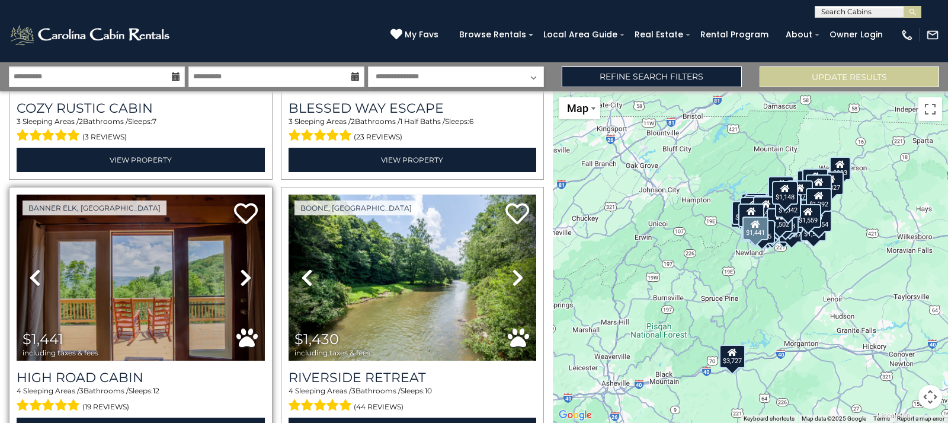
click at [240, 268] on icon at bounding box center [246, 277] width 12 height 19
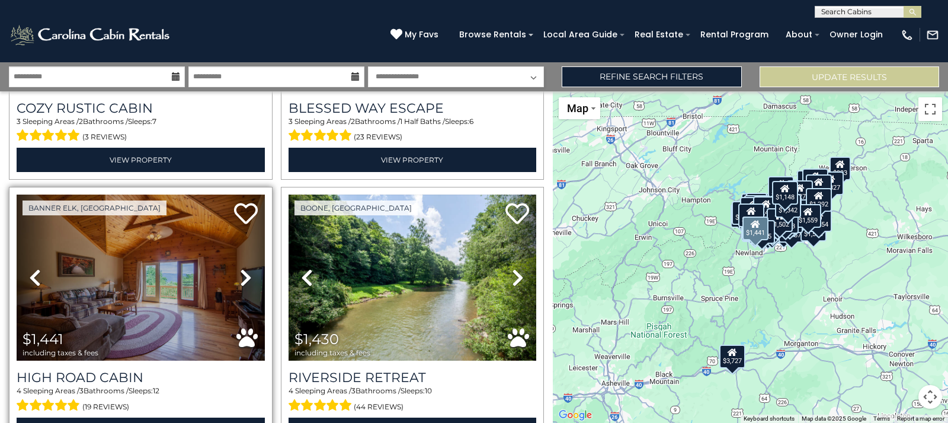
click at [240, 268] on icon at bounding box center [246, 277] width 12 height 19
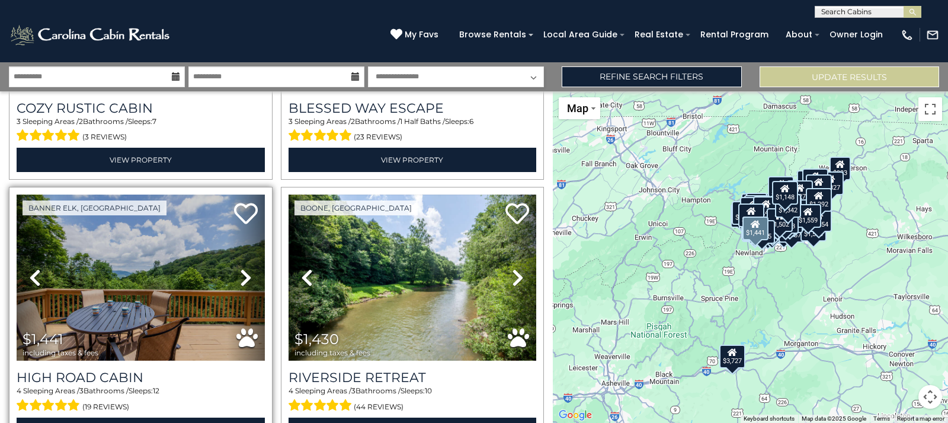
click at [240, 268] on icon at bounding box center [246, 277] width 12 height 19
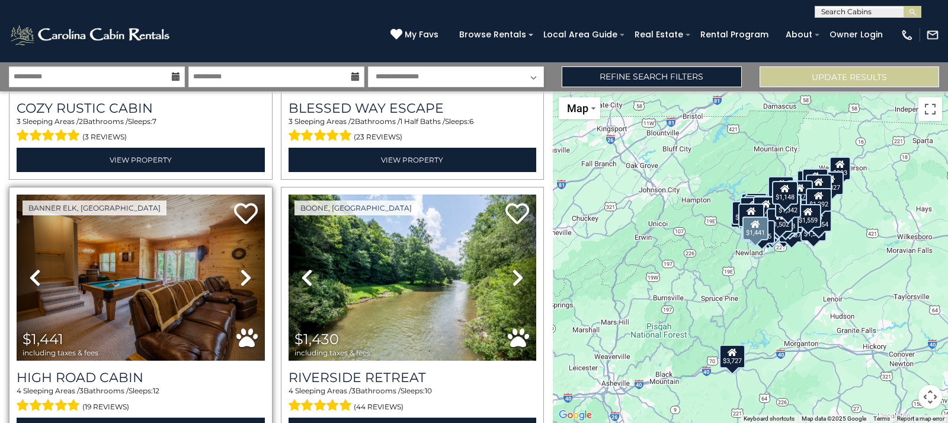
click at [240, 268] on icon at bounding box center [246, 277] width 12 height 19
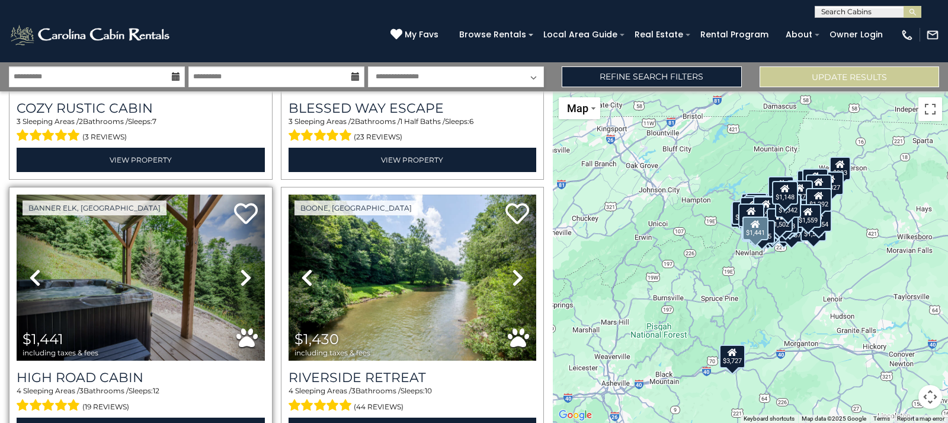
click at [240, 268] on icon at bounding box center [246, 277] width 12 height 19
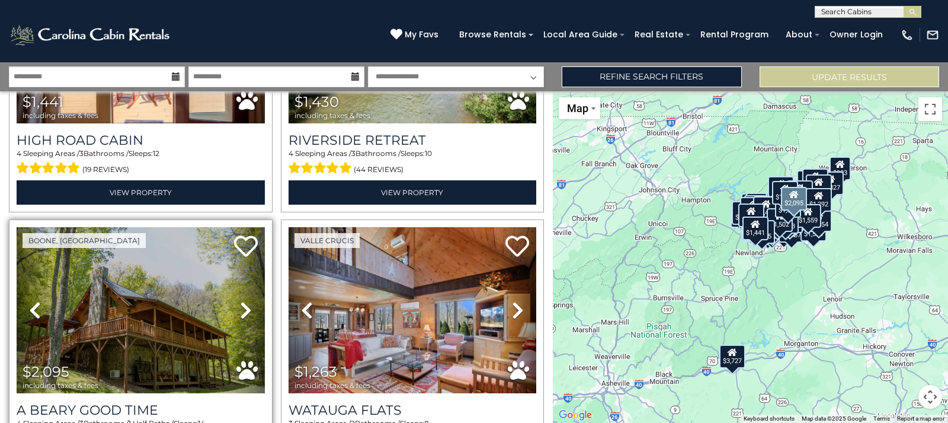
scroll to position [11812, 0]
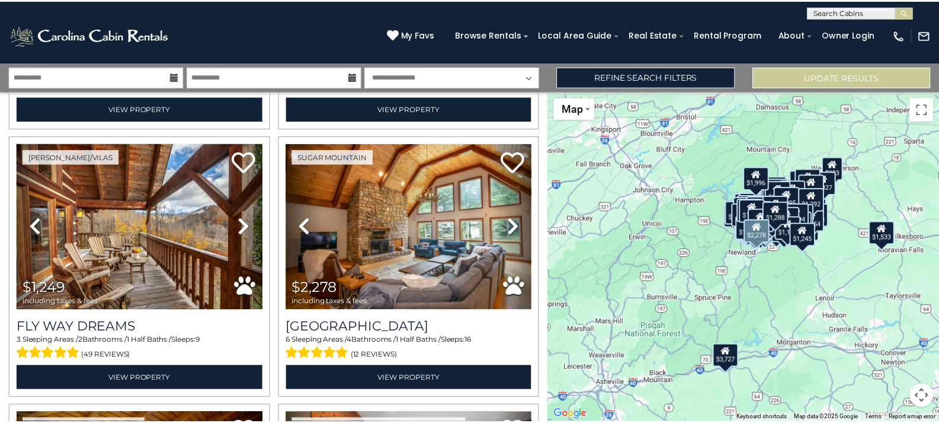
scroll to position [14834, 0]
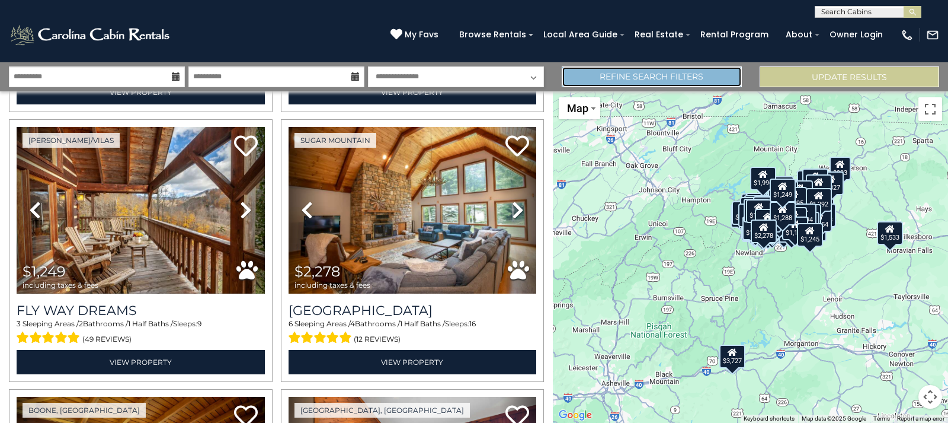
click at [618, 74] on link "Refine Search Filters" at bounding box center [652, 76] width 180 height 21
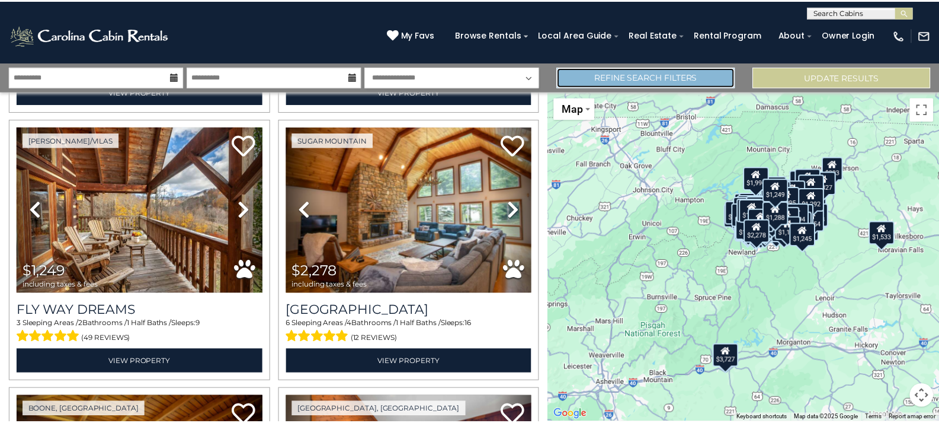
scroll to position [14739, 0]
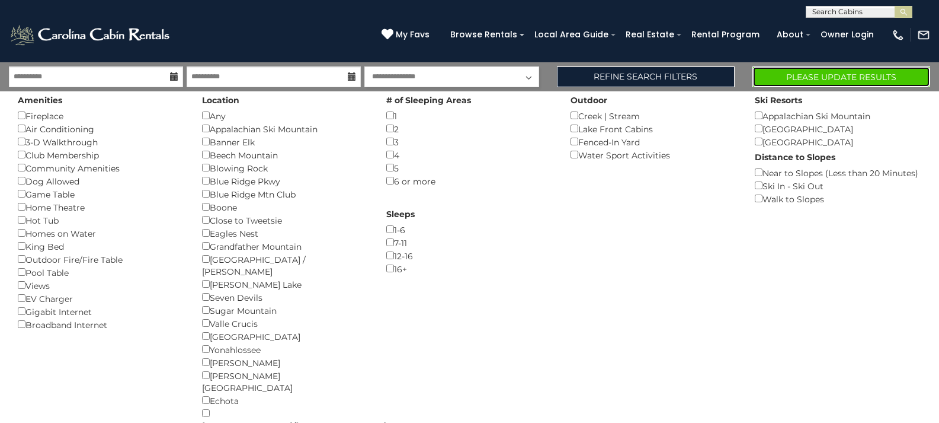
click at [815, 80] on button "Please Update Results" at bounding box center [842, 76] width 178 height 21
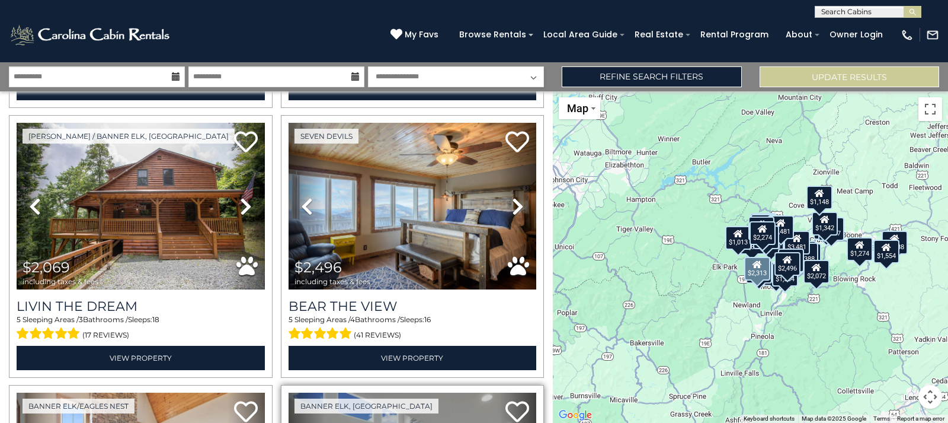
scroll to position [1896, 0]
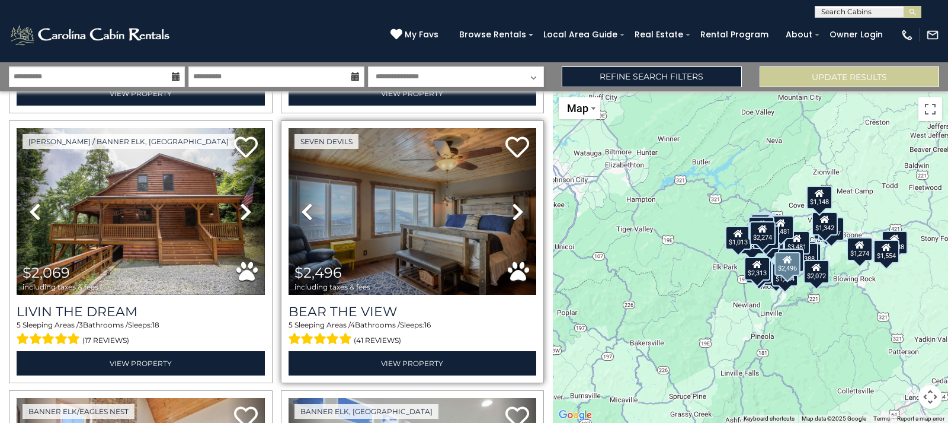
click at [512, 202] on icon at bounding box center [518, 211] width 12 height 19
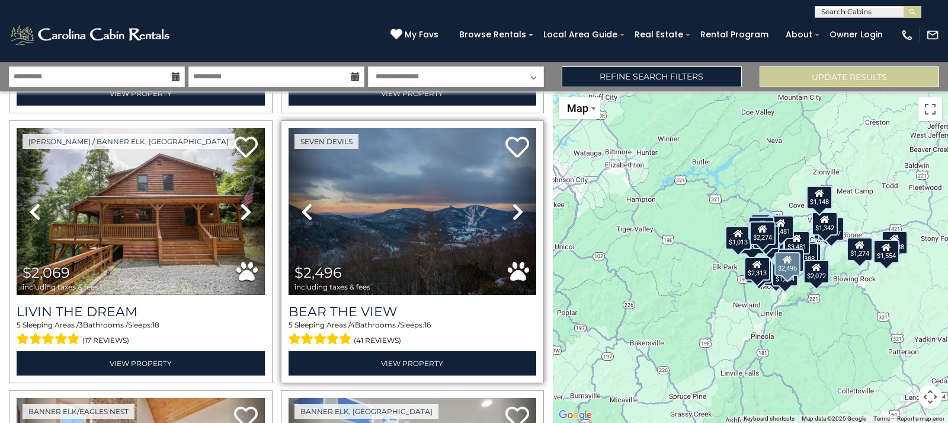
click at [512, 202] on icon at bounding box center [518, 211] width 12 height 19
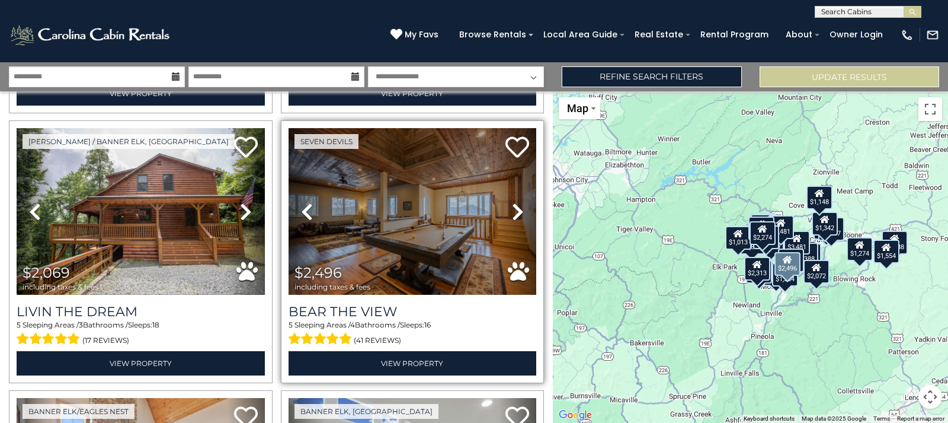
click at [512, 202] on icon at bounding box center [518, 211] width 12 height 19
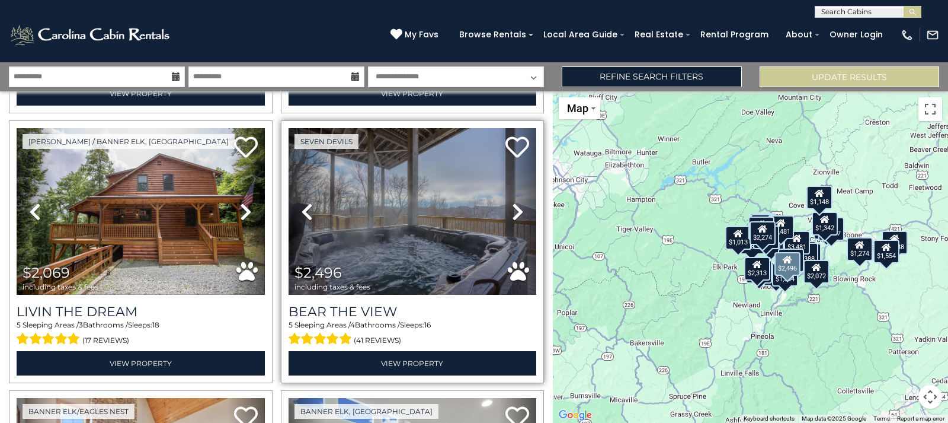
click at [512, 202] on icon at bounding box center [518, 211] width 12 height 19
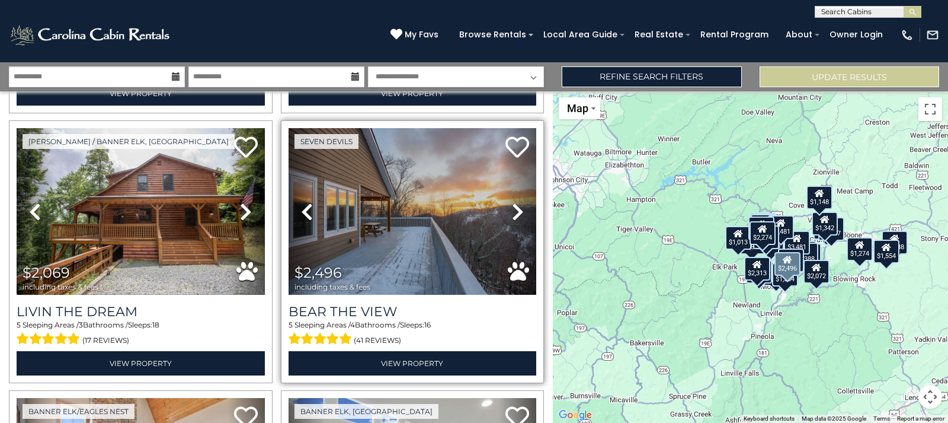
click at [512, 202] on icon at bounding box center [518, 211] width 12 height 19
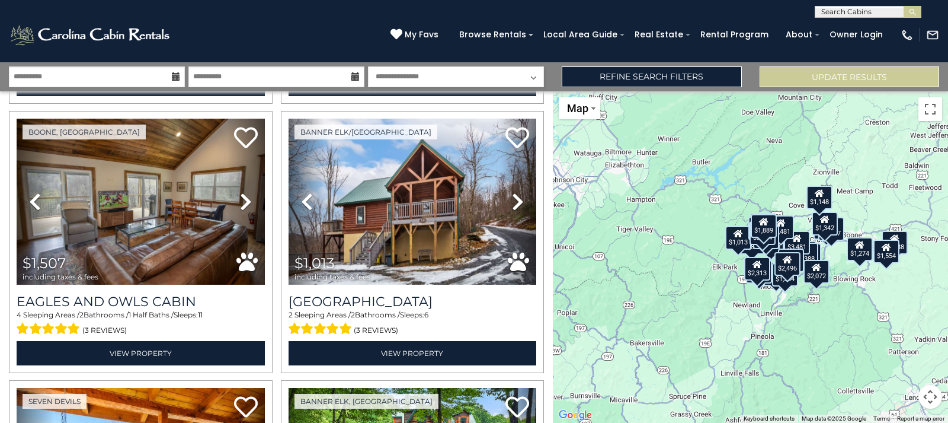
scroll to position [2726, 0]
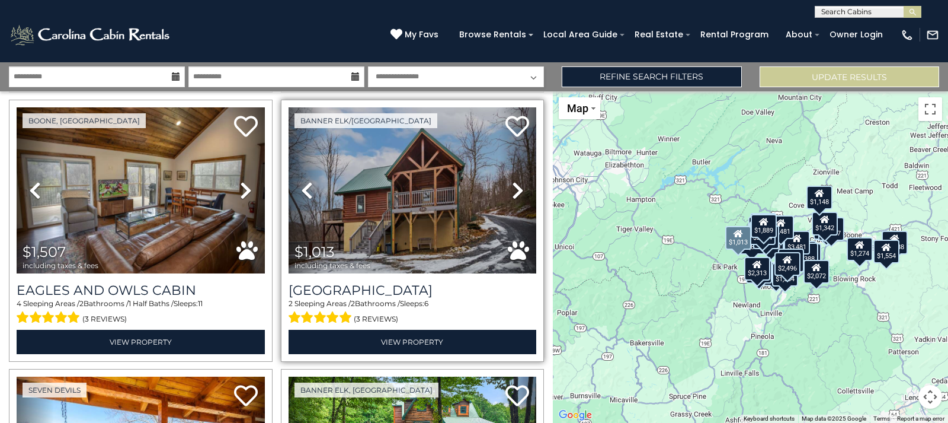
click at [506, 166] on link "Next" at bounding box center [518, 190] width 37 height 166
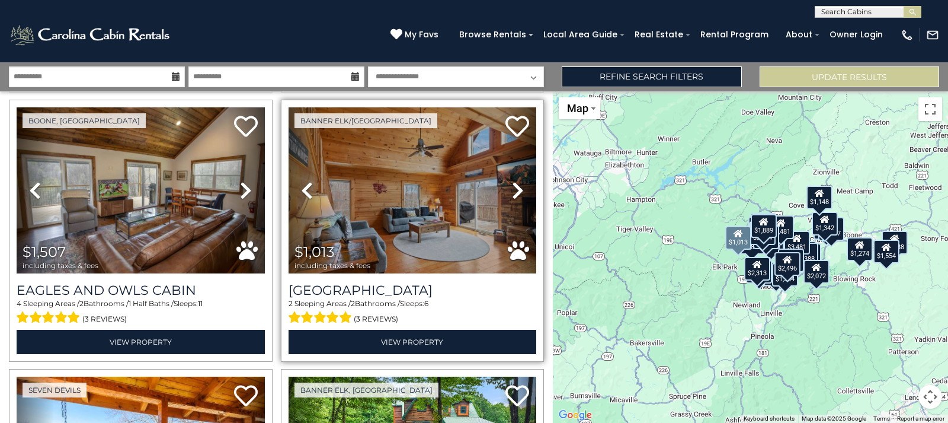
click at [506, 166] on link "Next" at bounding box center [518, 190] width 37 height 166
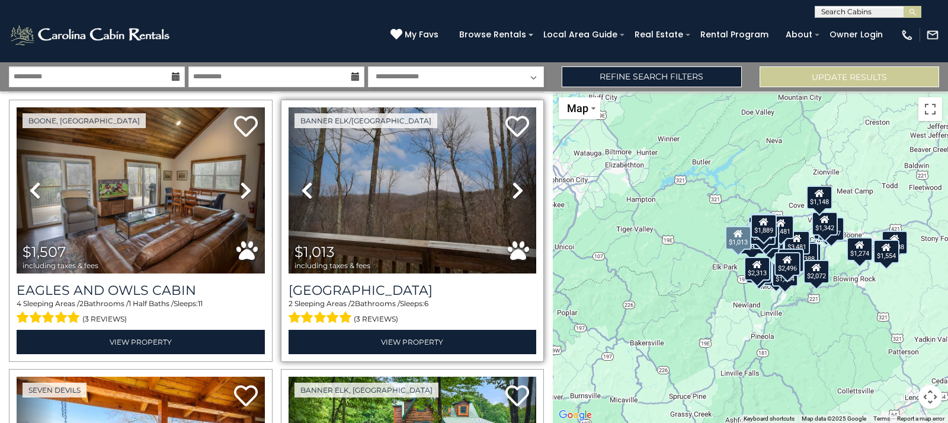
click at [506, 166] on link "Next" at bounding box center [518, 190] width 37 height 166
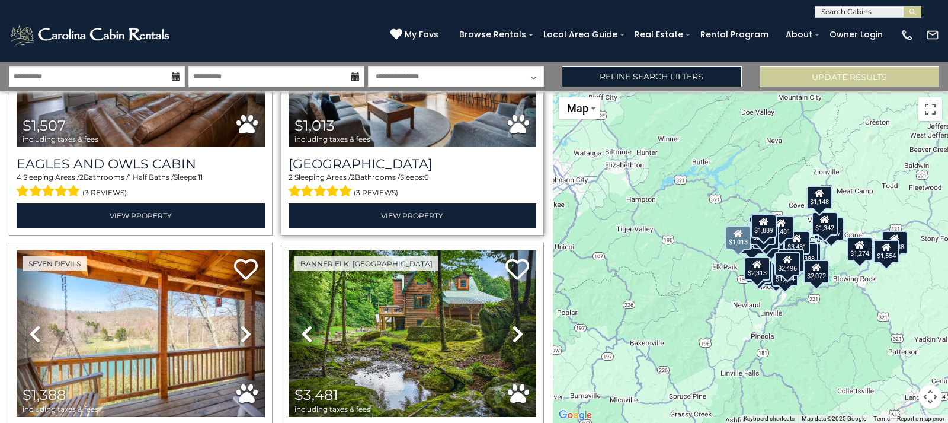
scroll to position [2904, 0]
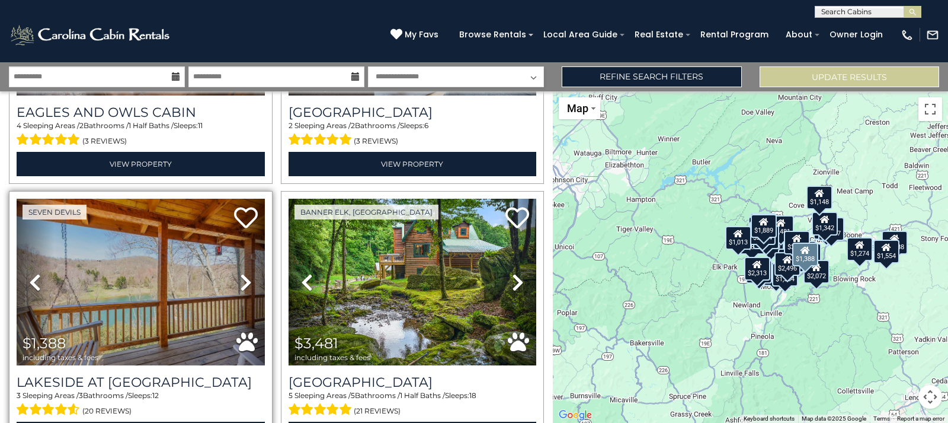
click at [240, 273] on icon at bounding box center [246, 282] width 12 height 19
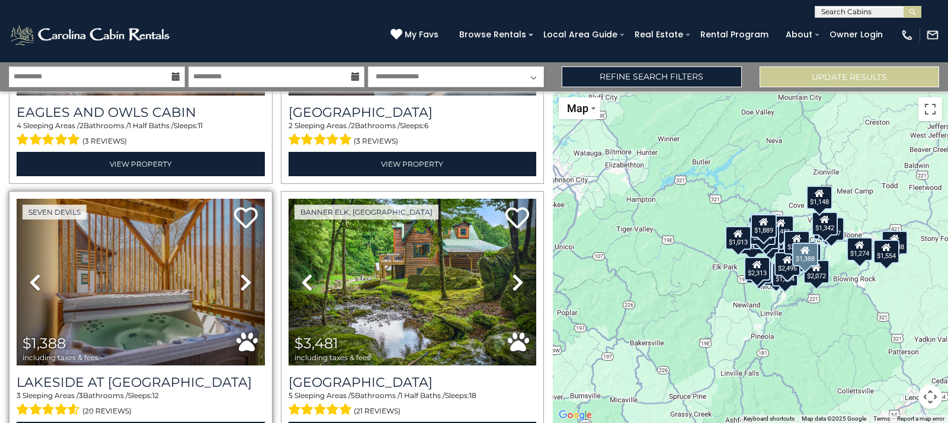
click at [240, 273] on icon at bounding box center [246, 282] width 12 height 19
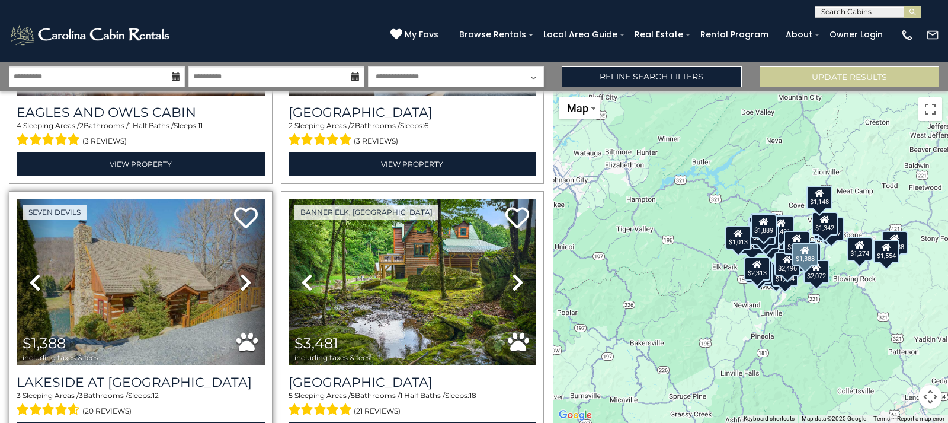
click at [240, 273] on icon at bounding box center [246, 282] width 12 height 19
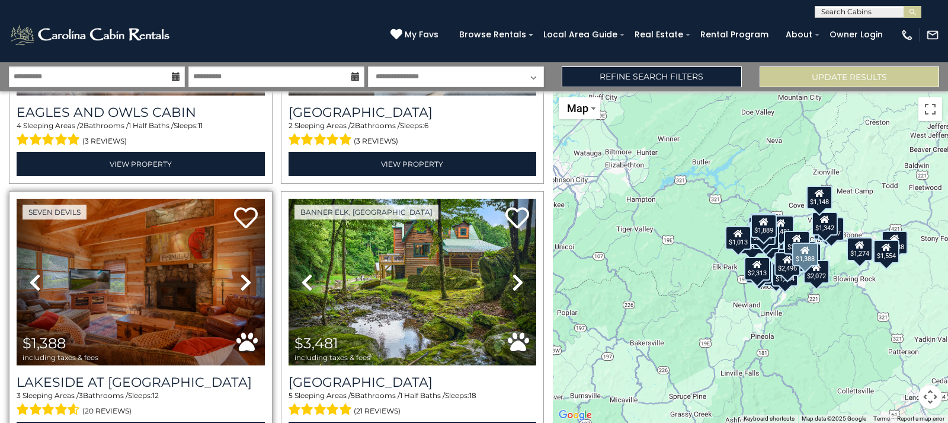
click at [240, 273] on icon at bounding box center [246, 282] width 12 height 19
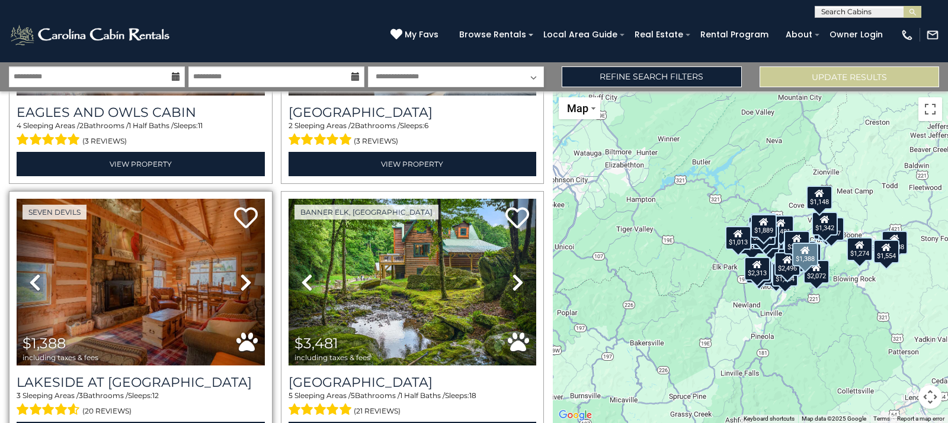
click at [240, 273] on icon at bounding box center [246, 282] width 12 height 19
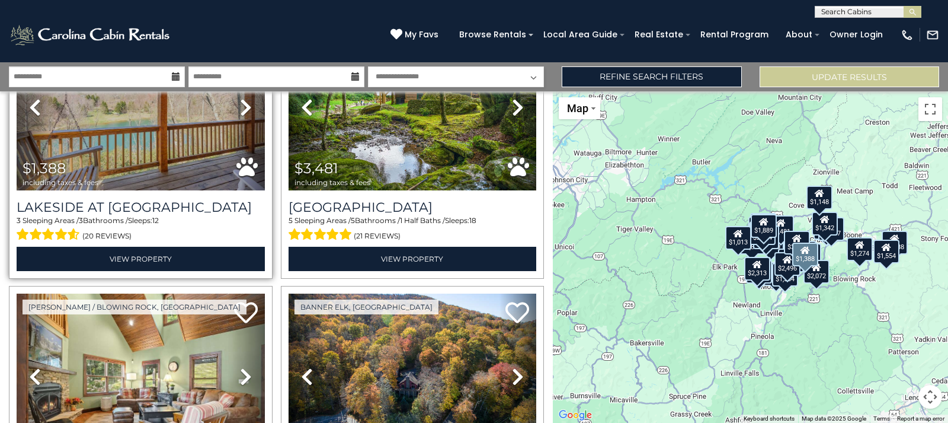
scroll to position [3082, 0]
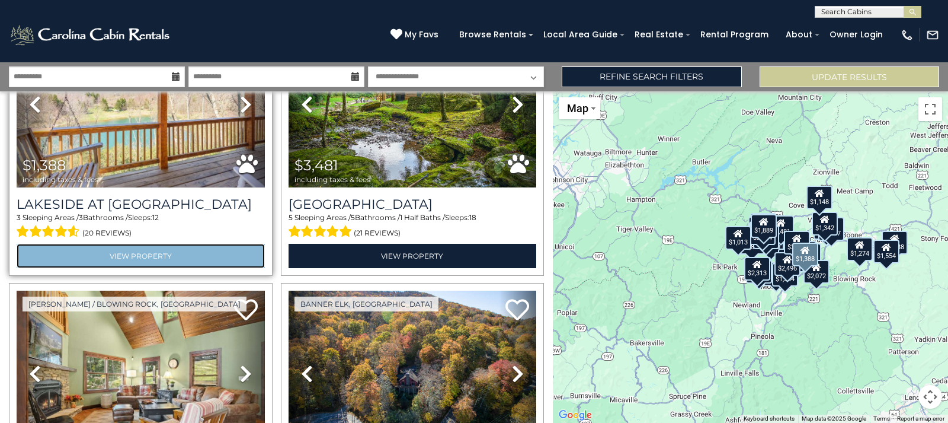
click at [155, 244] on link "View Property" at bounding box center [141, 256] width 248 height 24
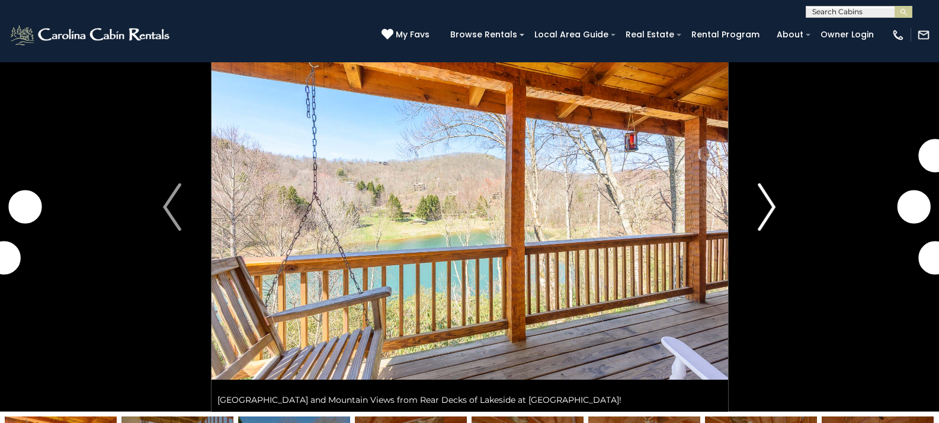
click at [763, 212] on img "Next" at bounding box center [767, 206] width 18 height 47
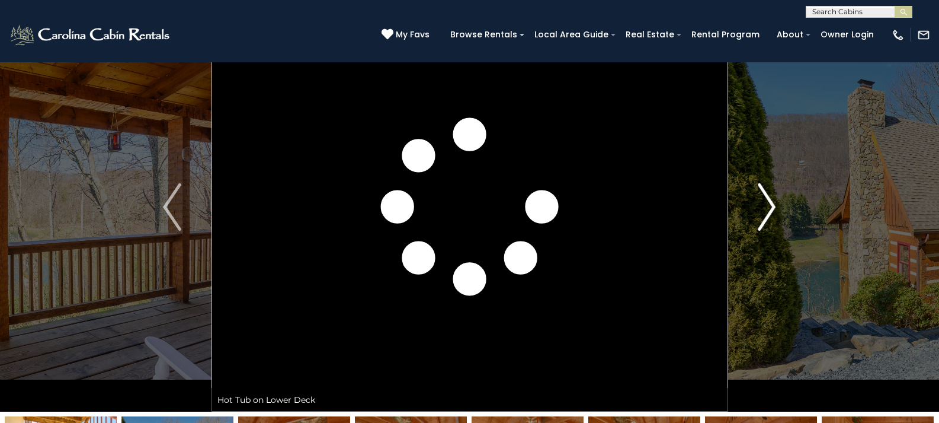
click at [763, 212] on img "Next" at bounding box center [767, 206] width 18 height 47
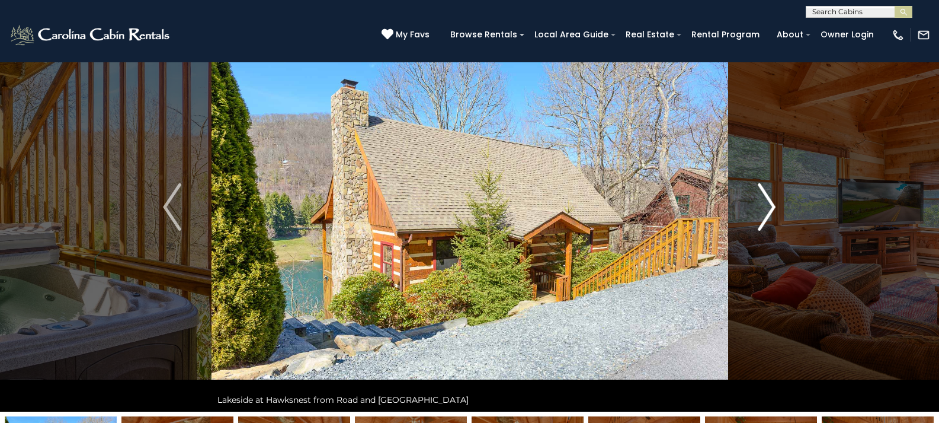
click at [763, 212] on img "Next" at bounding box center [767, 206] width 18 height 47
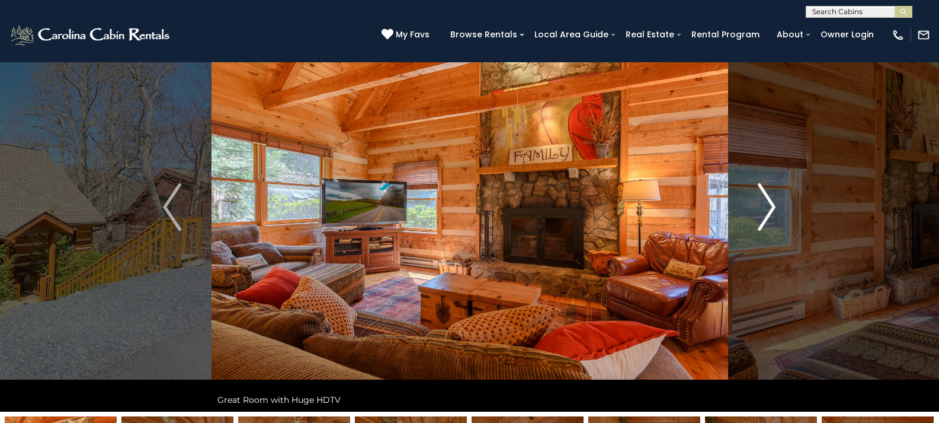
click at [763, 212] on img "Next" at bounding box center [767, 206] width 18 height 47
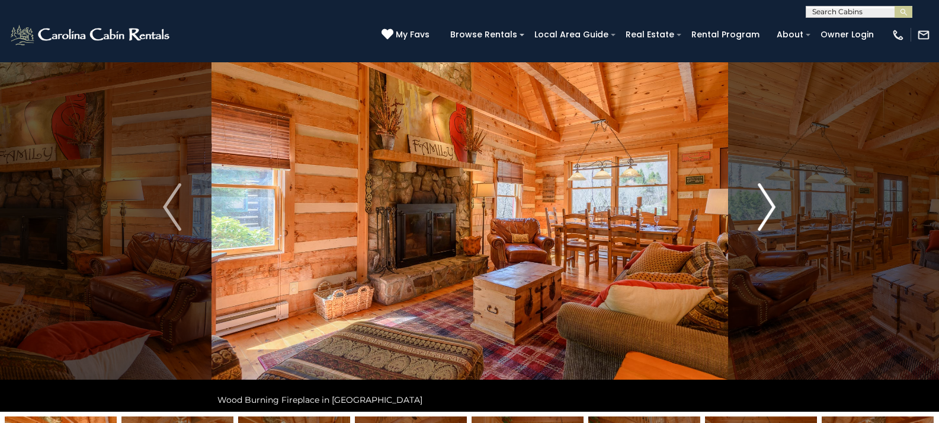
click at [763, 212] on img "Next" at bounding box center [767, 206] width 18 height 47
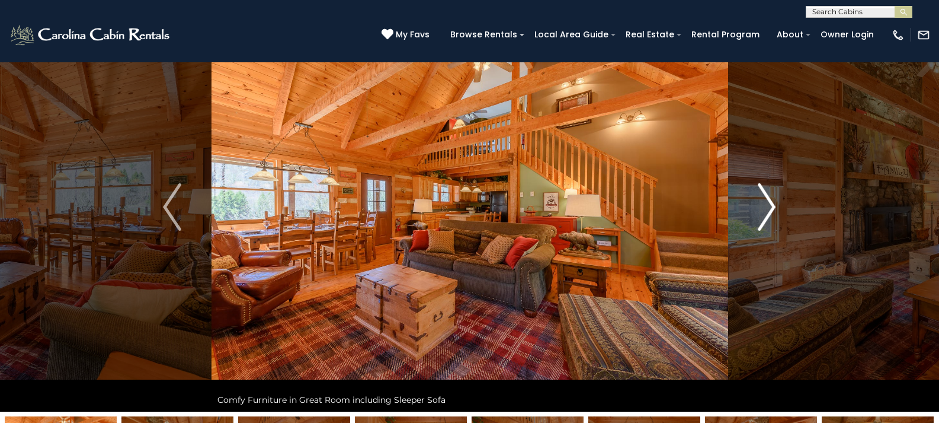
click at [763, 212] on img "Next" at bounding box center [767, 206] width 18 height 47
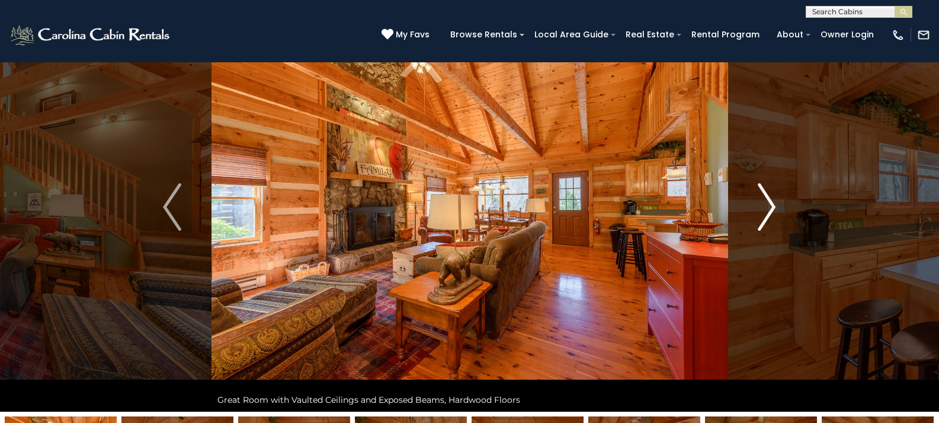
click at [763, 212] on img "Next" at bounding box center [767, 206] width 18 height 47
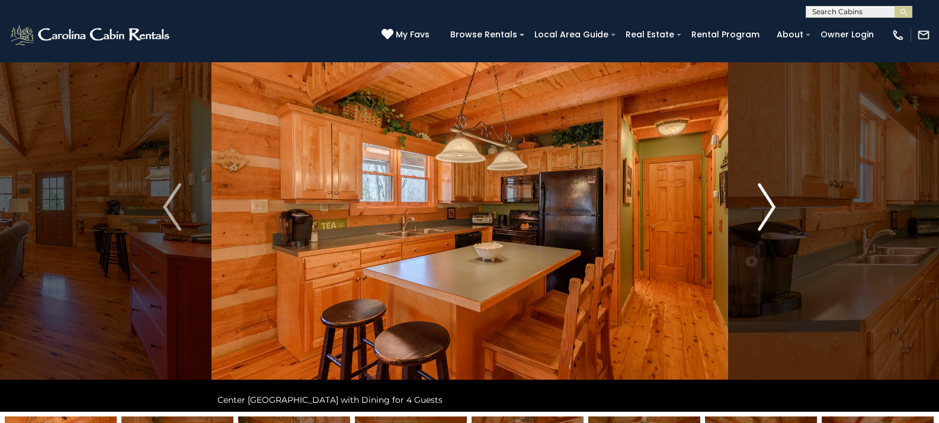
click at [763, 212] on img "Next" at bounding box center [767, 206] width 18 height 47
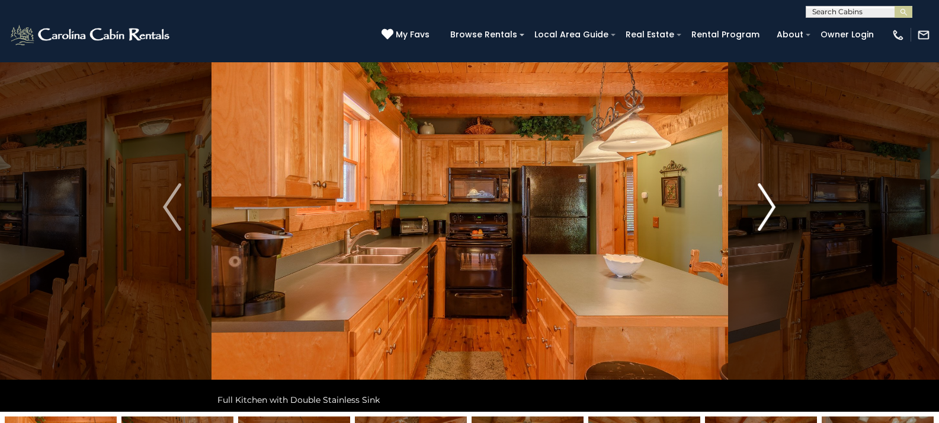
click at [763, 212] on img "Next" at bounding box center [767, 206] width 18 height 47
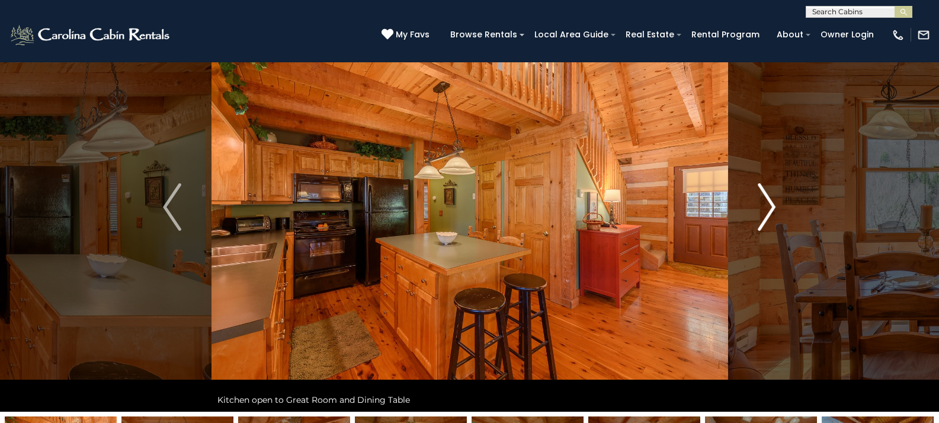
click at [763, 212] on img "Next" at bounding box center [767, 206] width 18 height 47
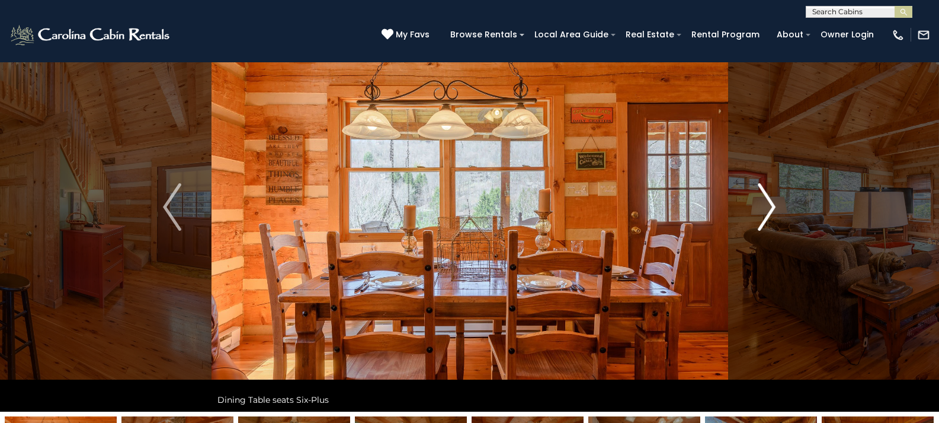
click at [763, 212] on img "Next" at bounding box center [767, 206] width 18 height 47
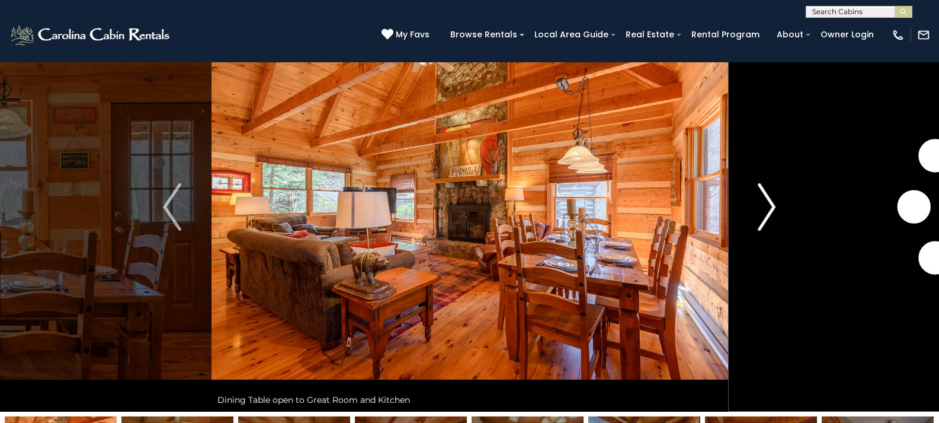
click at [763, 212] on img "Next" at bounding box center [767, 206] width 18 height 47
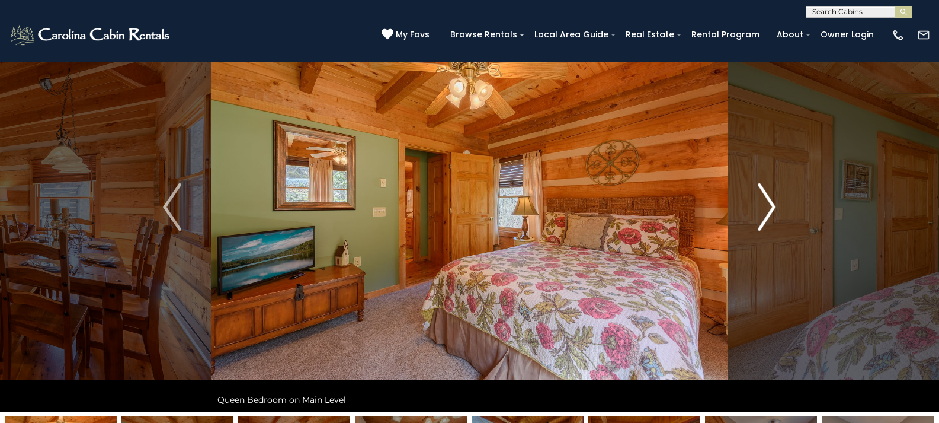
click at [763, 212] on img "Next" at bounding box center [767, 206] width 18 height 47
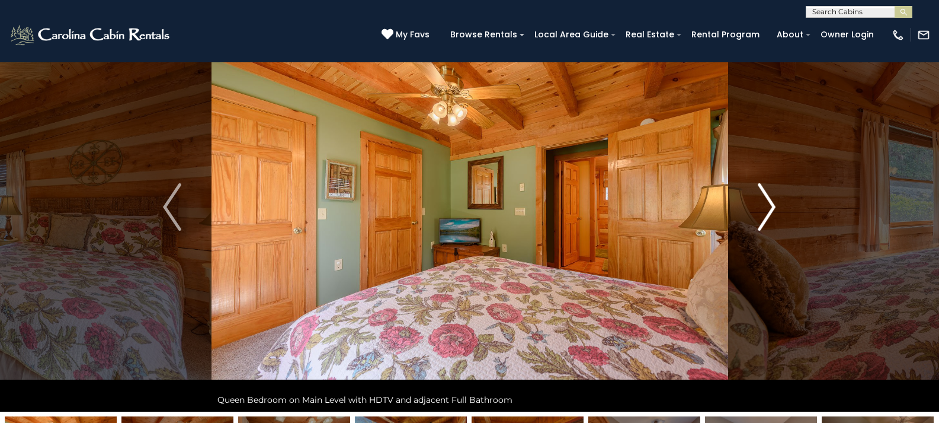
click at [763, 212] on img "Next" at bounding box center [767, 206] width 18 height 47
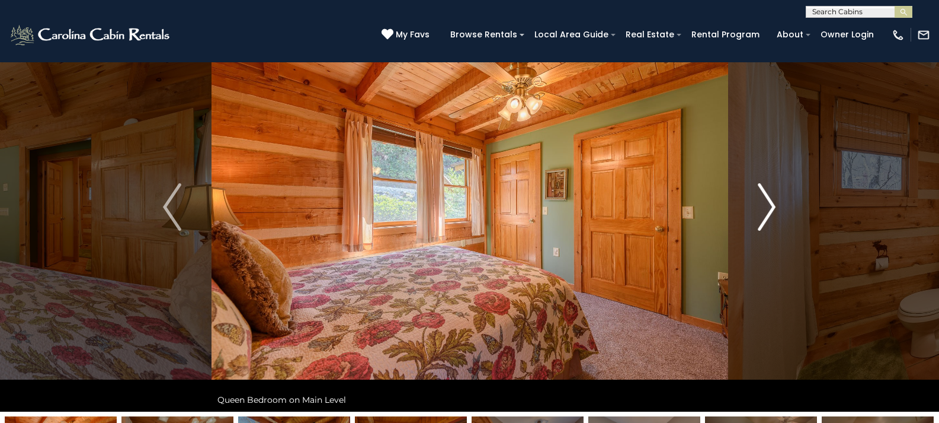
click at [763, 212] on img "Next" at bounding box center [767, 206] width 18 height 47
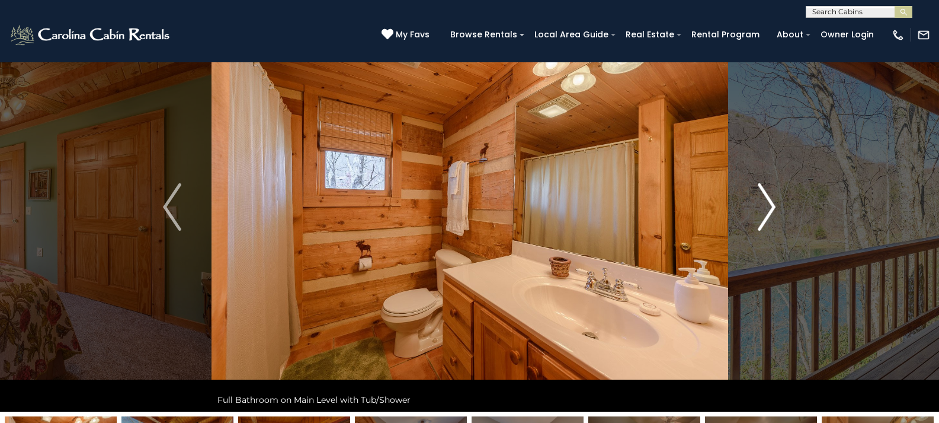
click at [763, 212] on img "Next" at bounding box center [767, 206] width 18 height 47
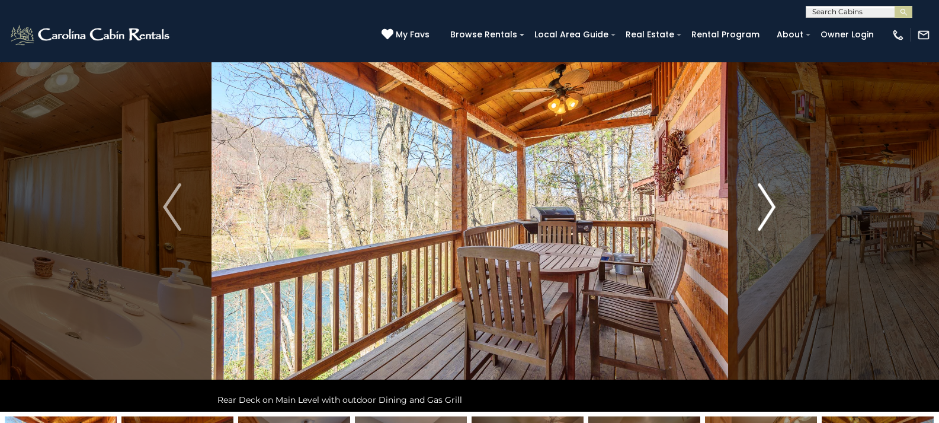
click at [763, 212] on img "Next" at bounding box center [767, 206] width 18 height 47
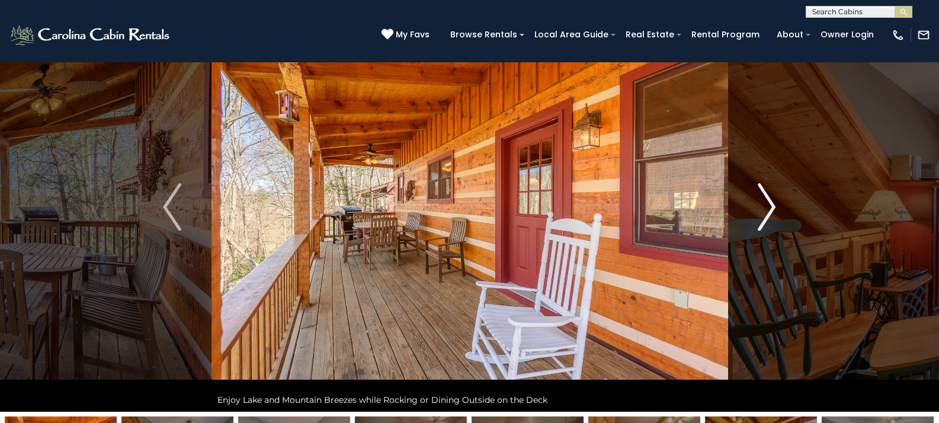
click at [763, 212] on img "Next" at bounding box center [767, 206] width 18 height 47
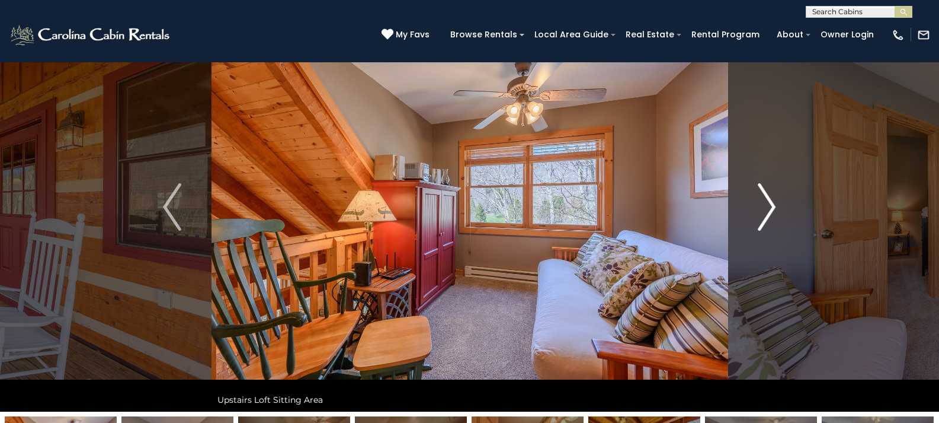
click at [763, 212] on img "Next" at bounding box center [767, 206] width 18 height 47
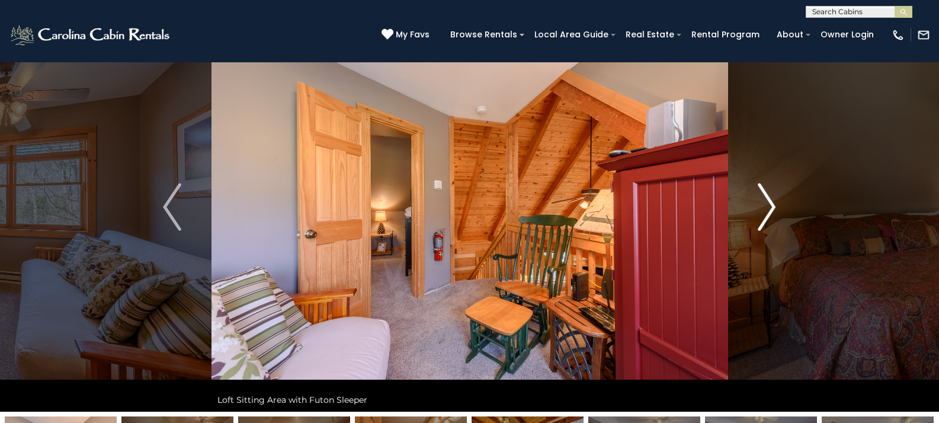
click at [763, 212] on img "Next" at bounding box center [767, 206] width 18 height 47
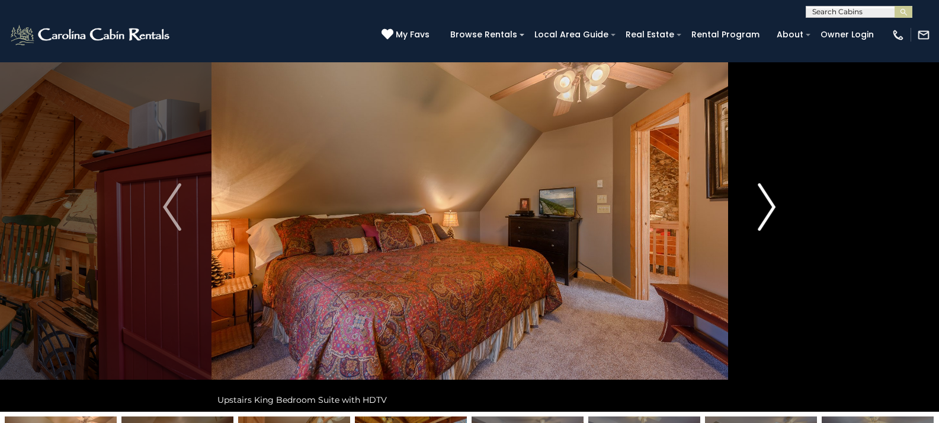
click at [763, 212] on img "Next" at bounding box center [767, 206] width 18 height 47
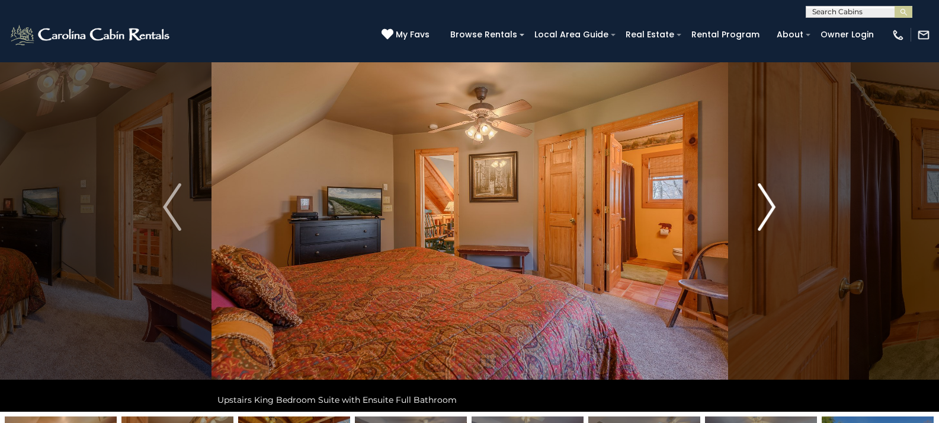
click at [763, 212] on img "Next" at bounding box center [767, 206] width 18 height 47
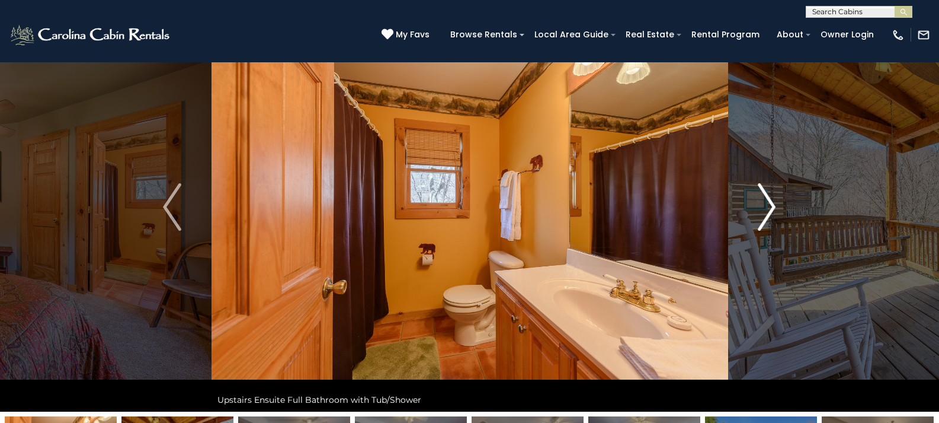
click at [763, 212] on img "Next" at bounding box center [767, 206] width 18 height 47
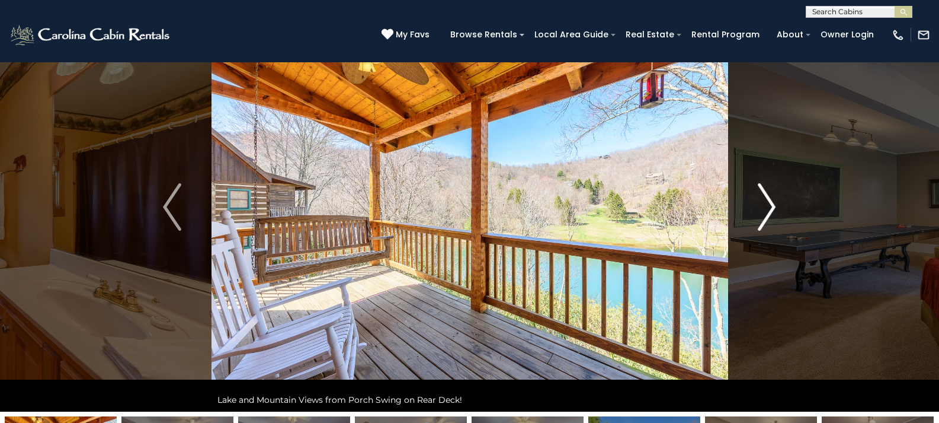
click at [763, 212] on img "Next" at bounding box center [767, 206] width 18 height 47
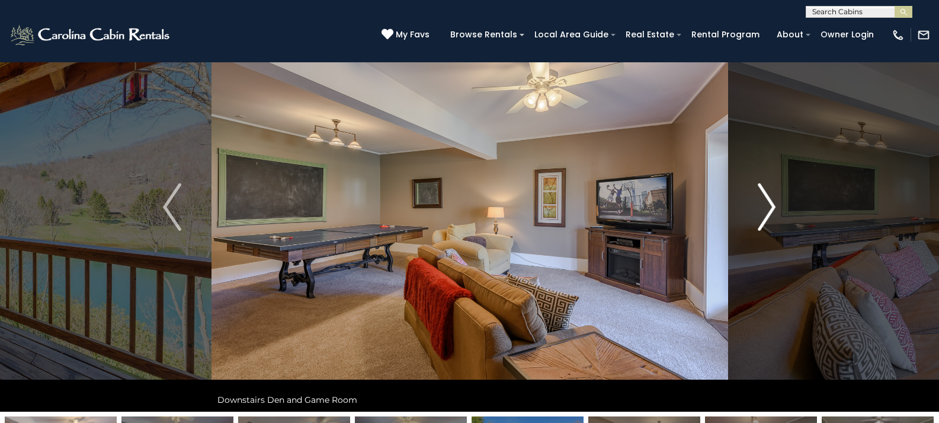
click at [763, 212] on img "Next" at bounding box center [767, 206] width 18 height 47
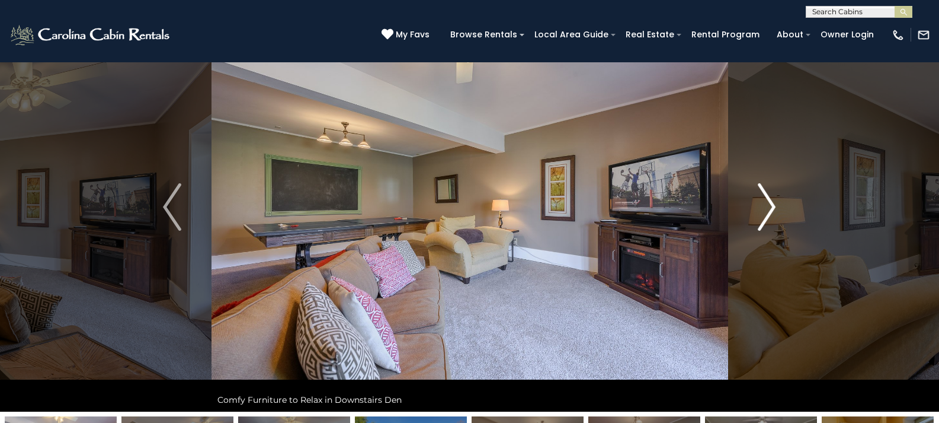
click at [763, 212] on img "Next" at bounding box center [767, 206] width 18 height 47
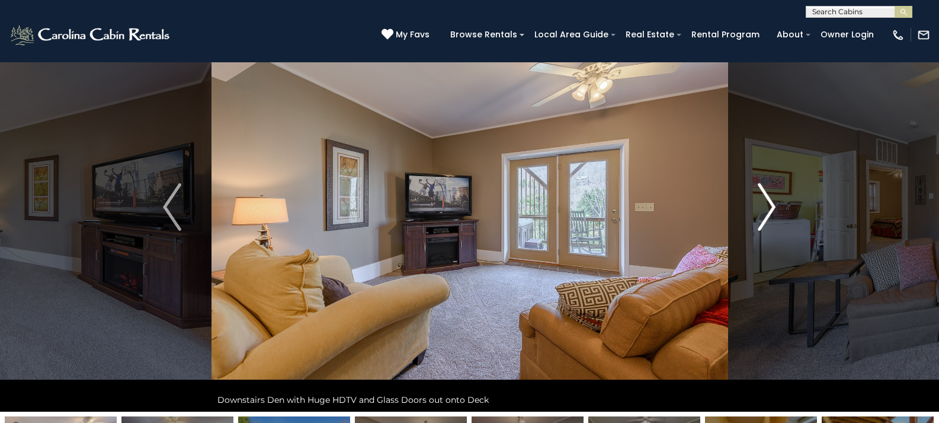
click at [763, 212] on img "Next" at bounding box center [767, 206] width 18 height 47
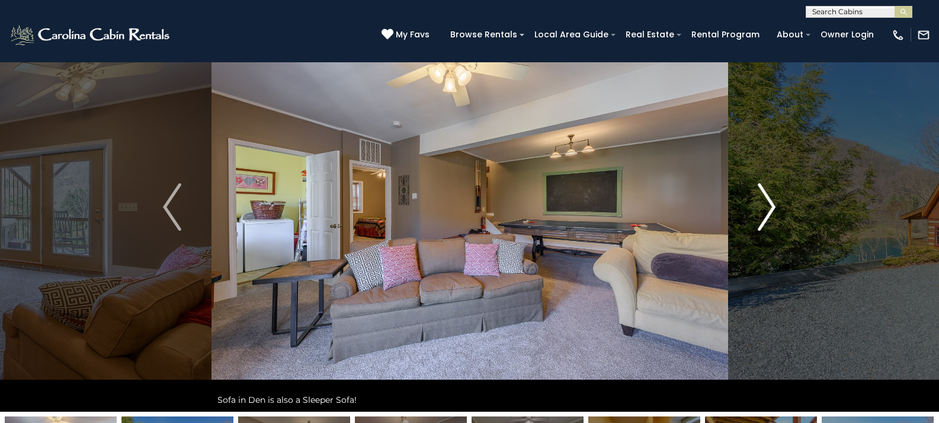
click at [763, 212] on img "Next" at bounding box center [767, 206] width 18 height 47
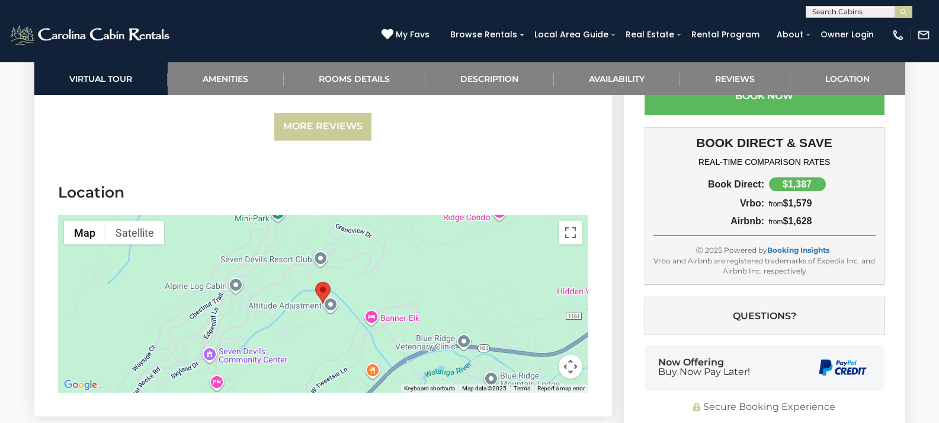
scroll to position [3497, 0]
